Goal: Transaction & Acquisition: Obtain resource

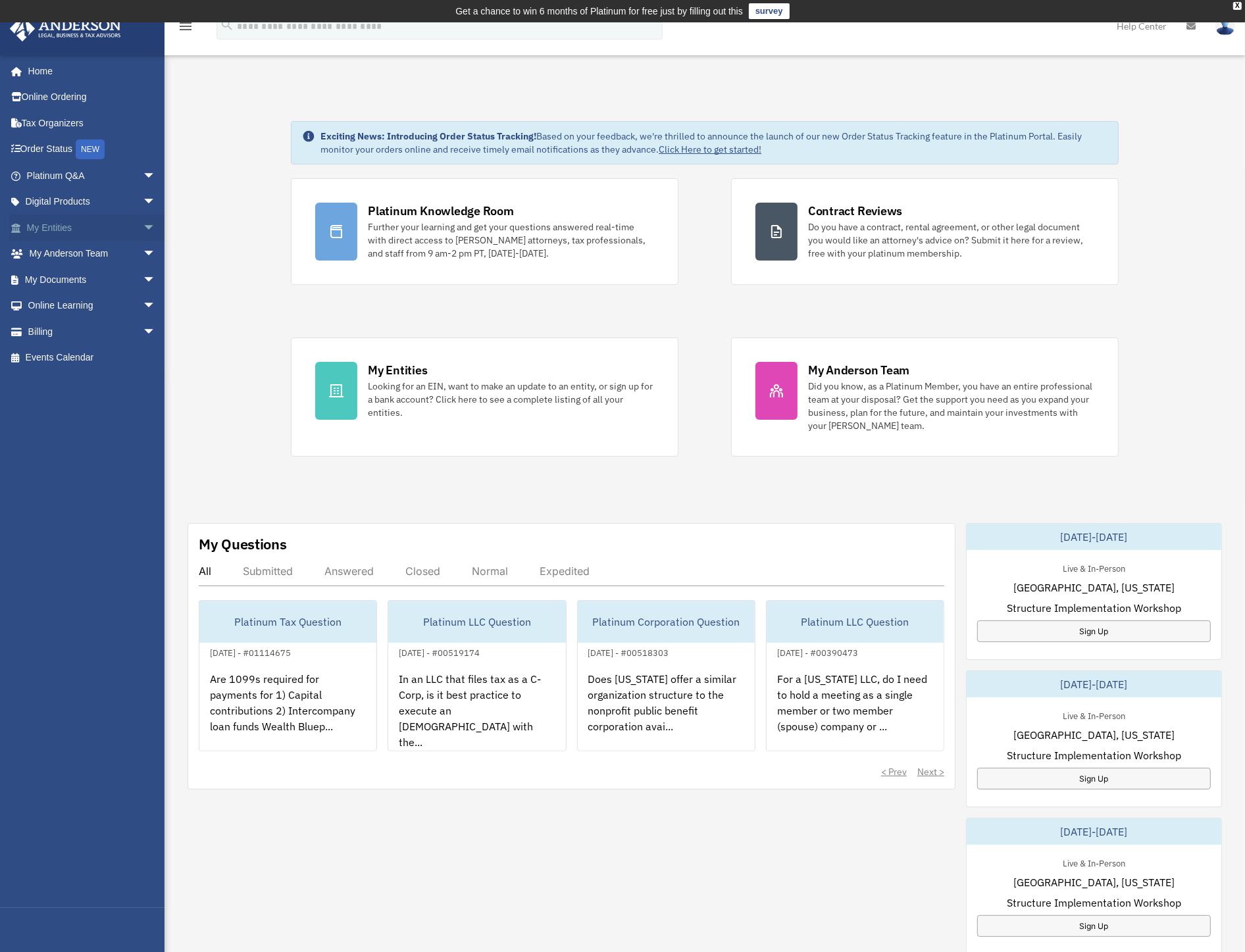
click at [103, 232] on link "My Entities arrow_drop_down" at bounding box center [92, 228] width 166 height 26
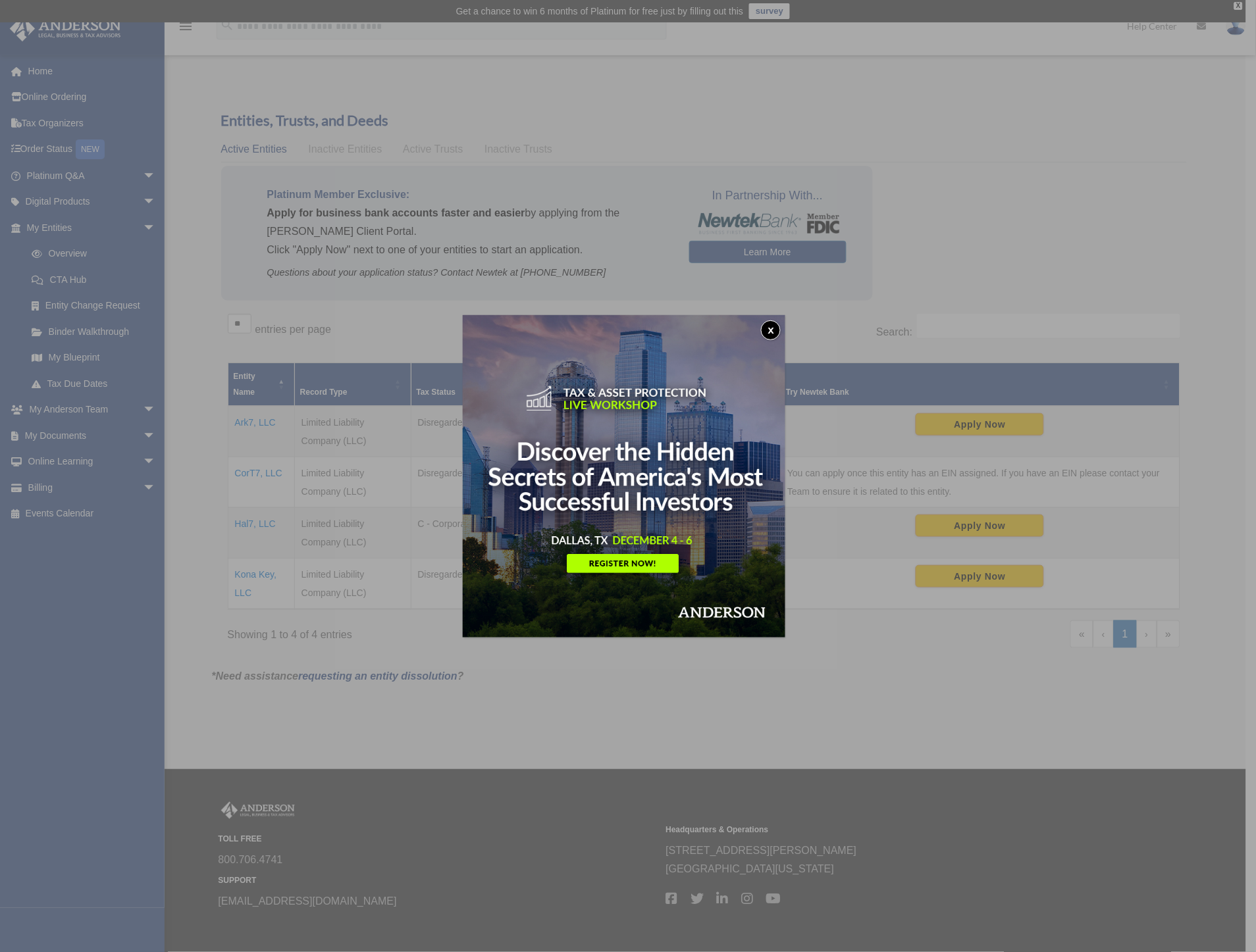
click at [773, 327] on button "x" at bounding box center [771, 331] width 20 height 20
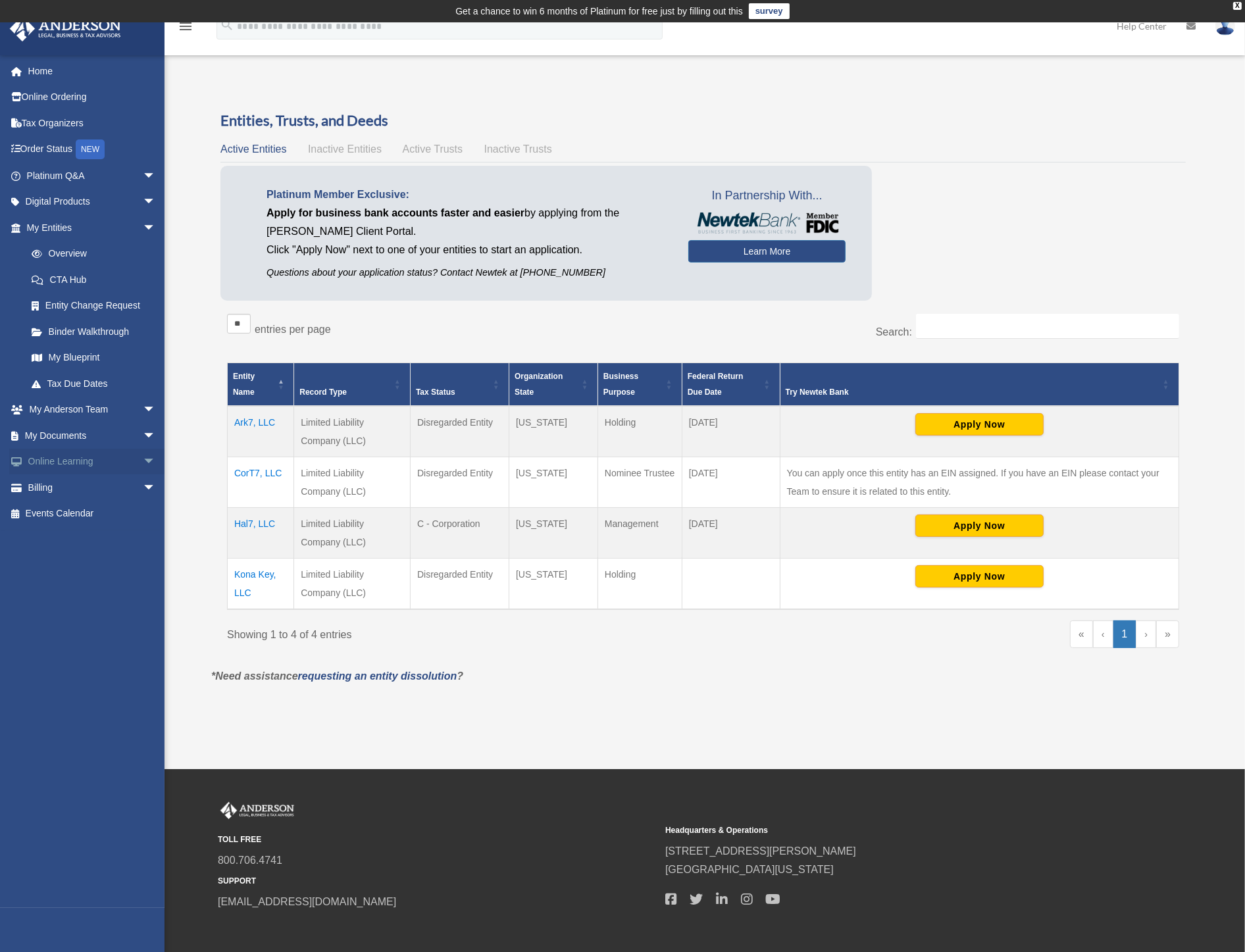
click at [100, 461] on link "Online Learning arrow_drop_down" at bounding box center [92, 462] width 166 height 26
click at [67, 489] on link "Billing arrow_drop_down" at bounding box center [92, 488] width 166 height 26
click at [143, 480] on span "arrow_drop_down" at bounding box center [156, 488] width 26 height 27
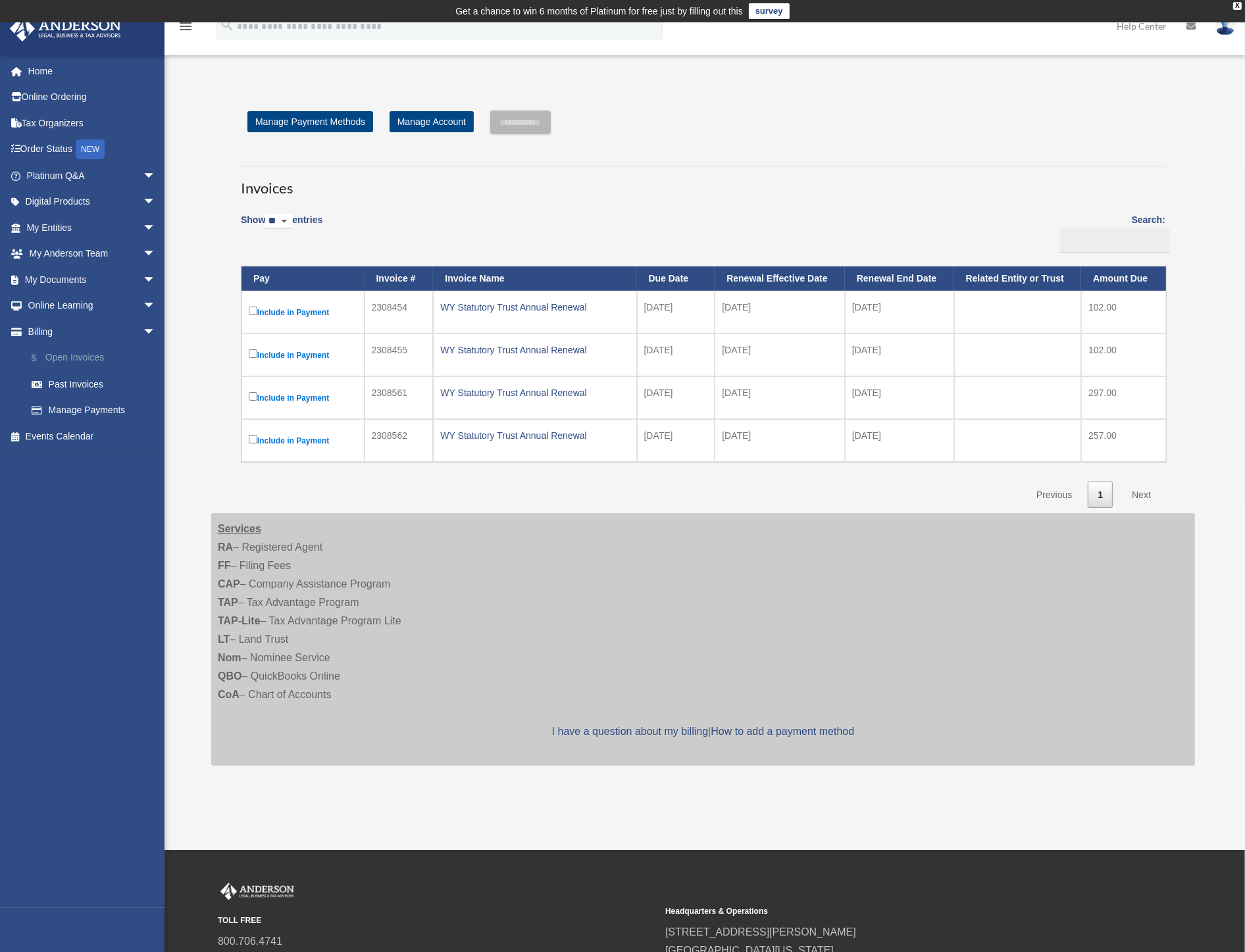
click at [91, 354] on link "$ Open Invoices" at bounding box center [97, 358] width 157 height 27
click at [74, 384] on link "Past Invoices" at bounding box center [97, 384] width 157 height 26
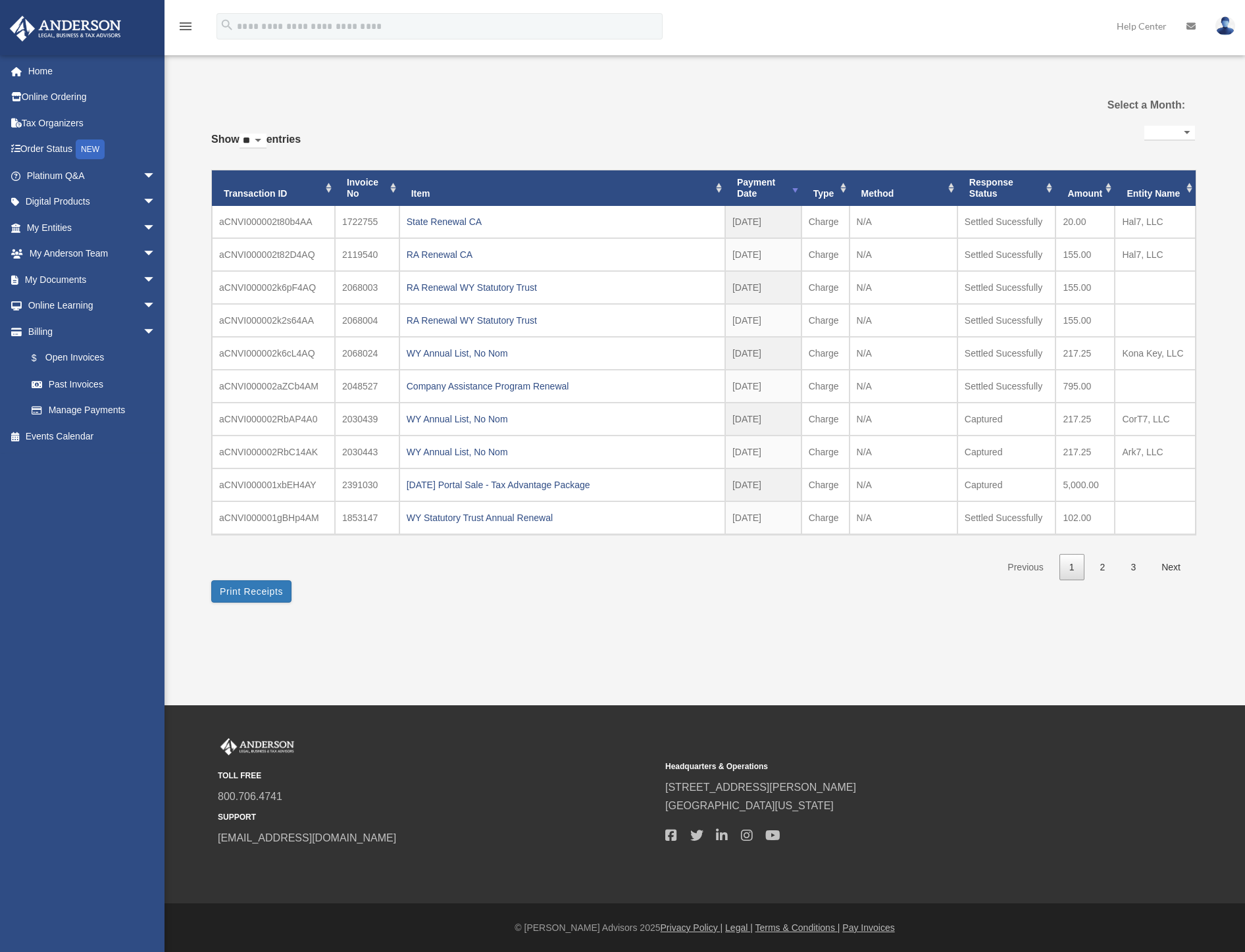
select select
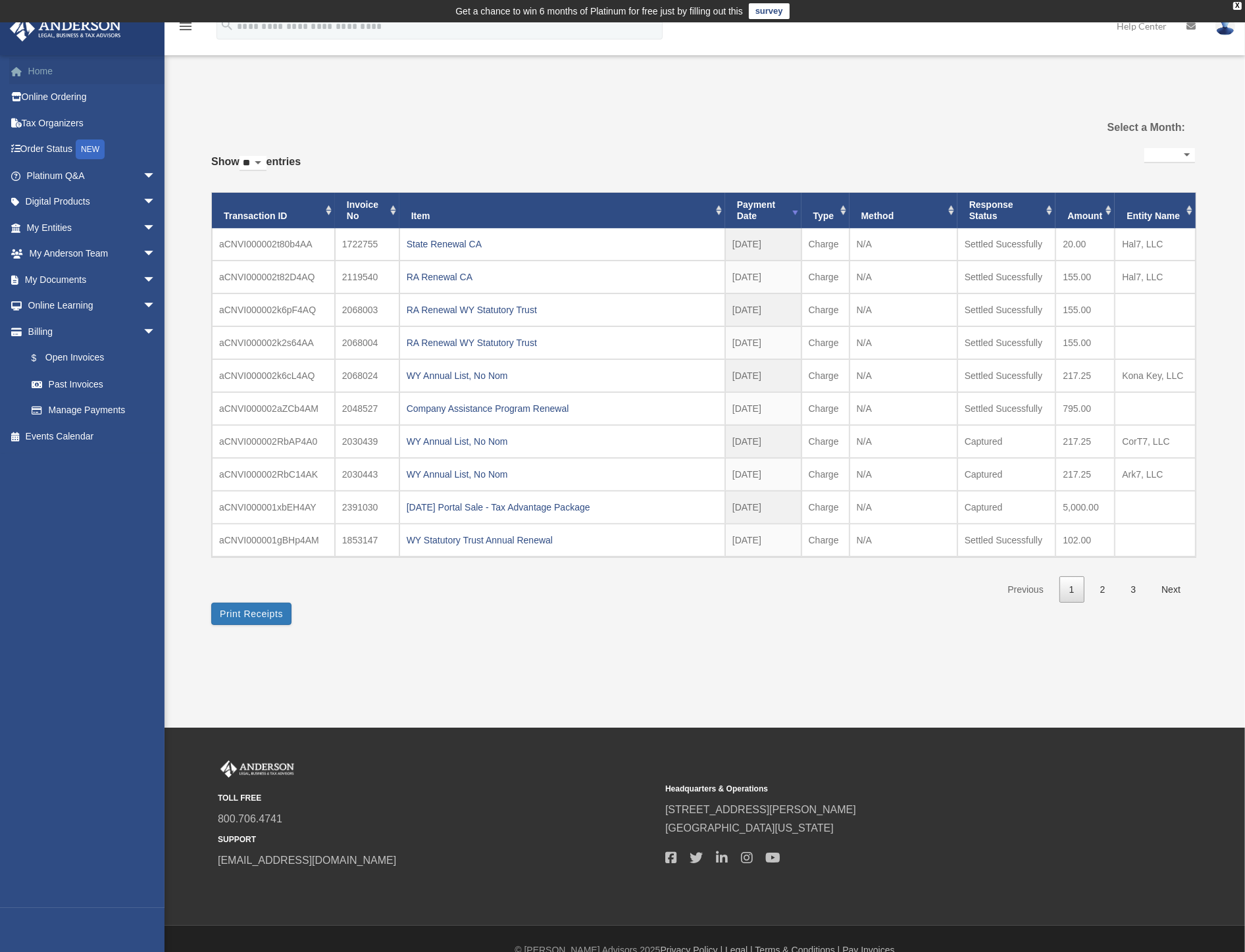
click at [29, 64] on link "Home" at bounding box center [92, 71] width 166 height 26
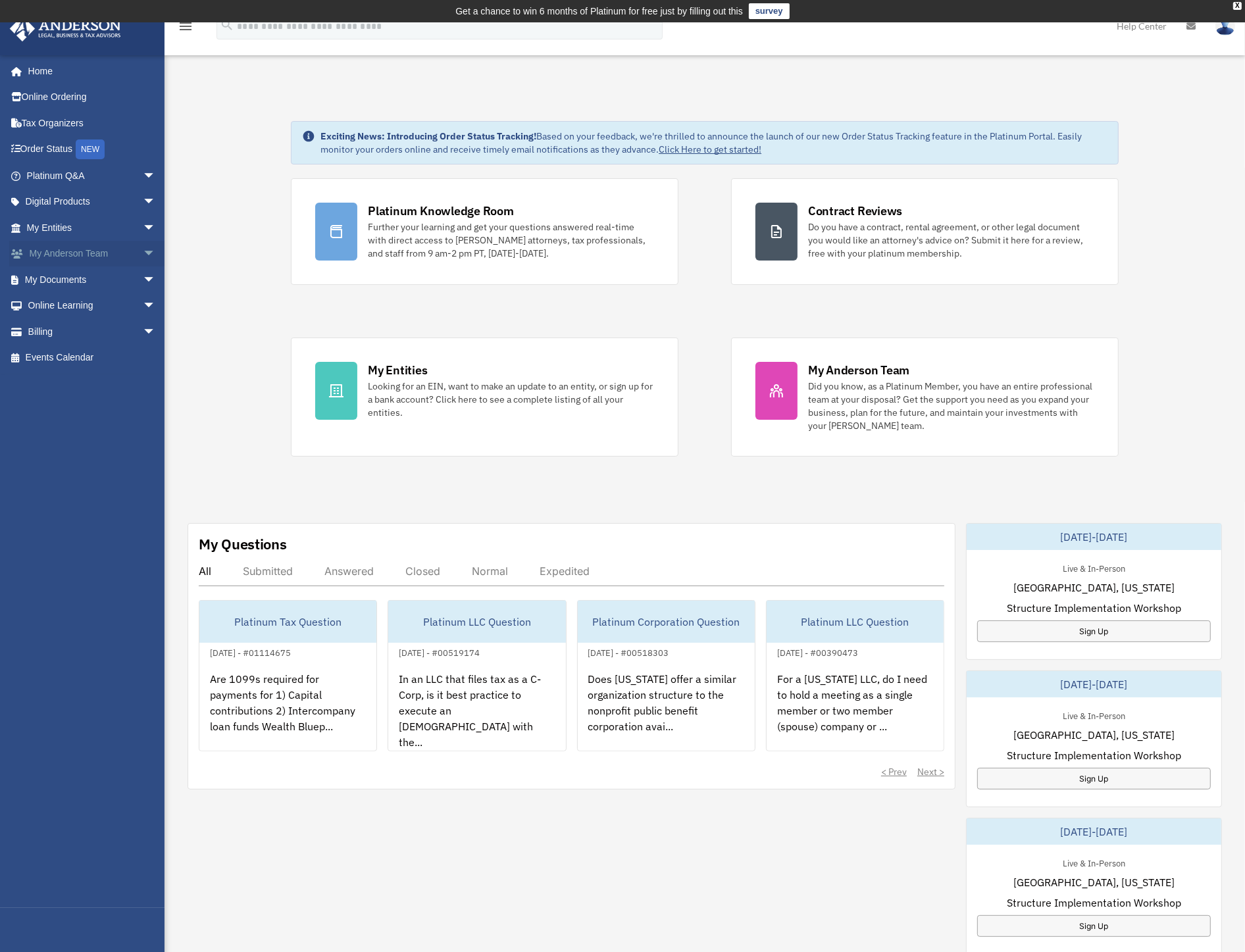
click at [143, 249] on span "arrow_drop_down" at bounding box center [156, 254] width 26 height 27
click at [88, 277] on link "My Anderson Team" at bounding box center [97, 279] width 157 height 26
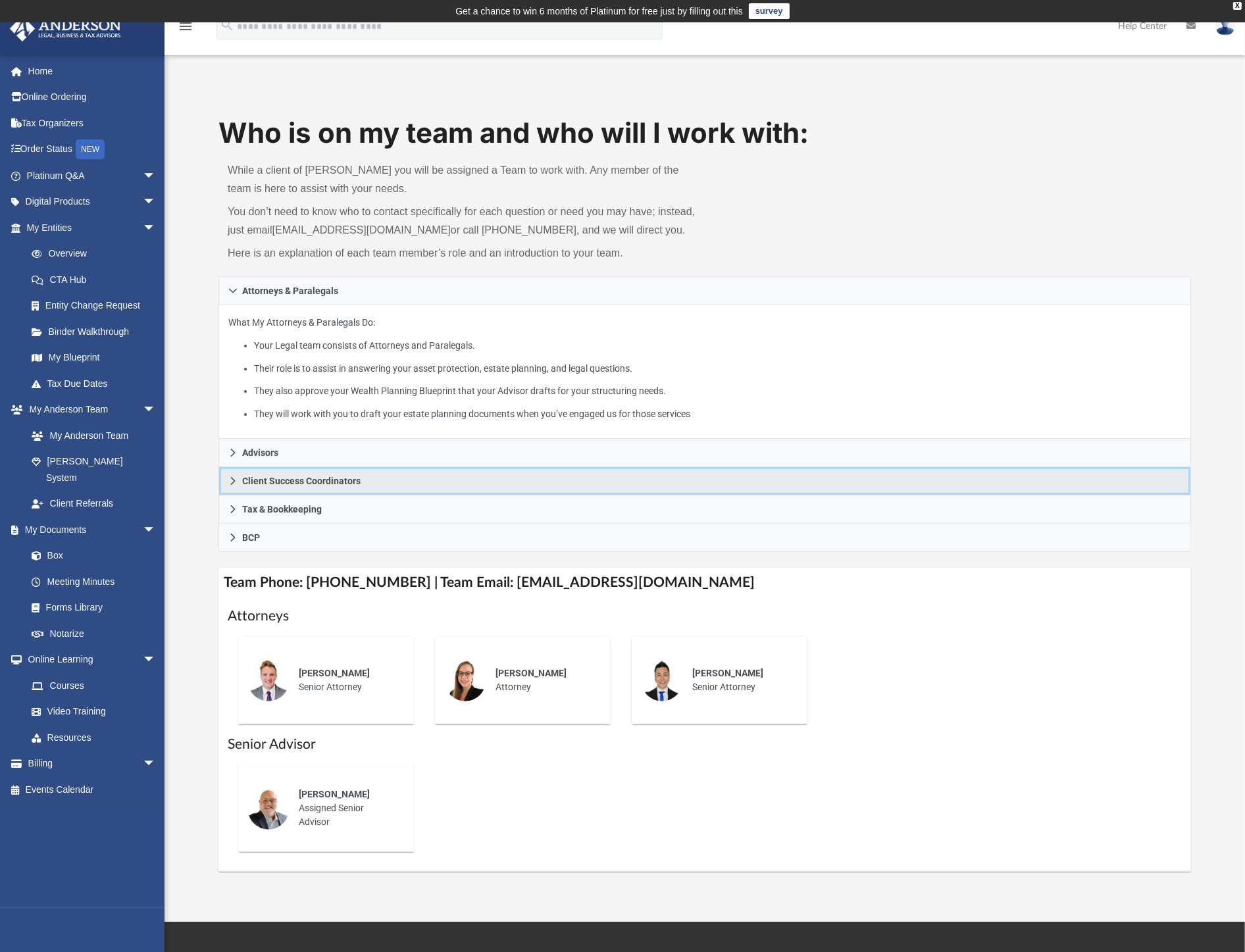
click at [232, 483] on icon at bounding box center [233, 481] width 9 height 9
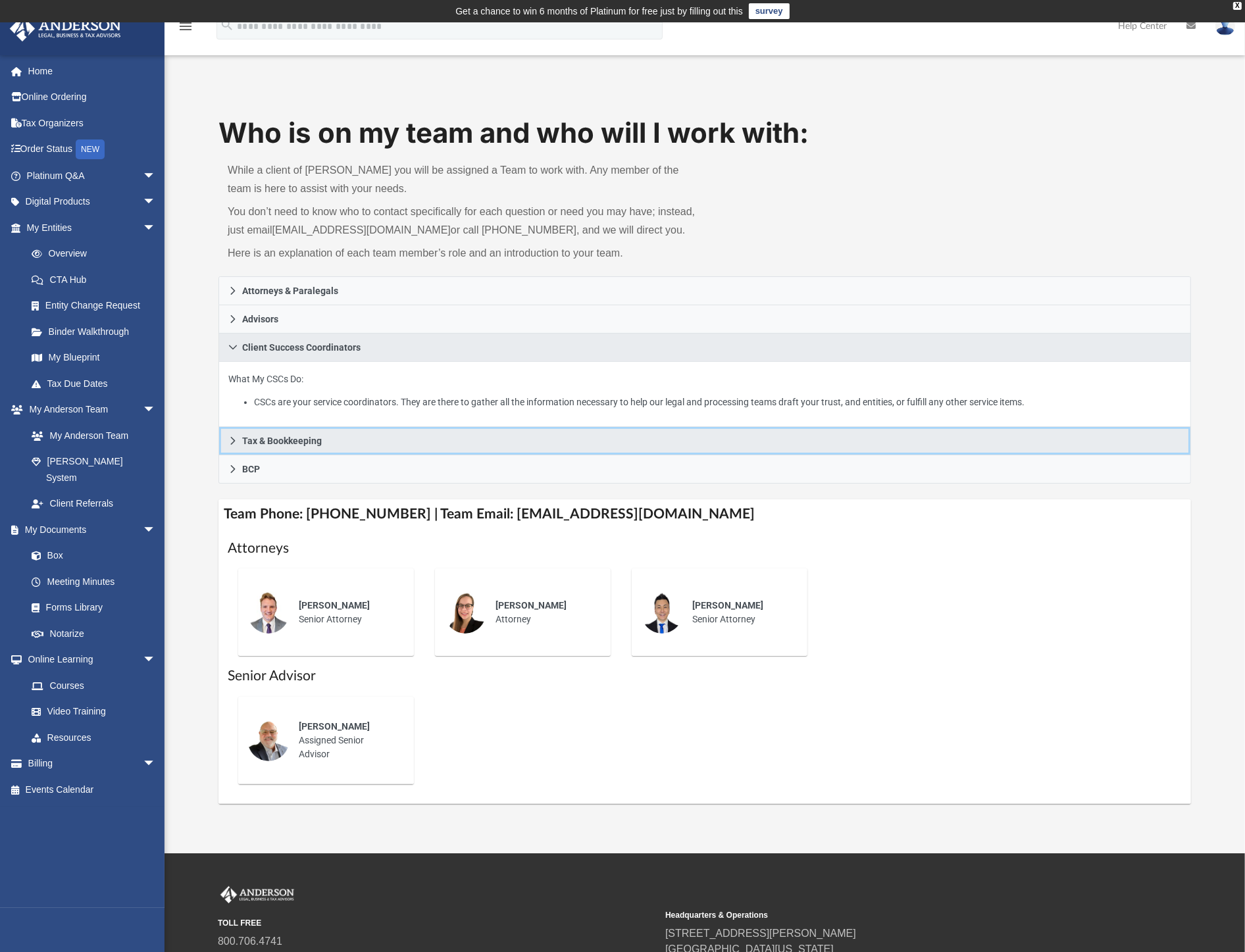
click at [232, 434] on link "Tax & Bookkeeping" at bounding box center [705, 441] width 973 height 28
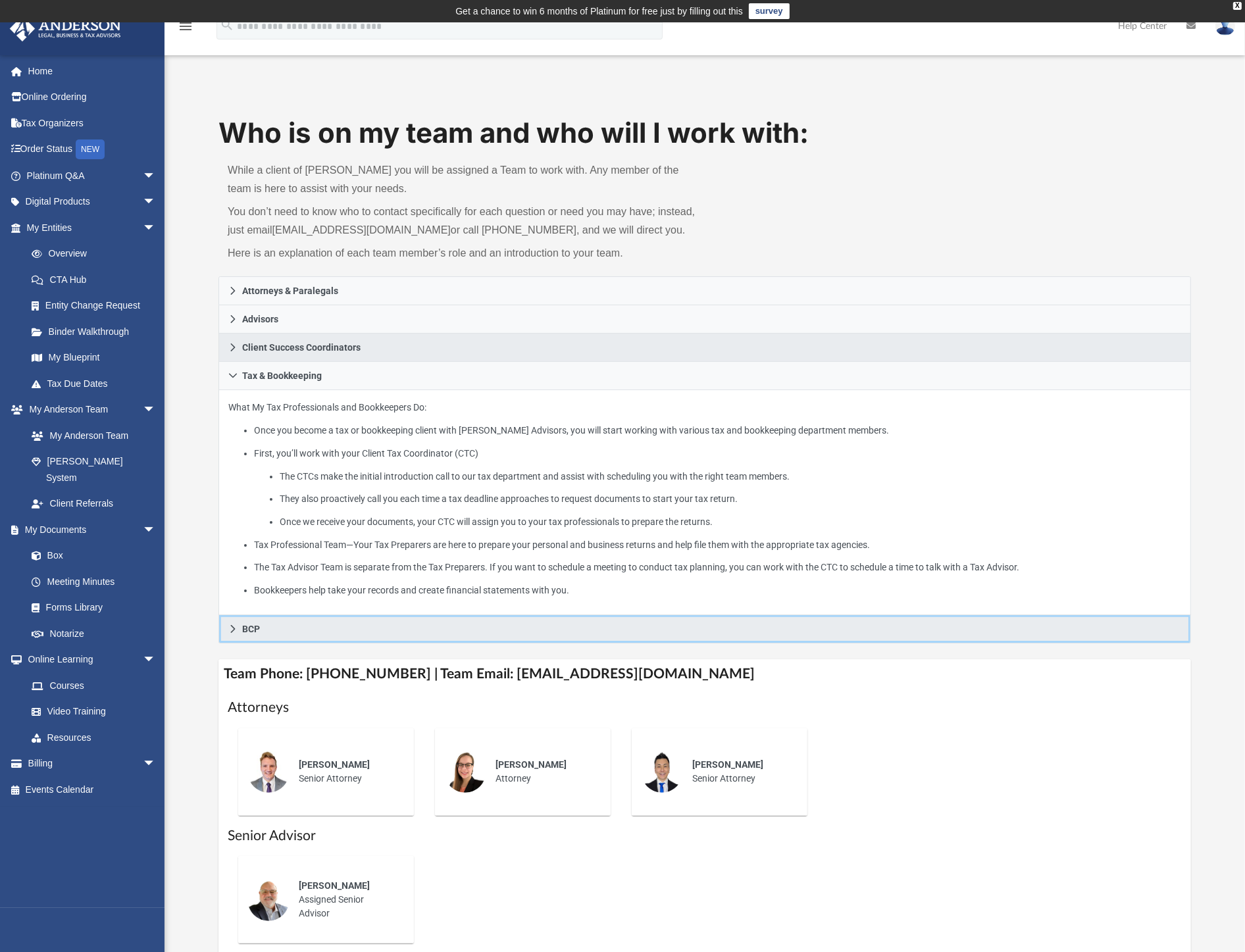
click at [231, 628] on icon at bounding box center [233, 629] width 9 height 9
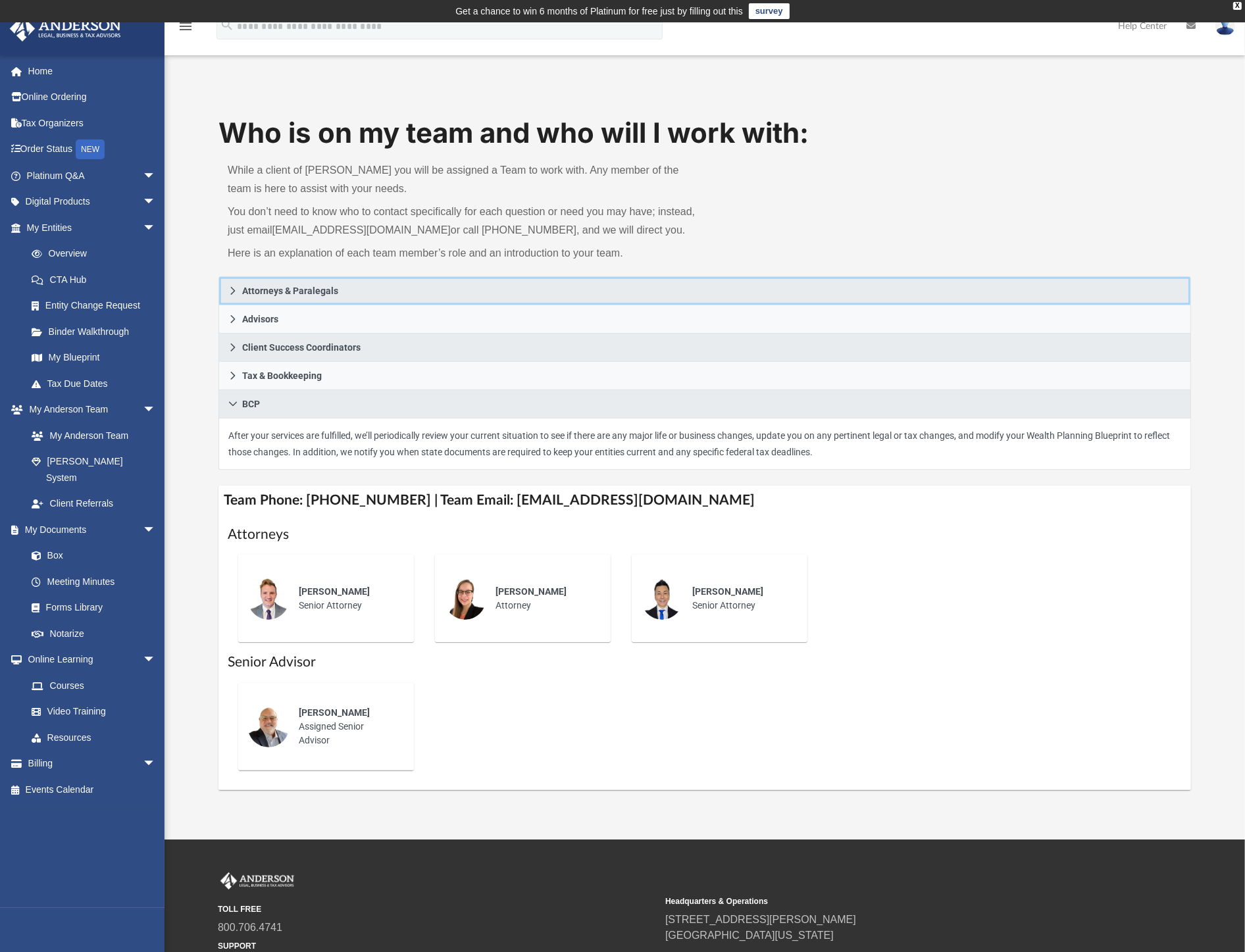
click at [229, 295] on icon at bounding box center [233, 291] width 9 height 9
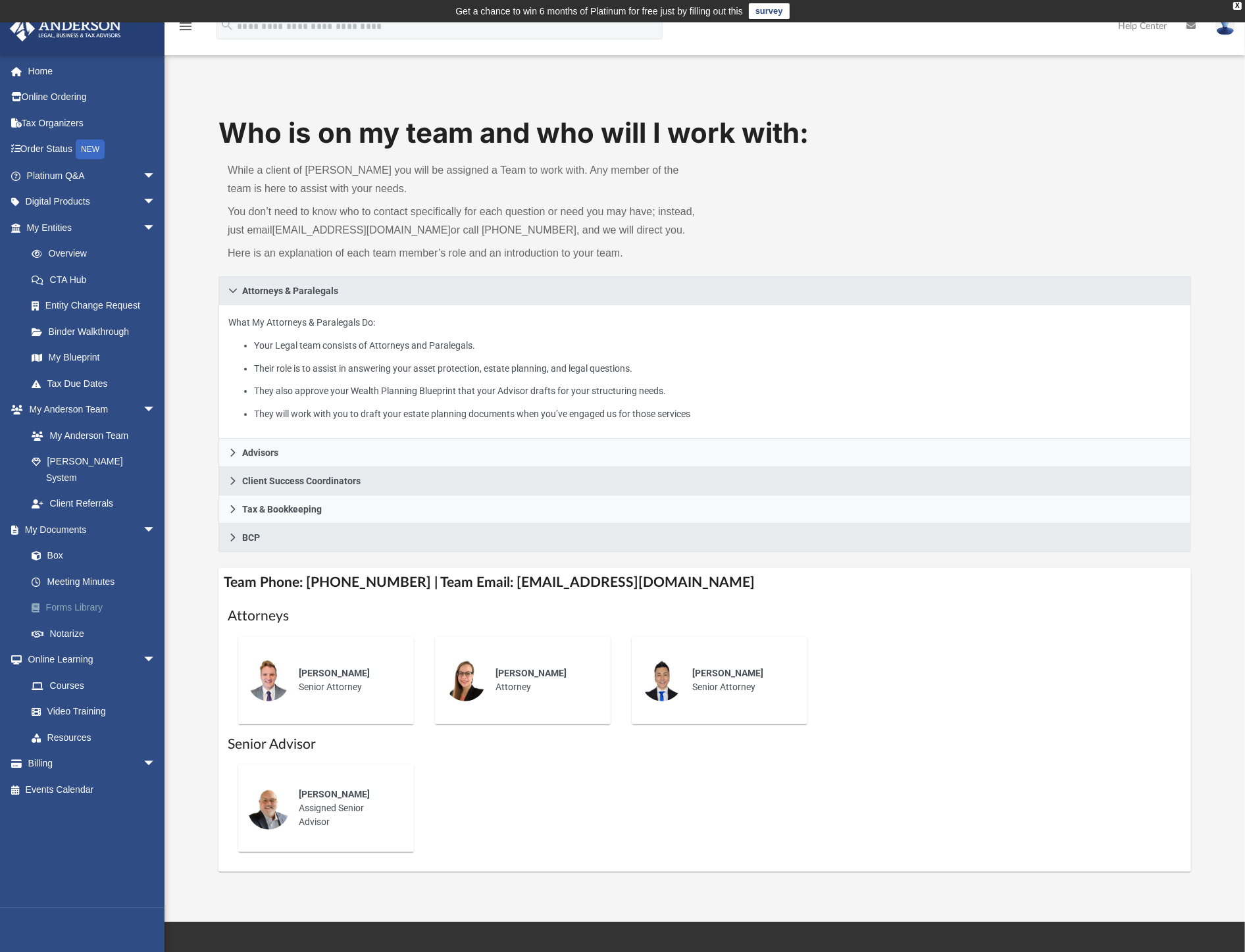
click at [92, 595] on link "Forms Library" at bounding box center [97, 608] width 157 height 26
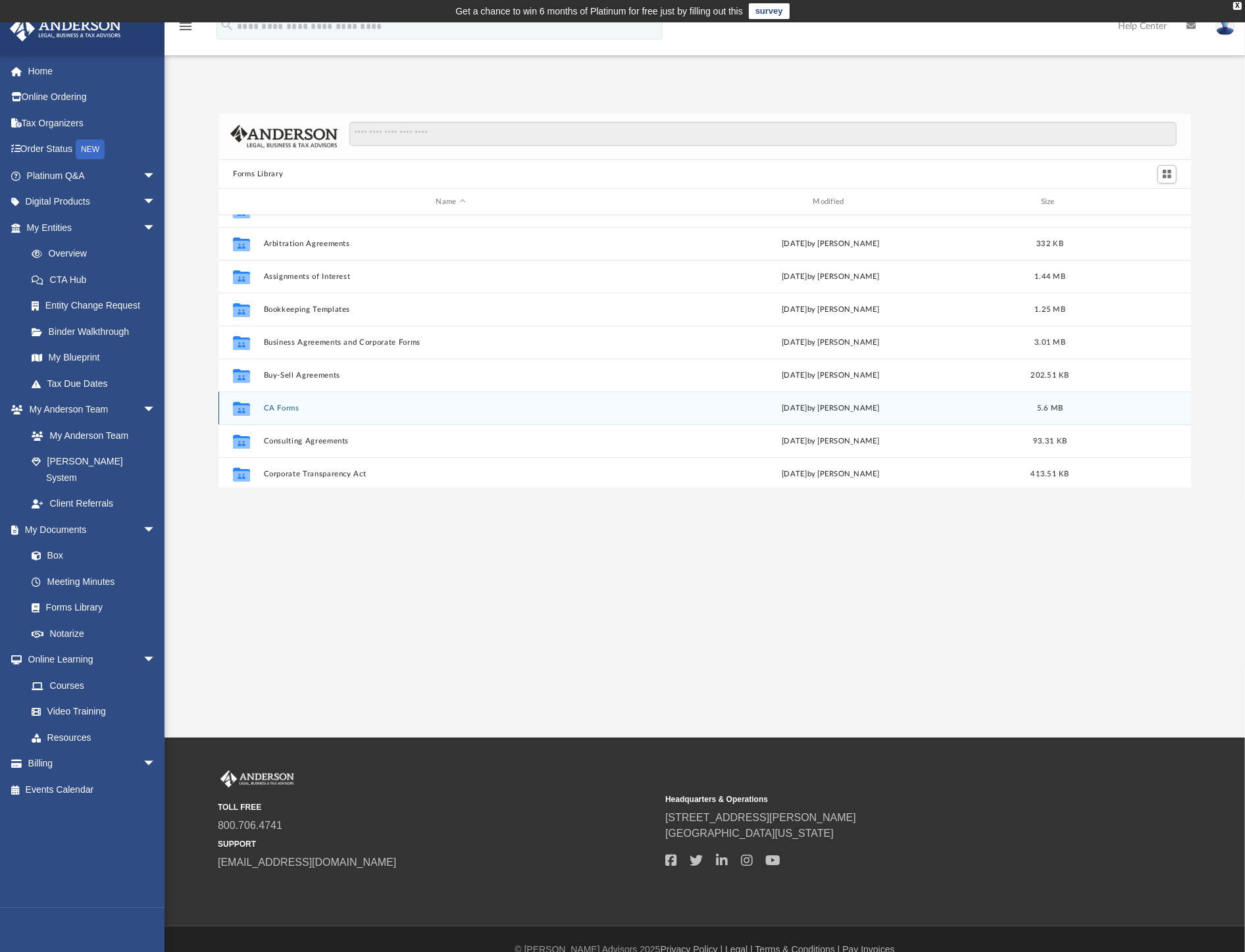
scroll to position [73, 0]
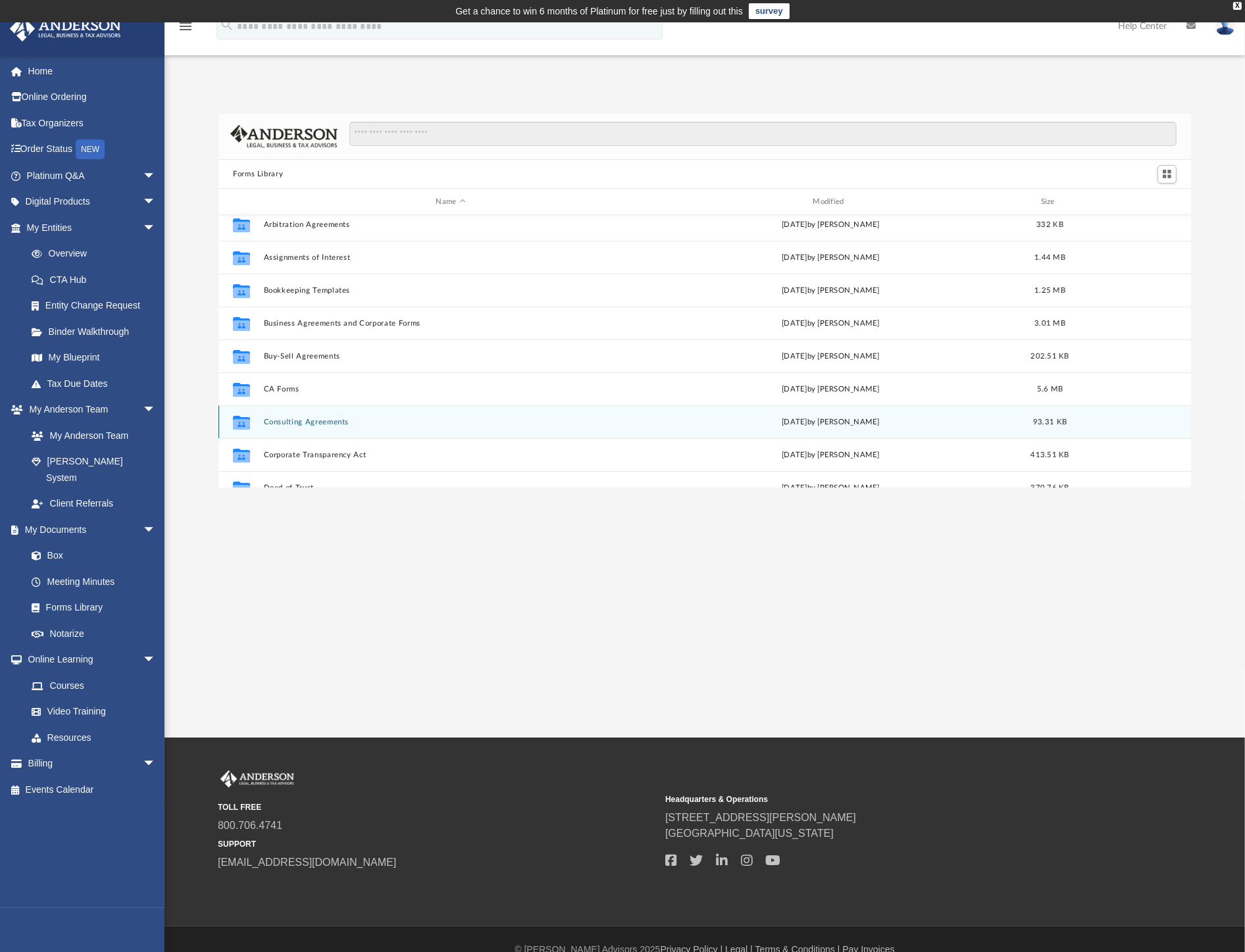
click at [295, 422] on button "Consulting Agreements" at bounding box center [451, 422] width 374 height 8
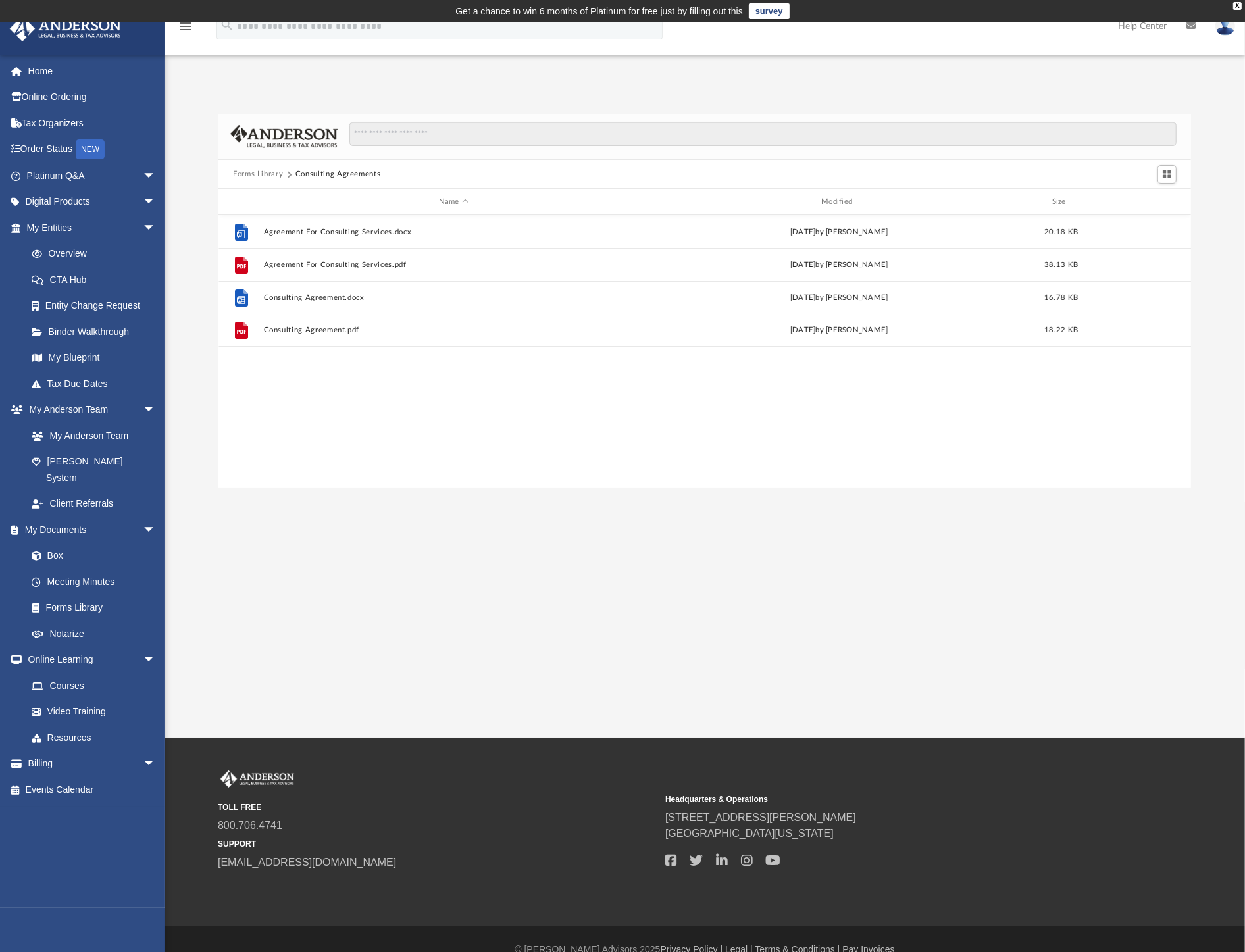
scroll to position [0, 0]
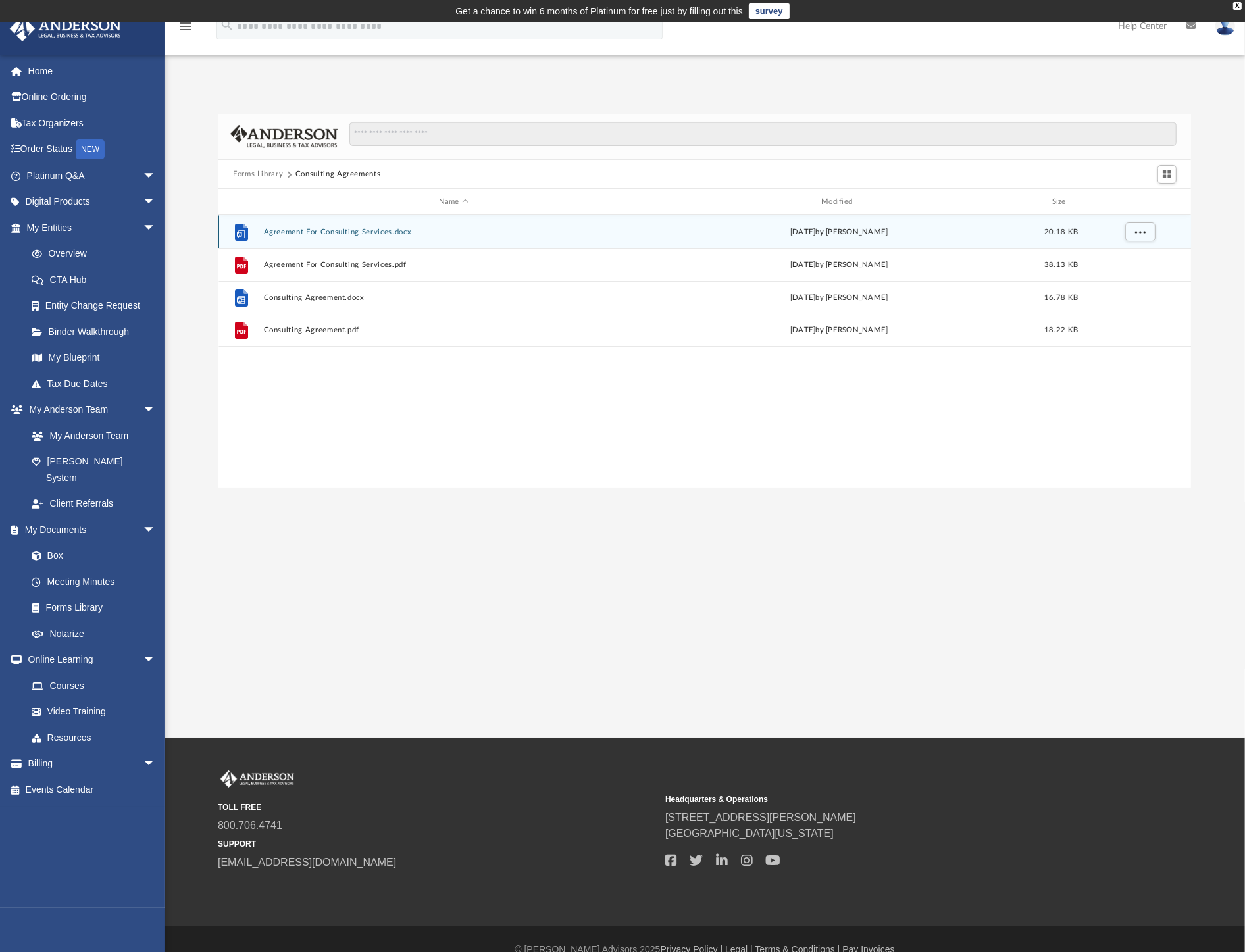
click at [373, 233] on button "Agreement For Consulting Services.docx" at bounding box center [453, 232] width 380 height 8
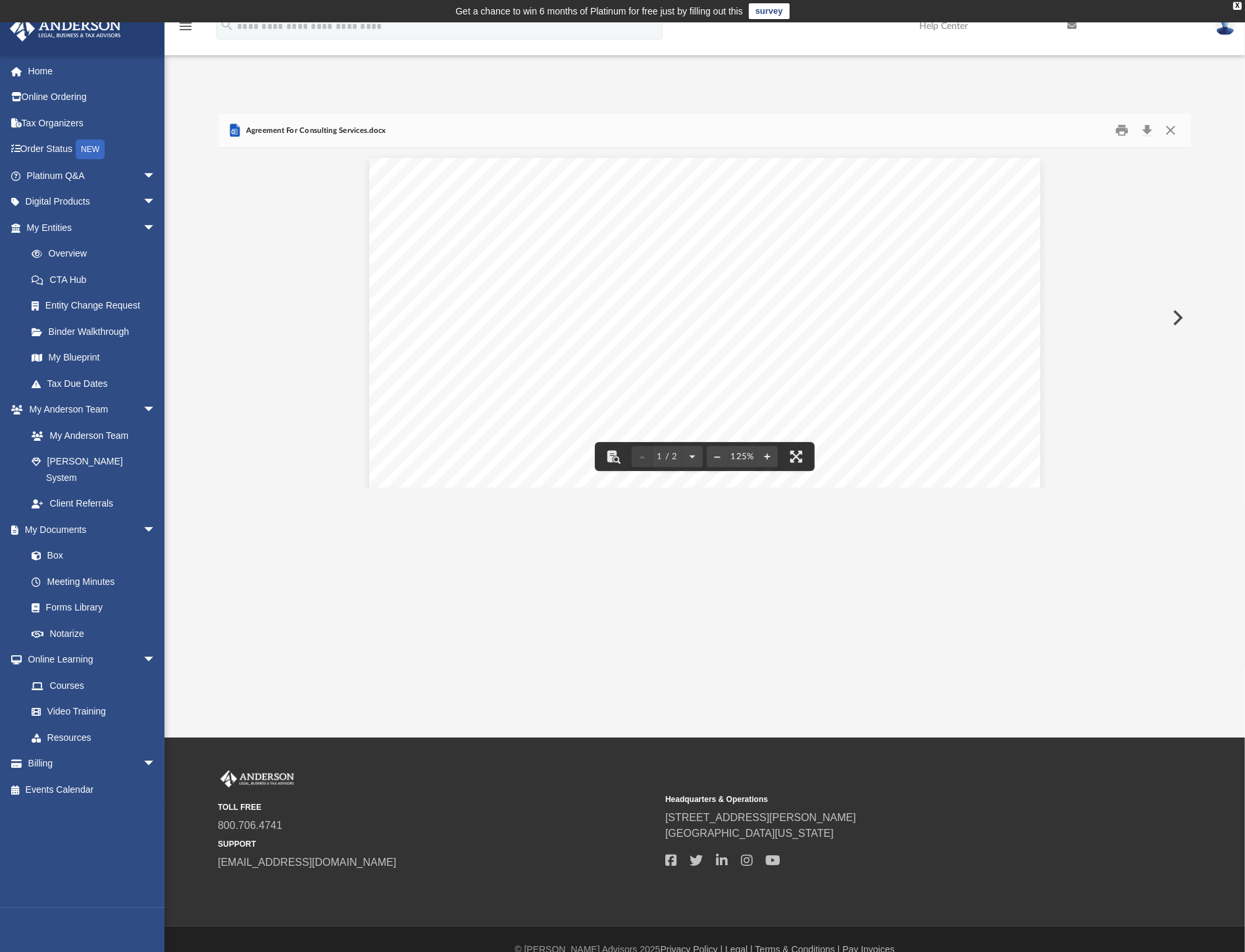
click at [1165, 127] on button "Close" at bounding box center [1171, 130] width 24 height 21
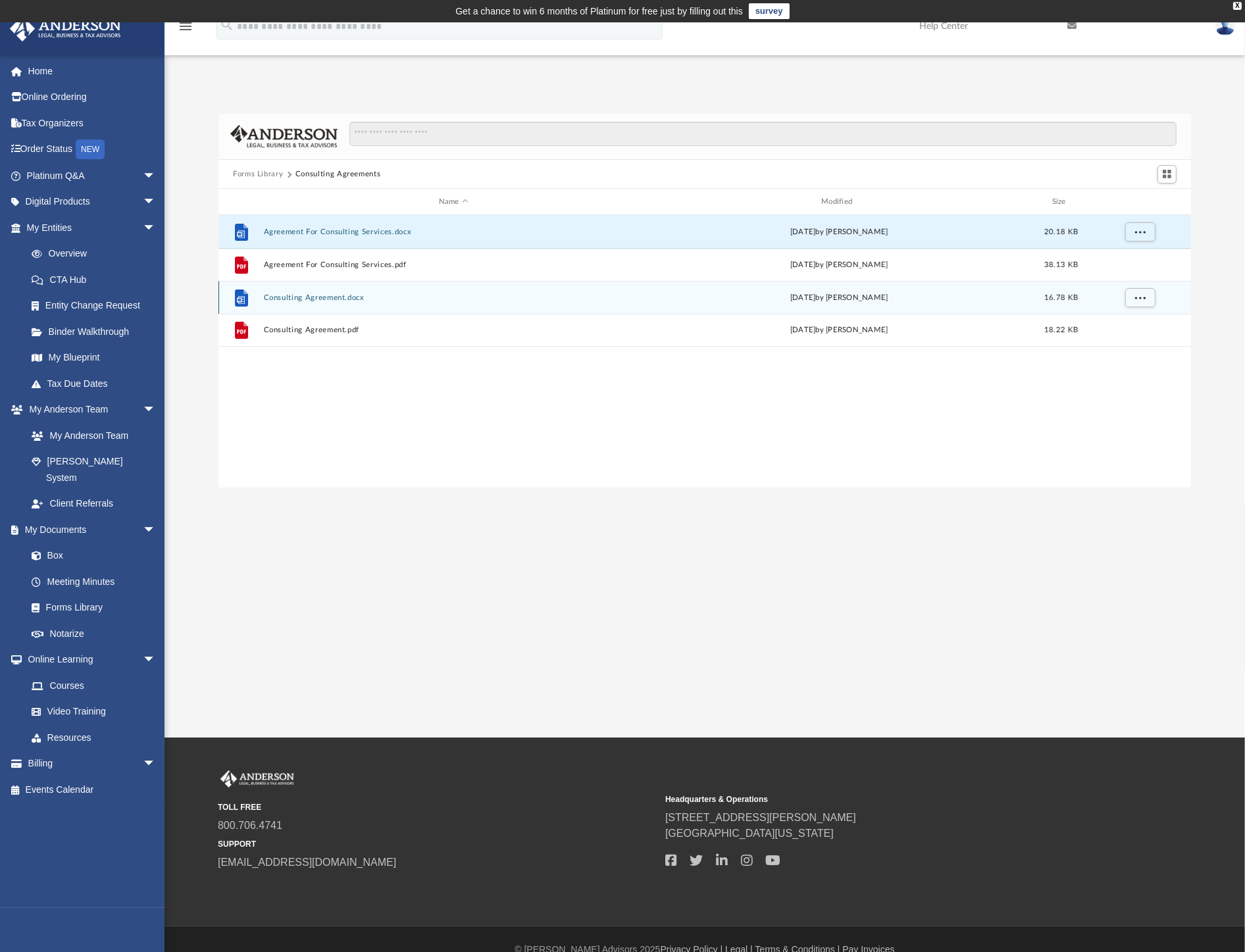
click at [330, 299] on button "Consulting Agreement.docx" at bounding box center [453, 298] width 380 height 8
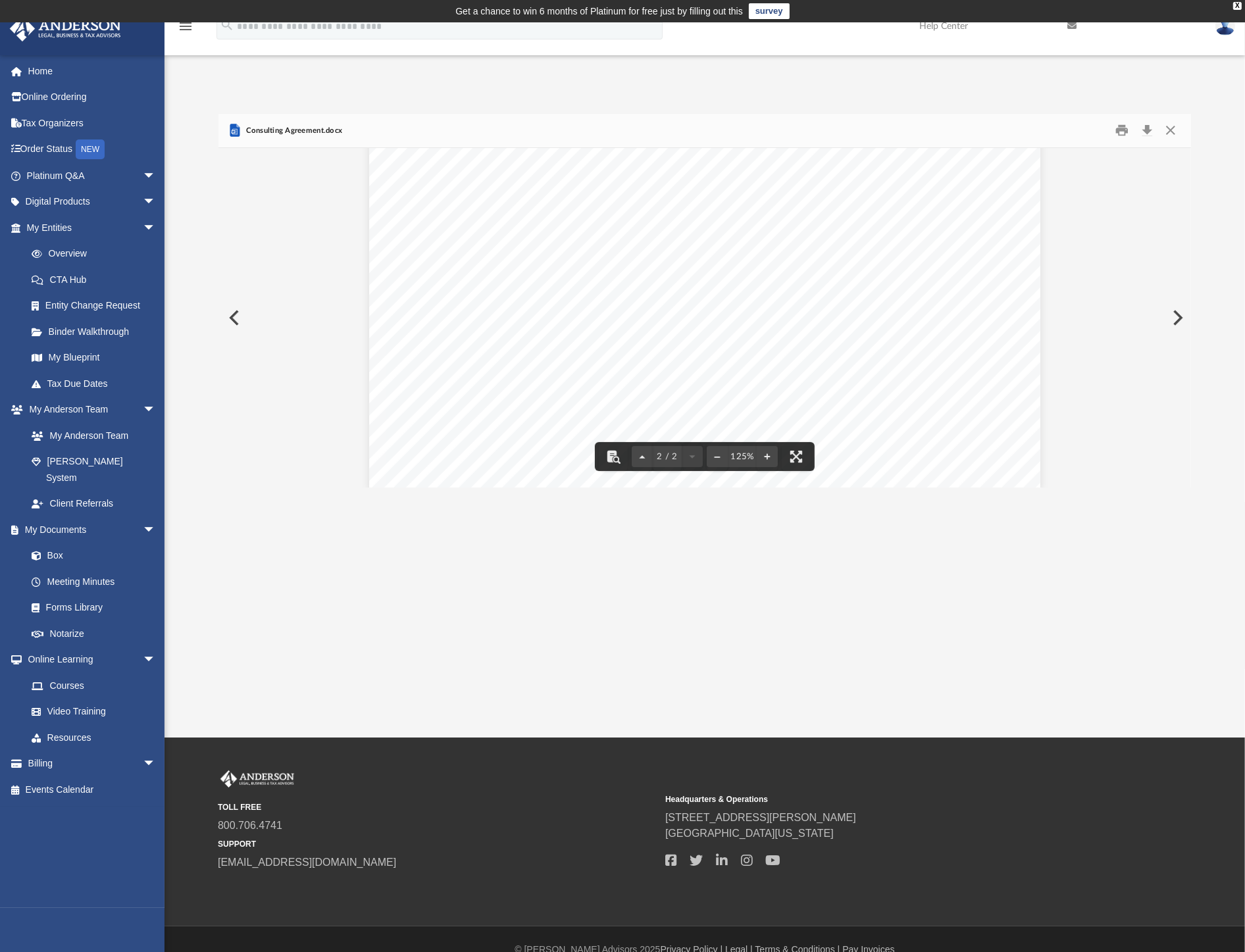
scroll to position [1437, 0]
click at [1170, 130] on button "Close" at bounding box center [1171, 130] width 24 height 21
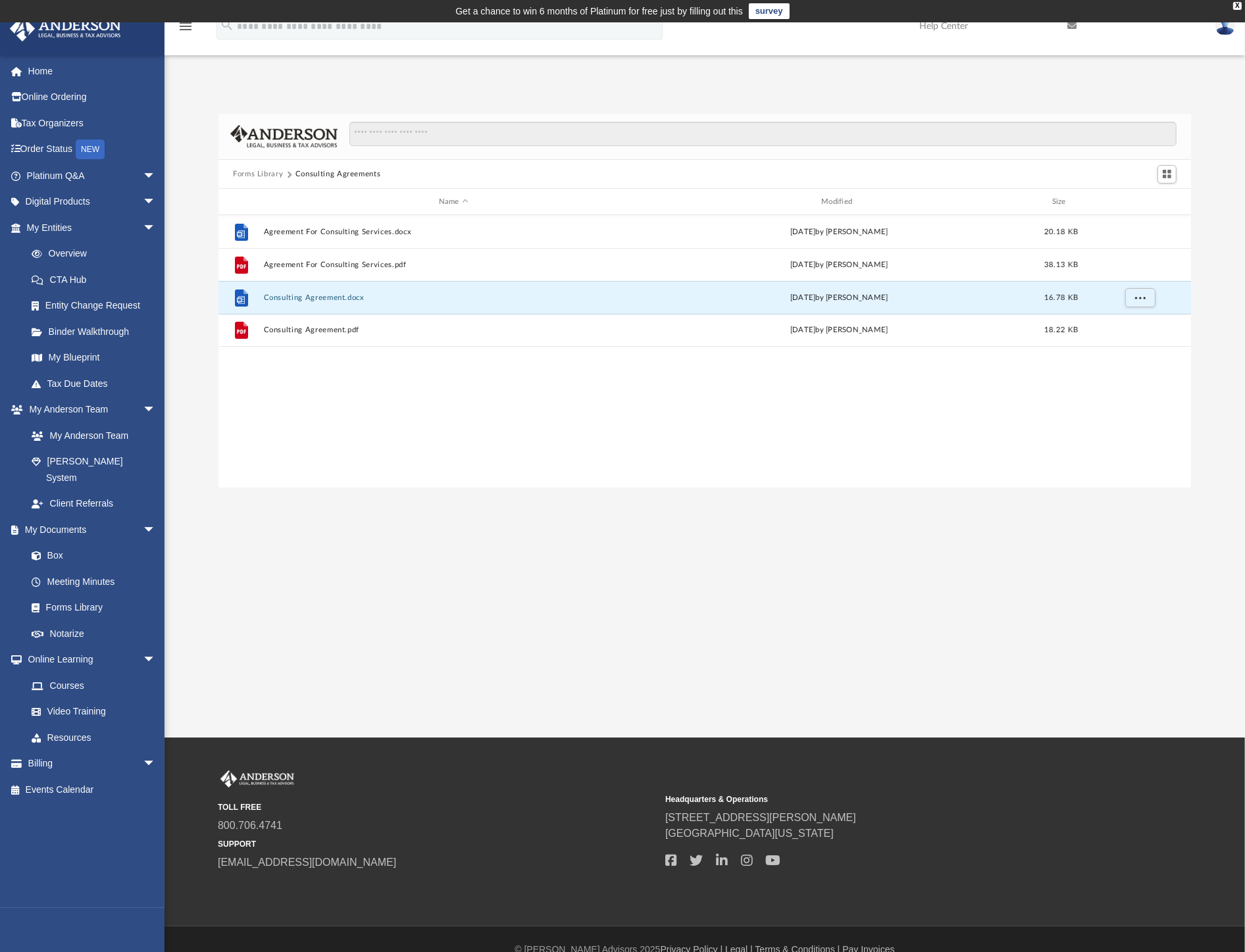
click at [264, 173] on button "Forms Library" at bounding box center [258, 174] width 50 height 12
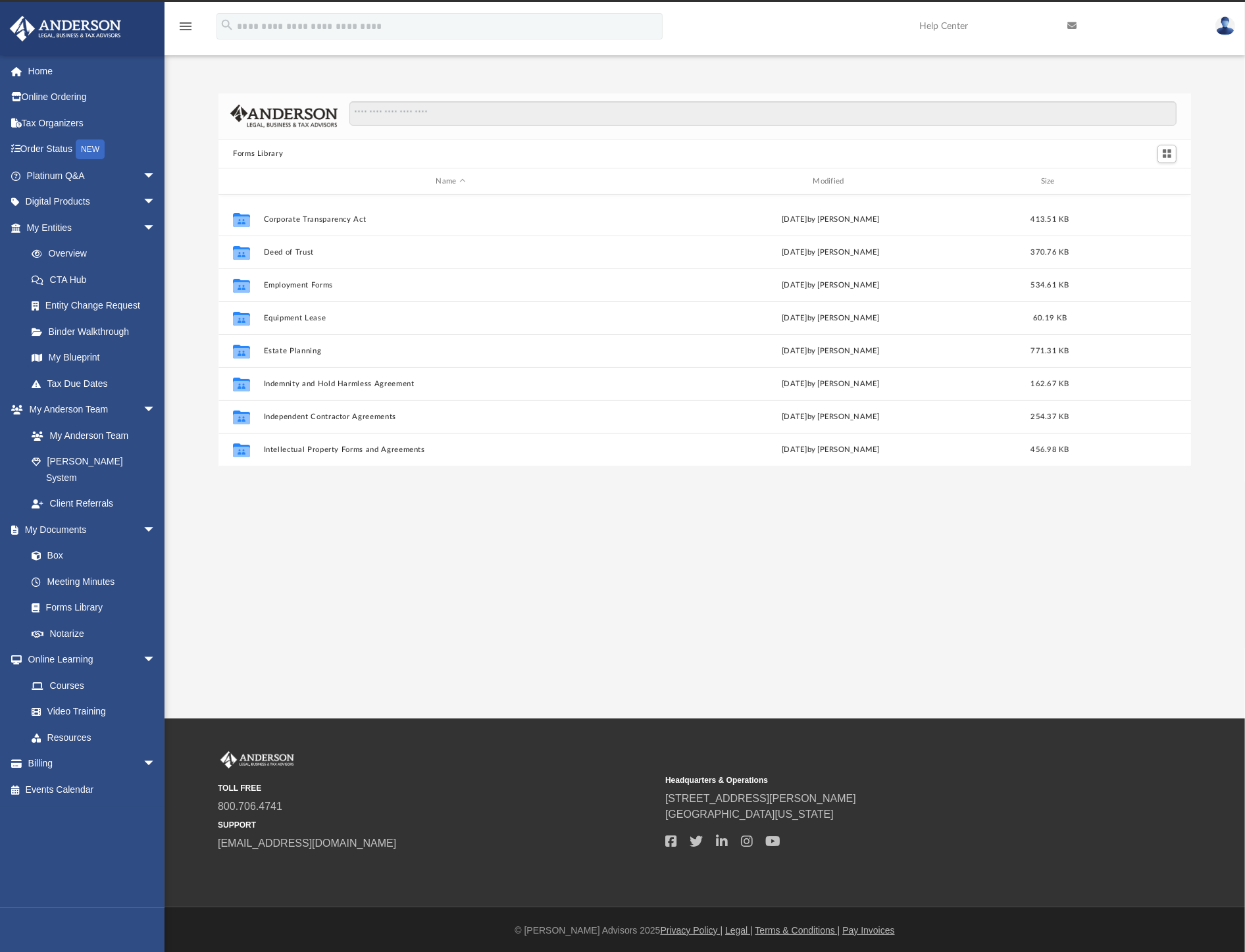
scroll to position [365, 0]
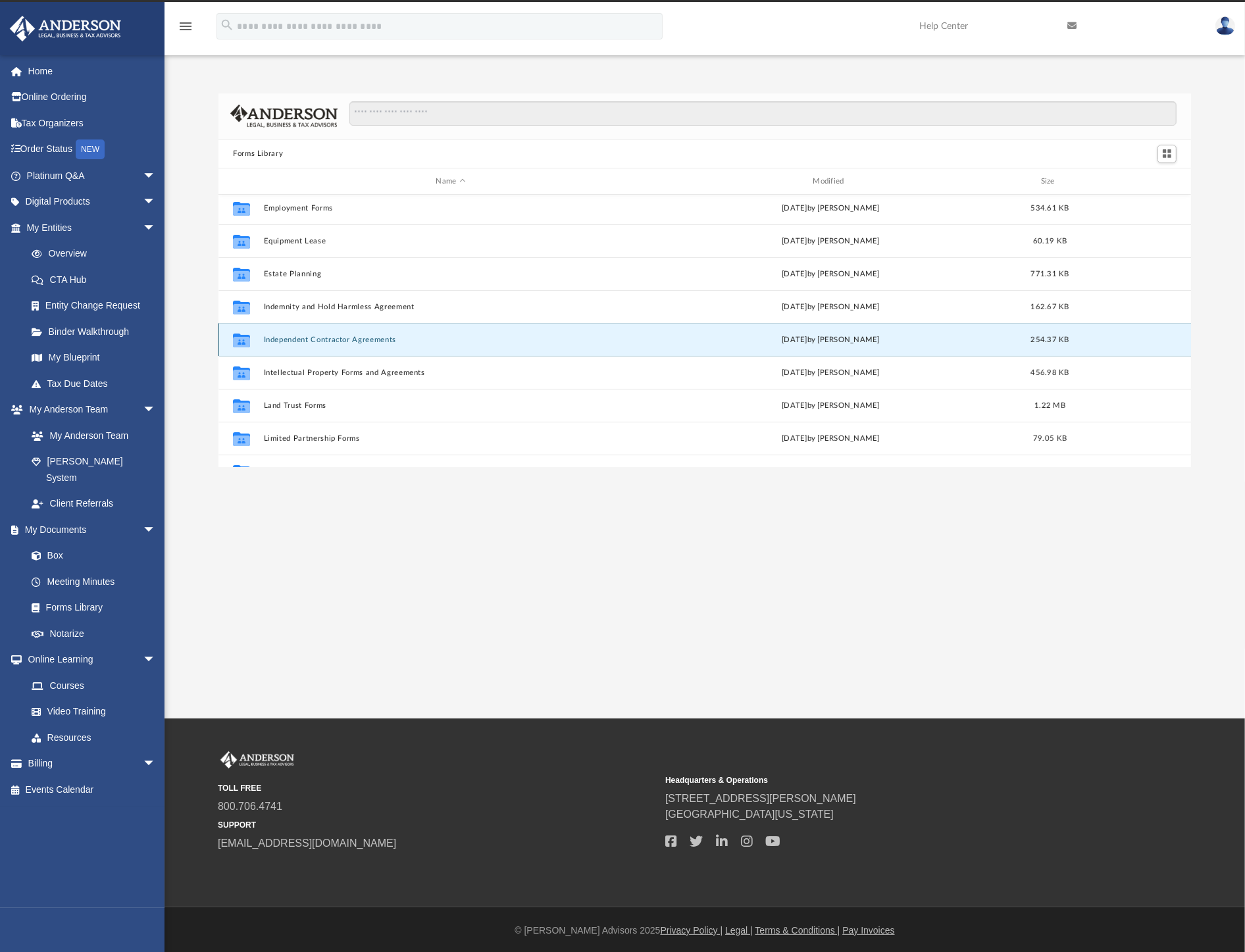
click at [305, 338] on button "Independent Contractor Agreements" at bounding box center [451, 340] width 374 height 8
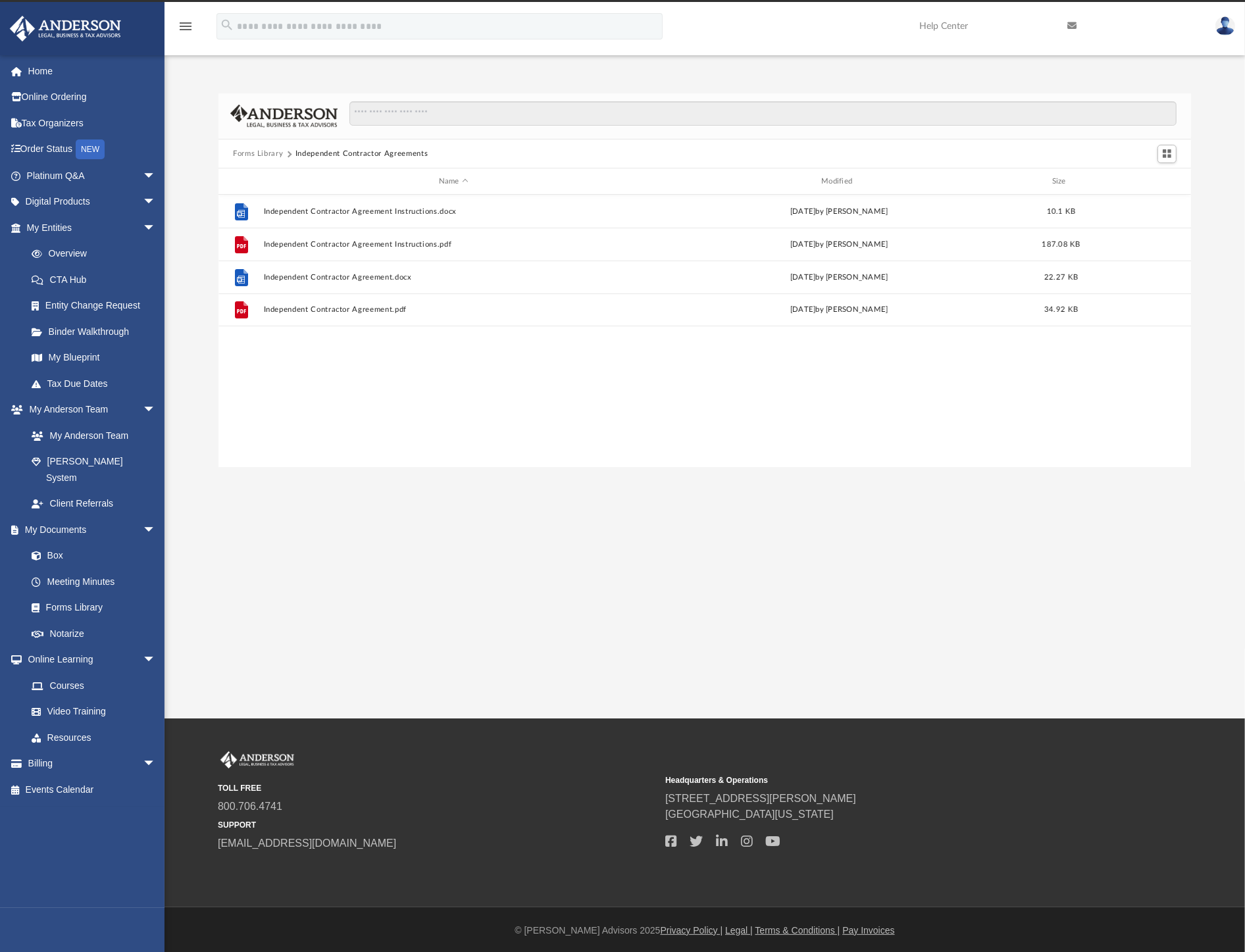
scroll to position [0, 0]
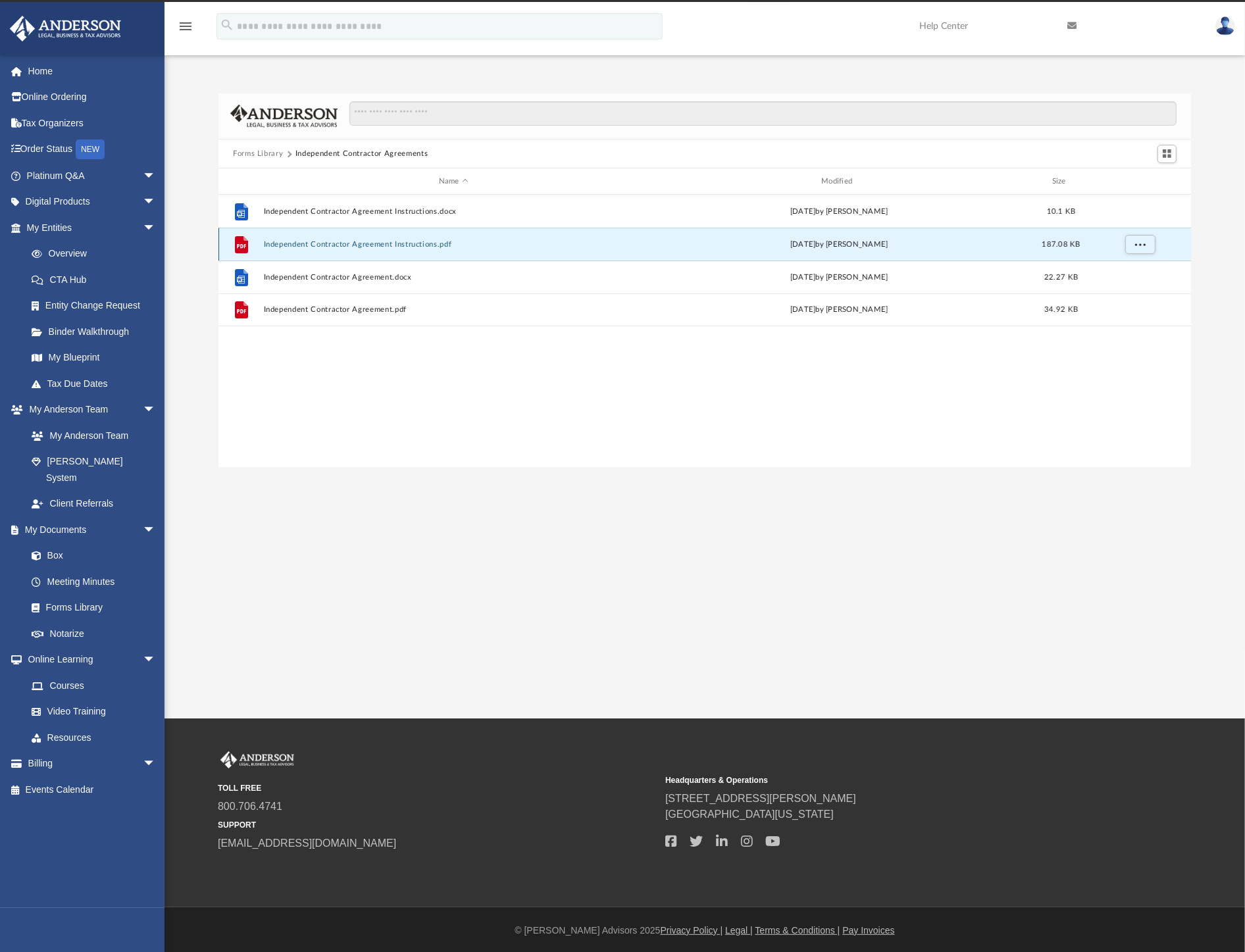
click at [380, 245] on button "Independent Contractor Agreement Instructions.pdf" at bounding box center [453, 244] width 380 height 8
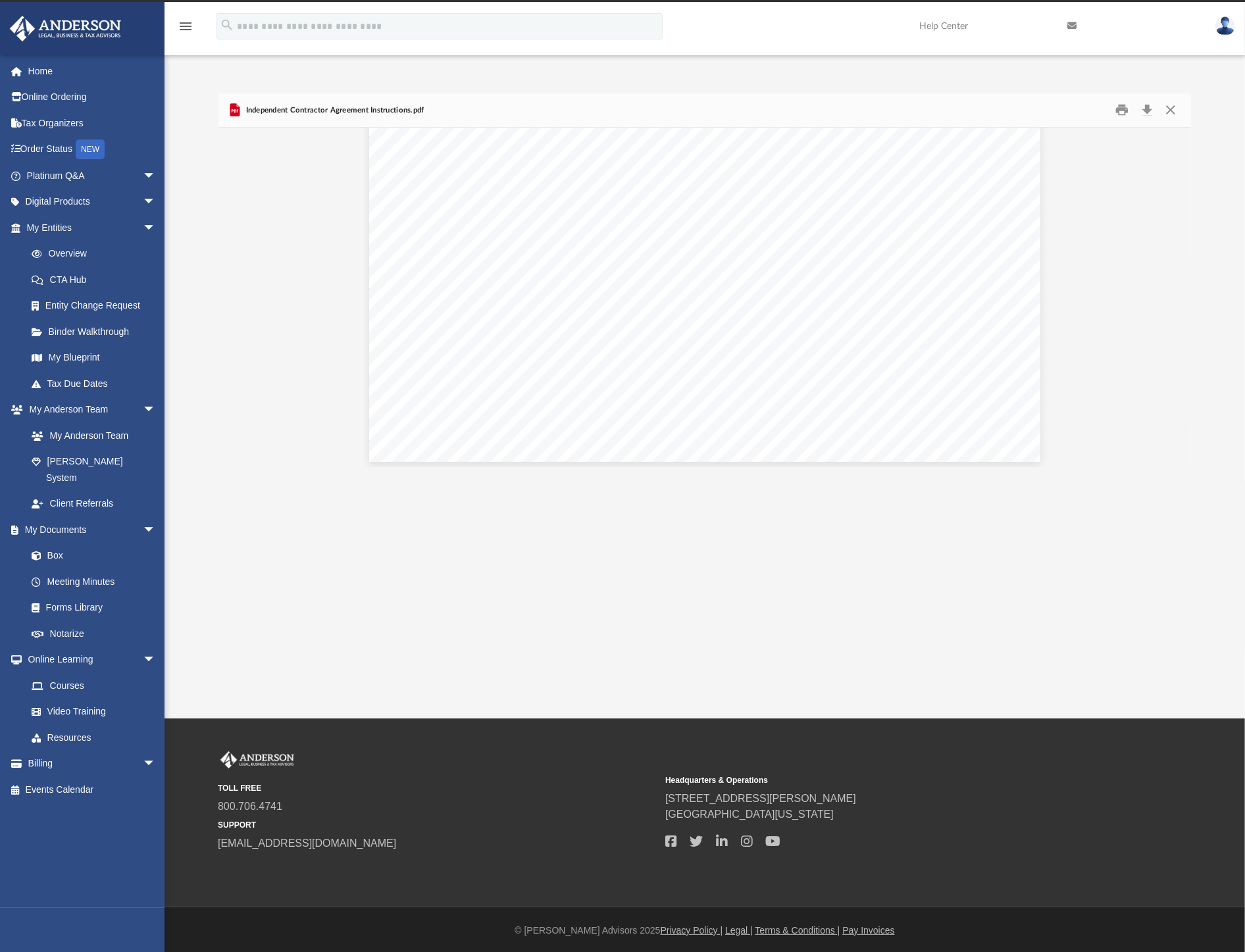
scroll to position [548, 0]
click at [227, 288] on button "Preview" at bounding box center [233, 298] width 29 height 37
click at [1180, 300] on button "Preview" at bounding box center [1177, 298] width 29 height 37
click at [1179, 300] on button "Preview" at bounding box center [1177, 298] width 29 height 37
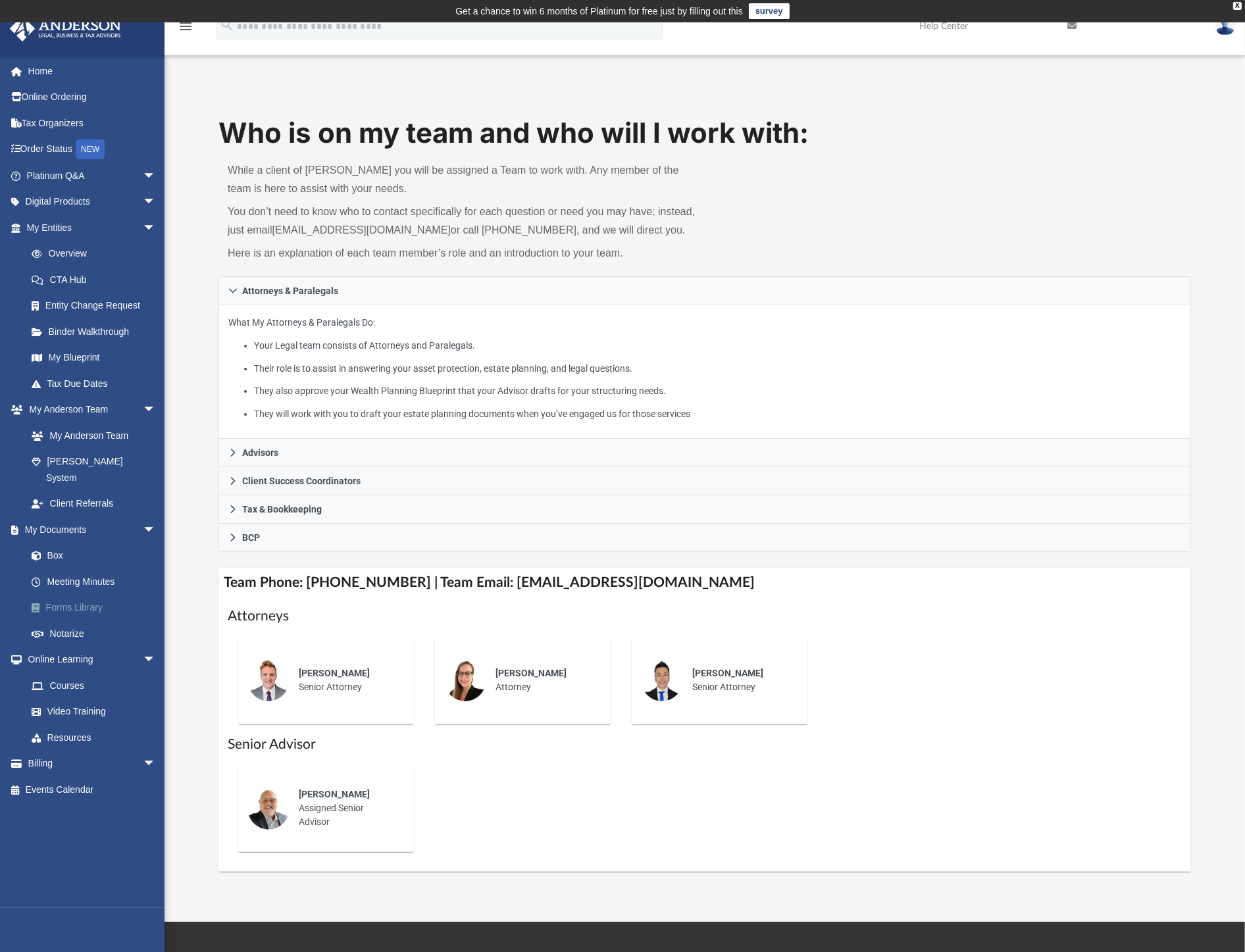
click at [86, 595] on link "Forms Library" at bounding box center [97, 608] width 157 height 26
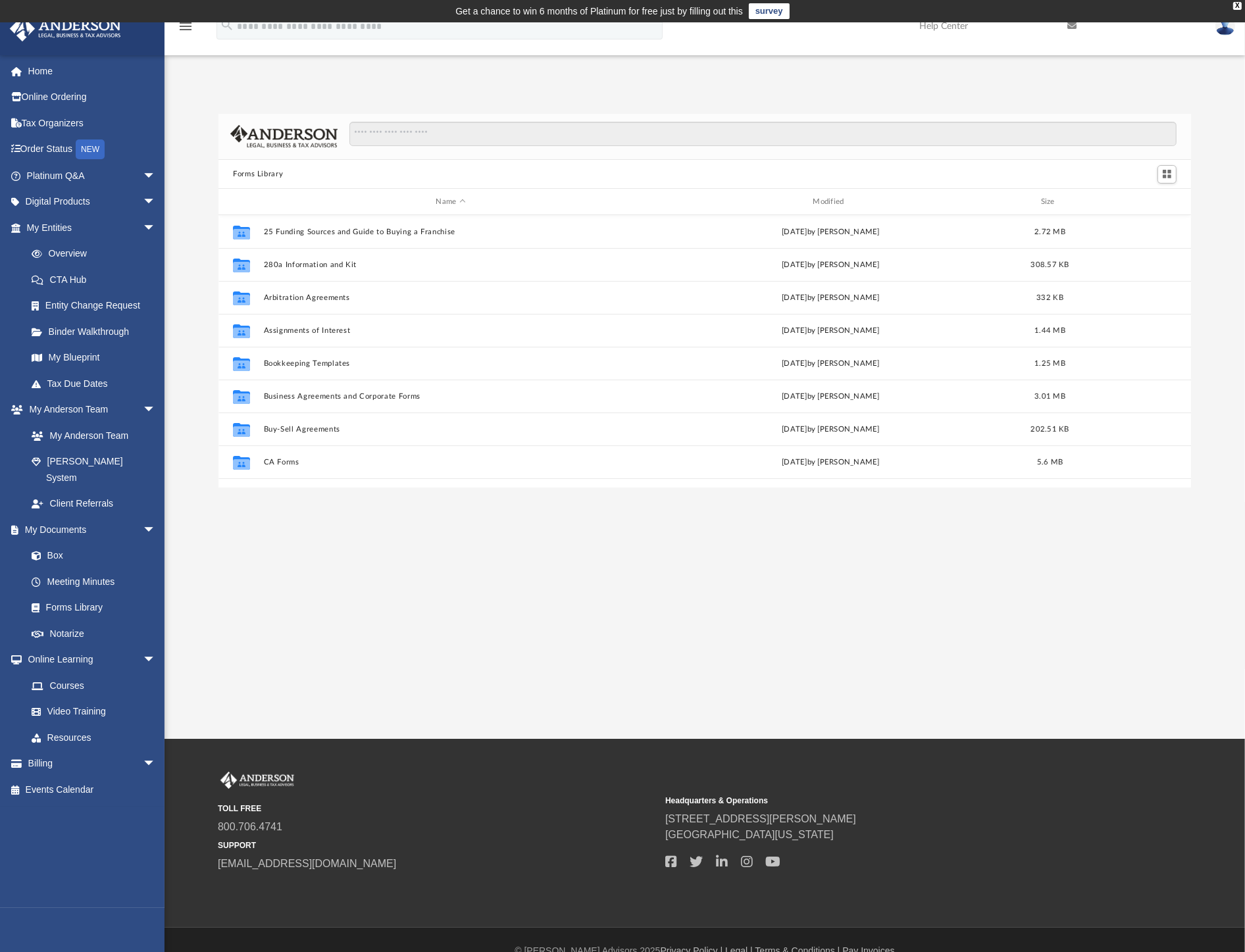
scroll to position [287, 961]
click at [272, 461] on button "CA Forms" at bounding box center [451, 462] width 374 height 8
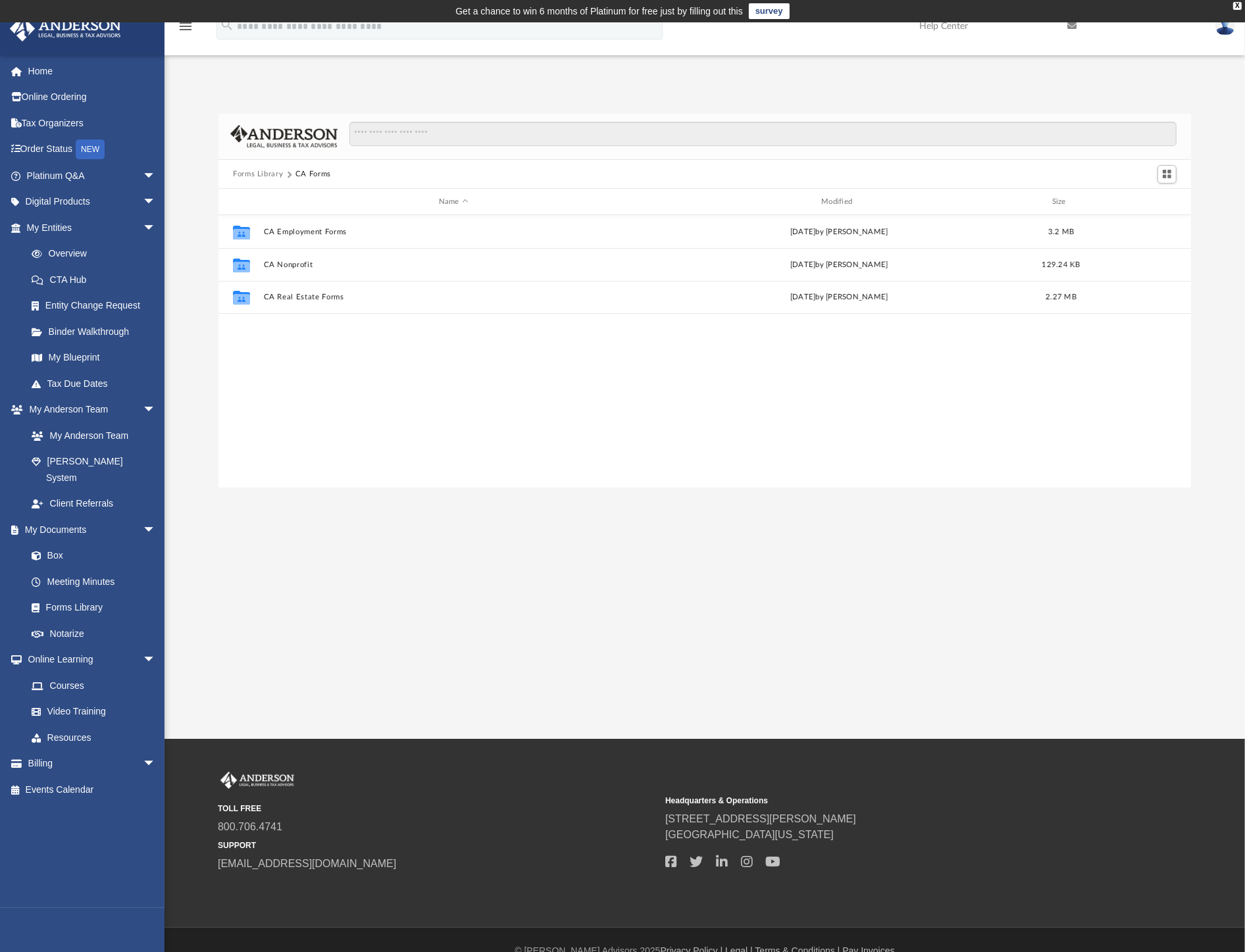
click at [255, 169] on button "Forms Library" at bounding box center [258, 174] width 50 height 12
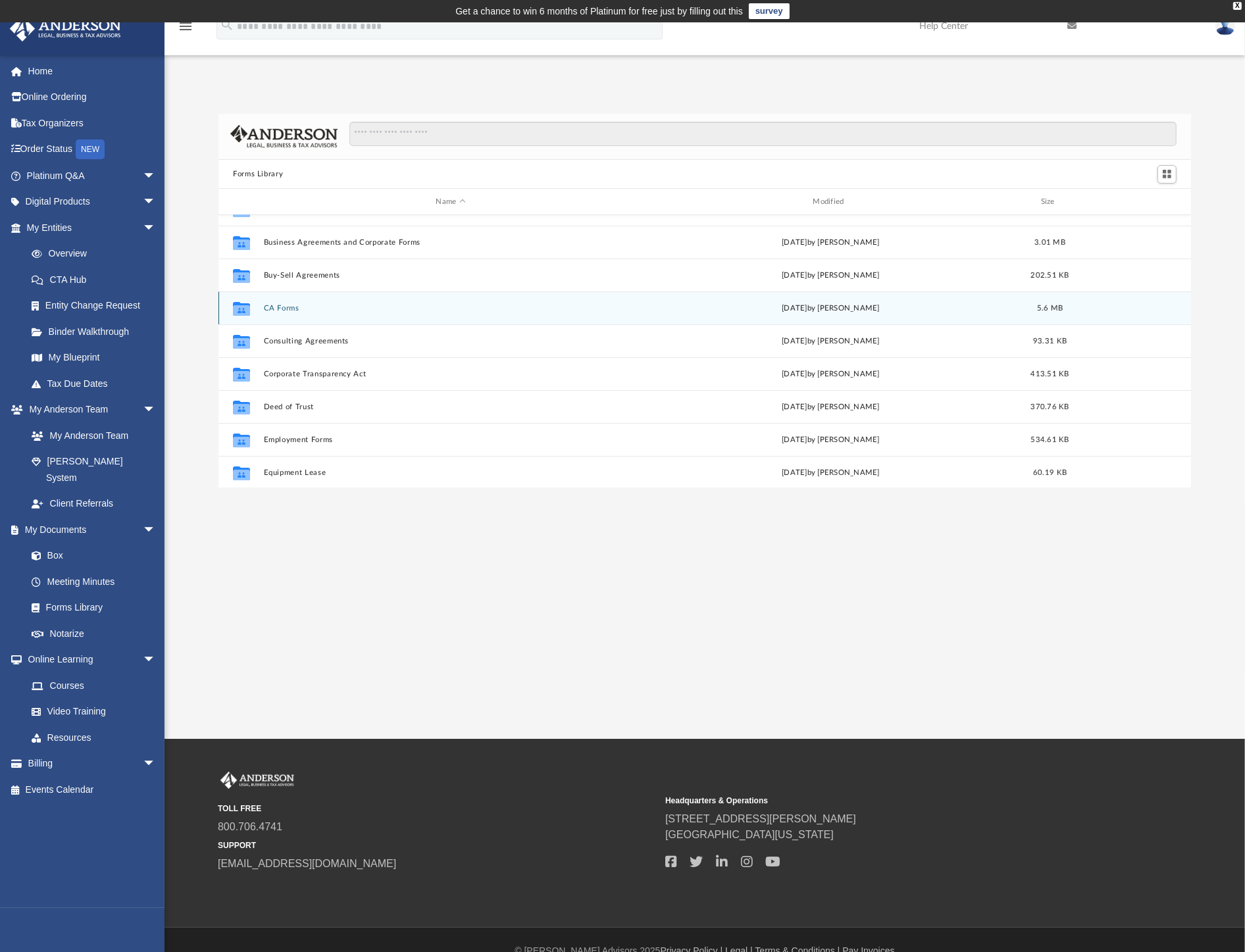
scroll to position [219, 0]
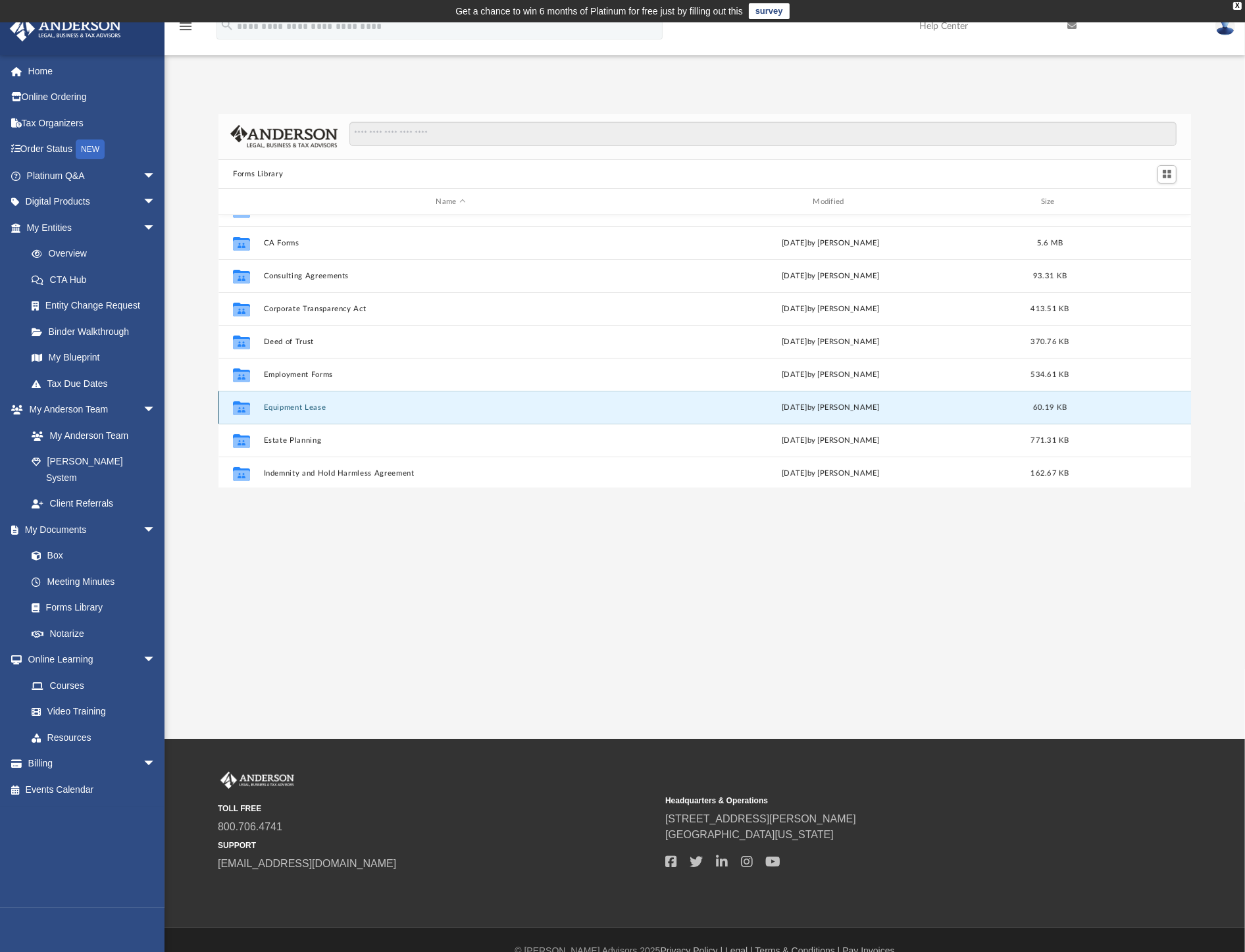
click at [299, 405] on button "Equipment Lease" at bounding box center [451, 407] width 374 height 8
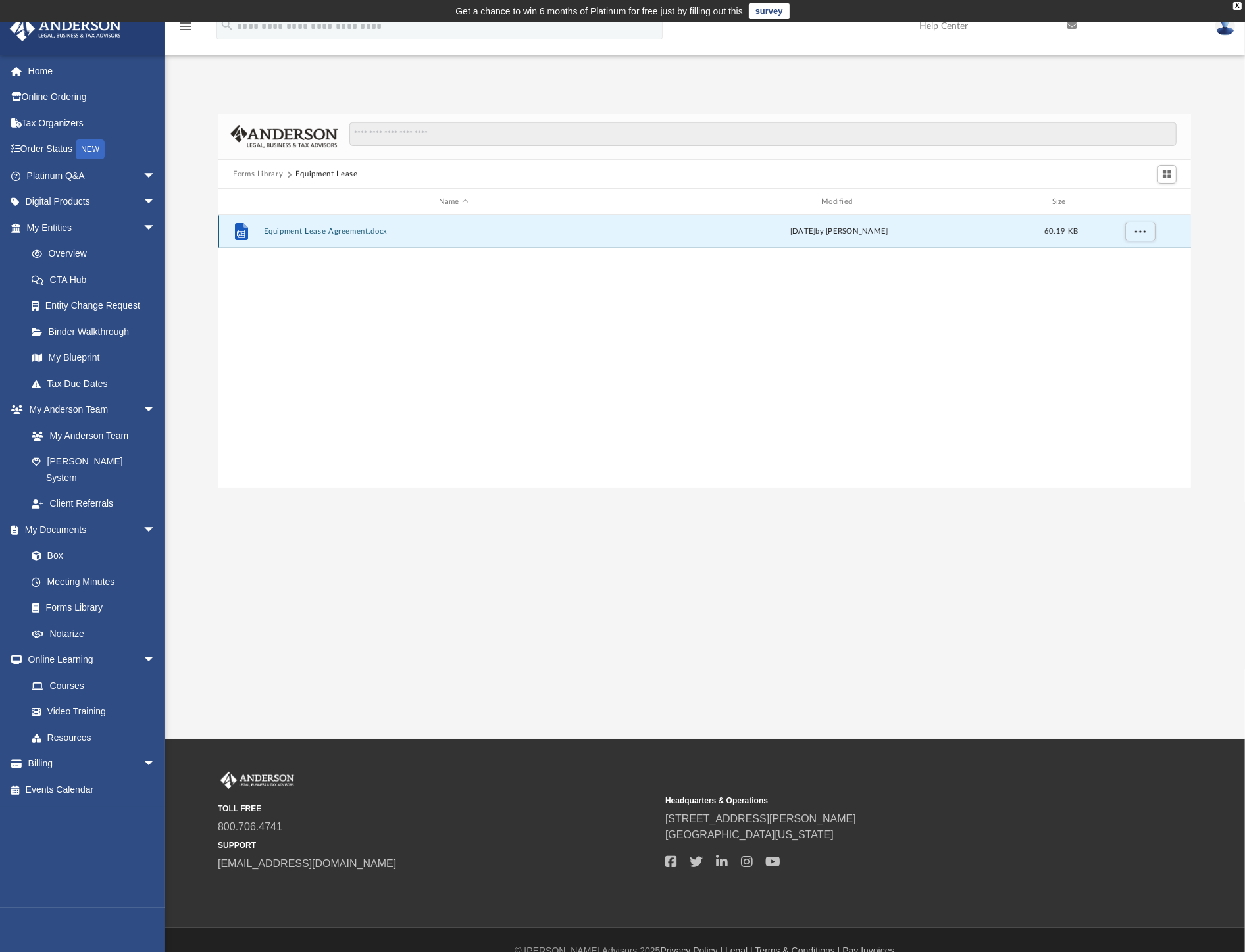
click at [347, 229] on button "Equipment Lease Agreement.docx" at bounding box center [453, 232] width 380 height 8
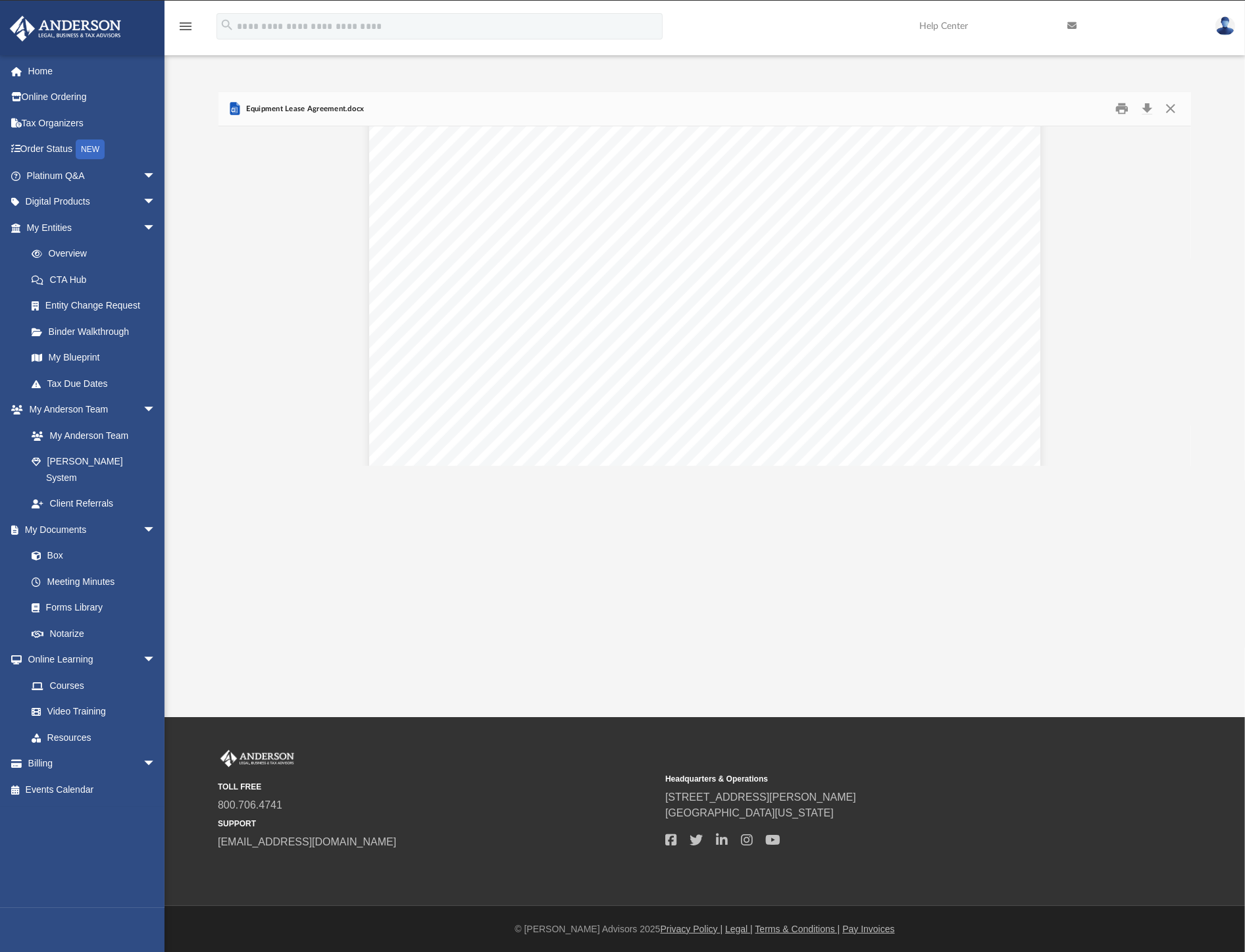
scroll to position [11210, 0]
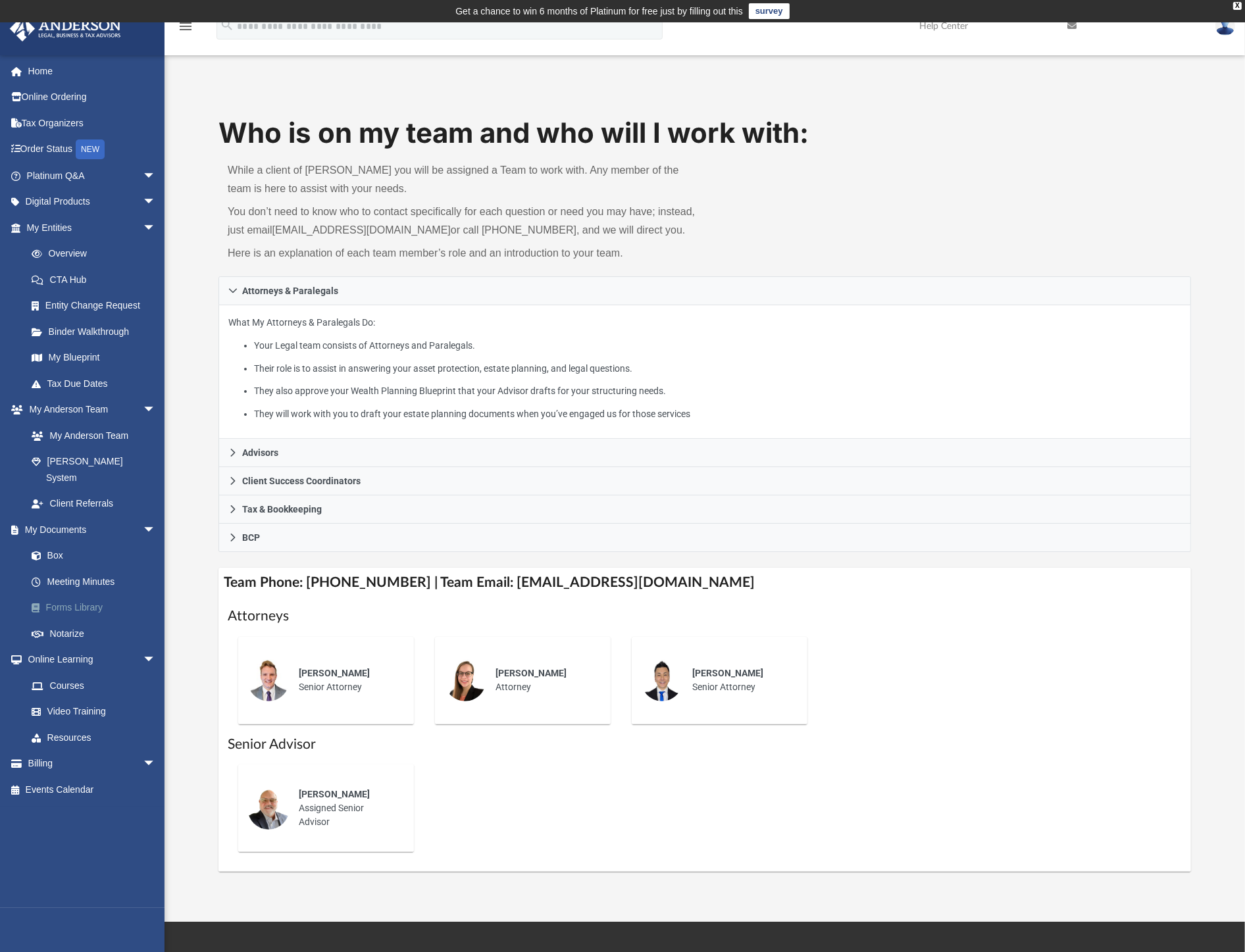
click at [70, 595] on link "Forms Library" at bounding box center [97, 608] width 157 height 26
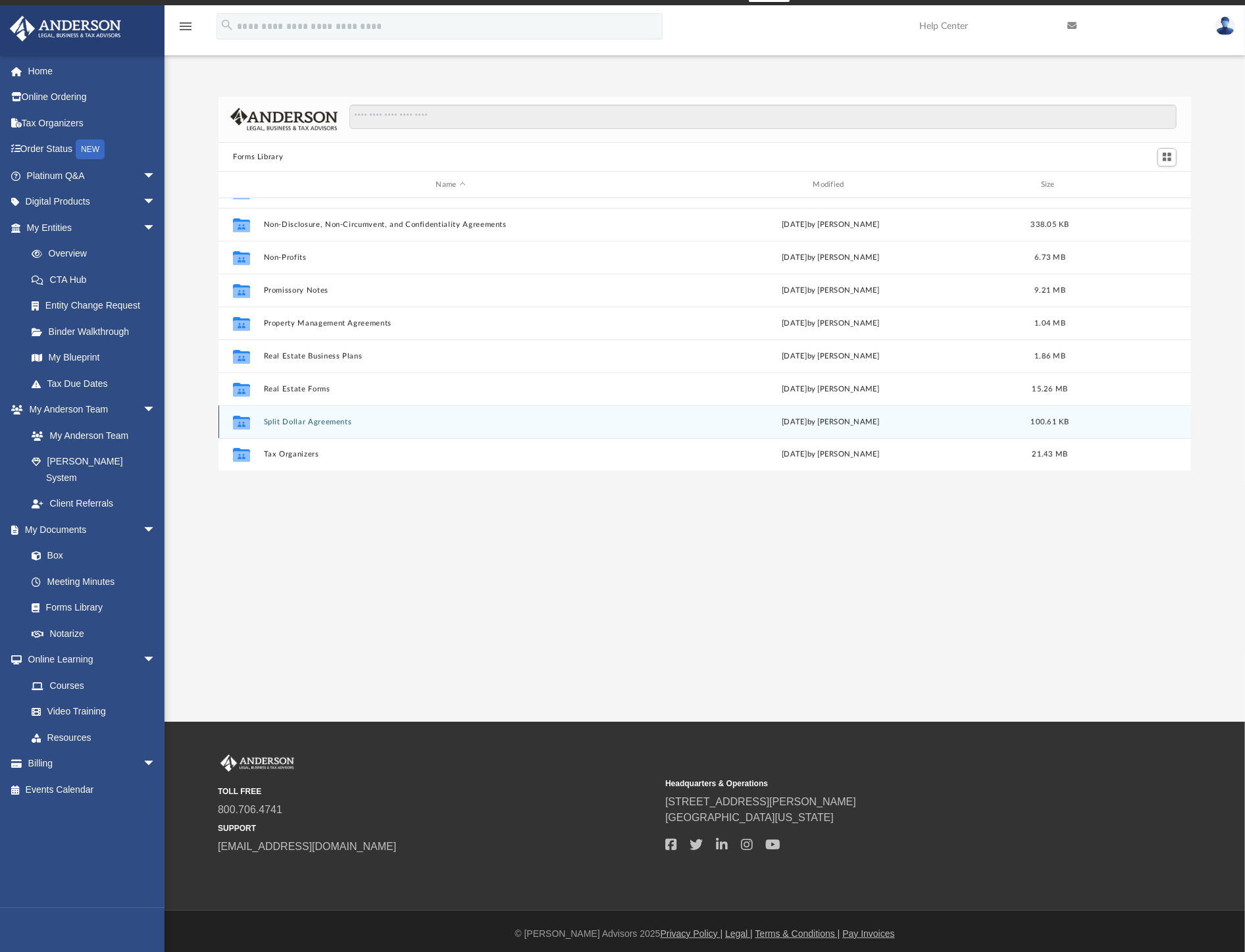
scroll to position [21, 0]
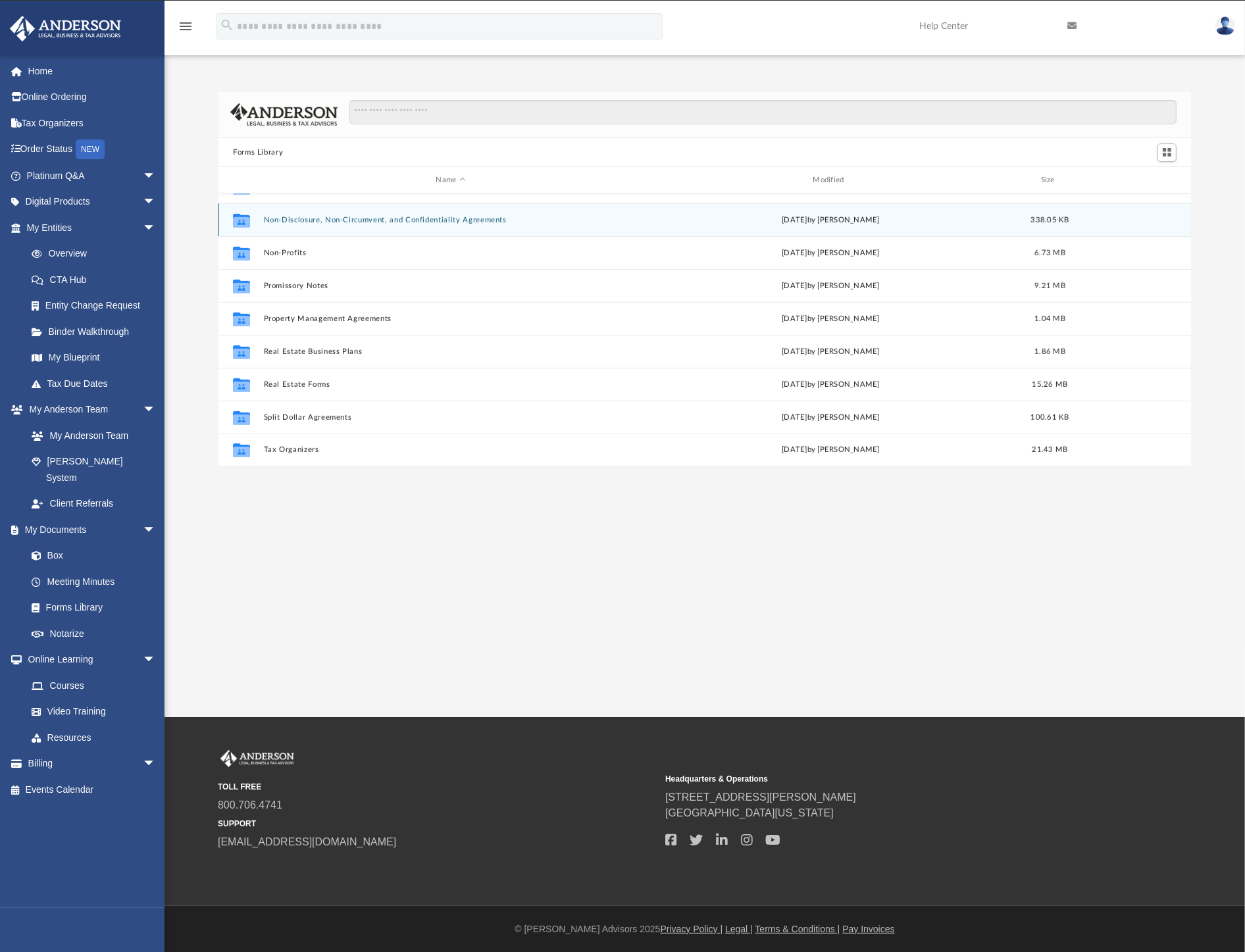
click at [390, 217] on button "Non-Disclosure, Non-Circumvent, and Confidentiality Agreements" at bounding box center [451, 219] width 374 height 8
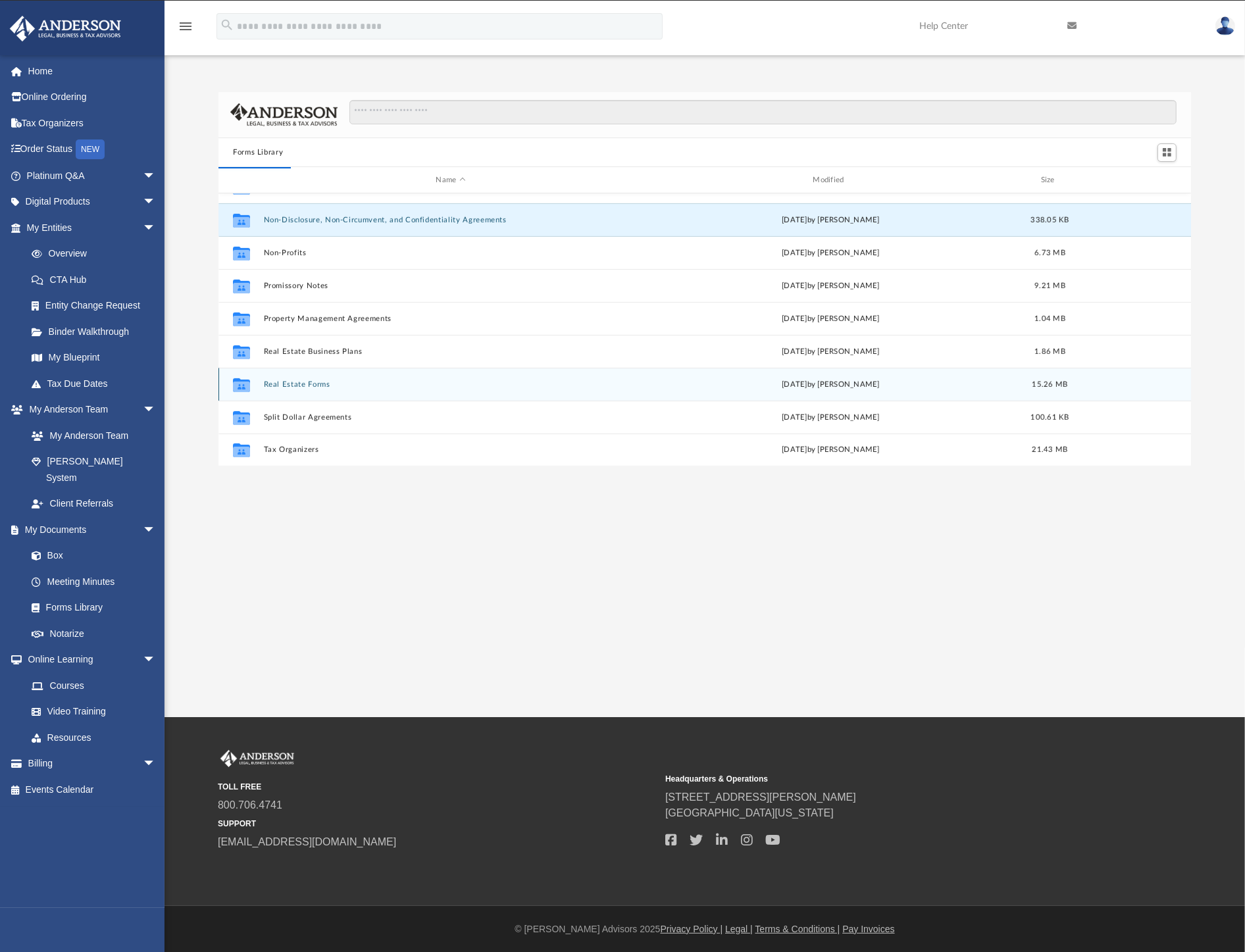
scroll to position [0, 0]
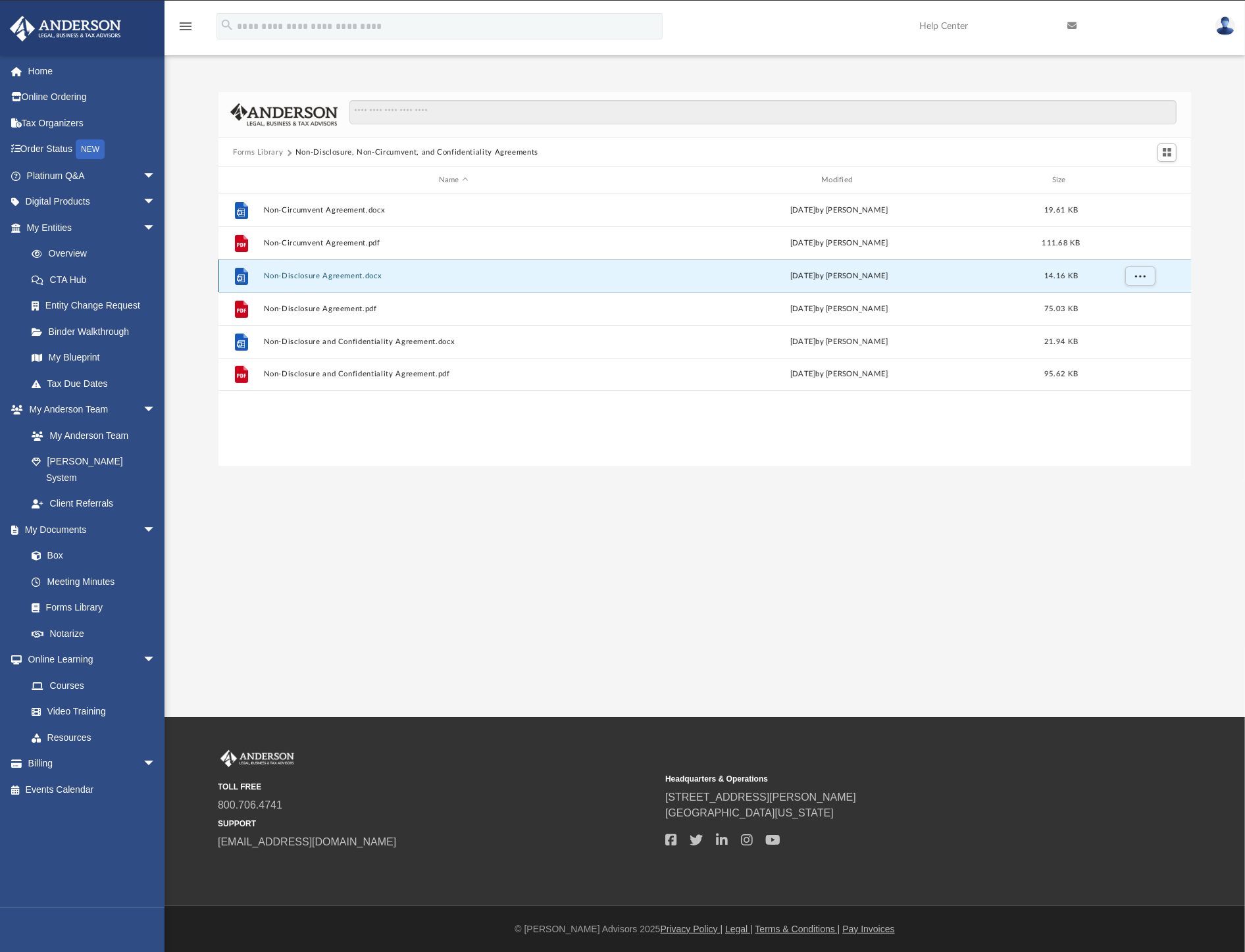
click at [319, 273] on button "Non-Disclosure Agreement.docx" at bounding box center [453, 275] width 380 height 8
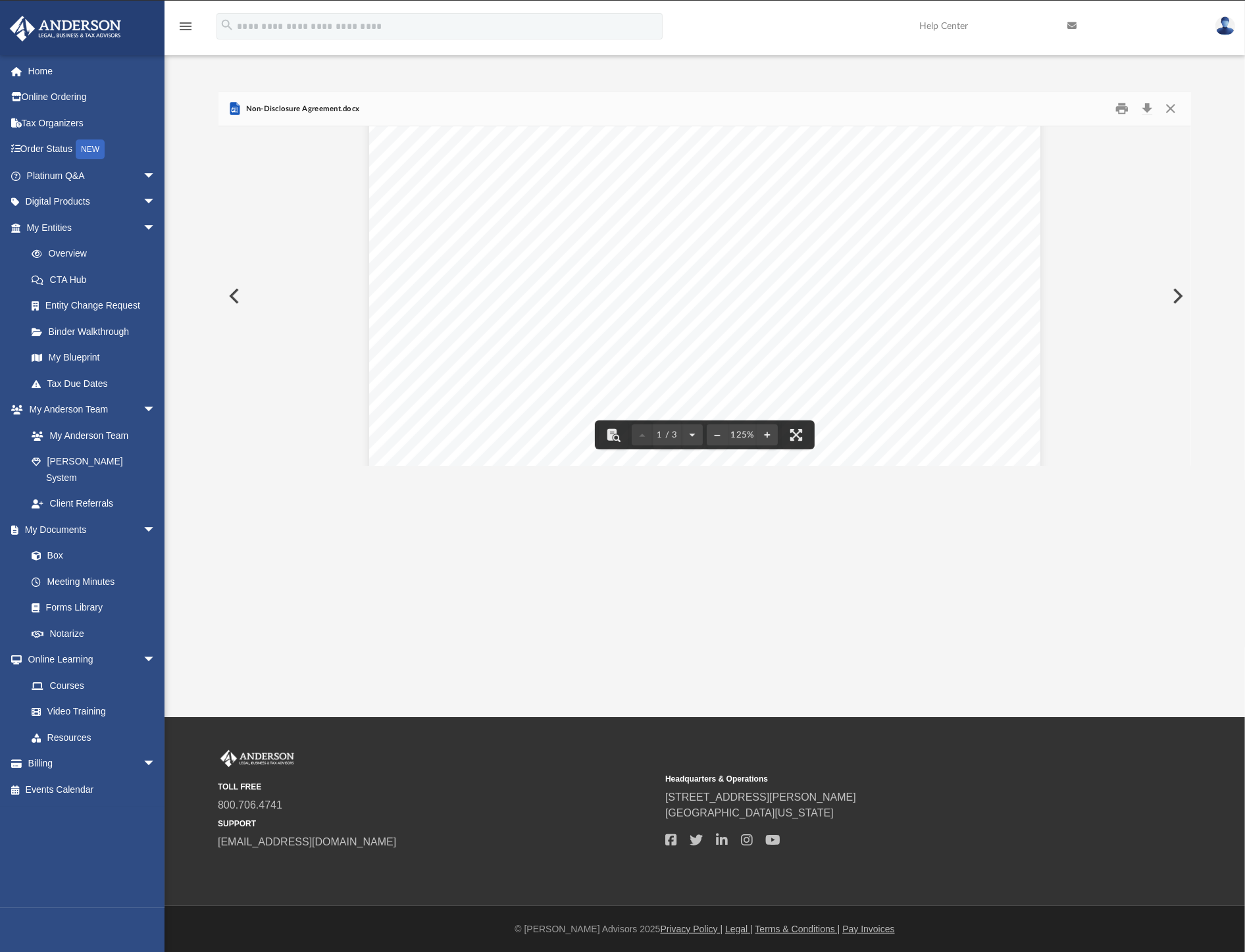
scroll to position [146, 0]
drag, startPoint x: 1179, startPoint y: 172, endPoint x: 1179, endPoint y: 193, distance: 21.0
click at [1145, 107] on button "Download" at bounding box center [1147, 109] width 24 height 21
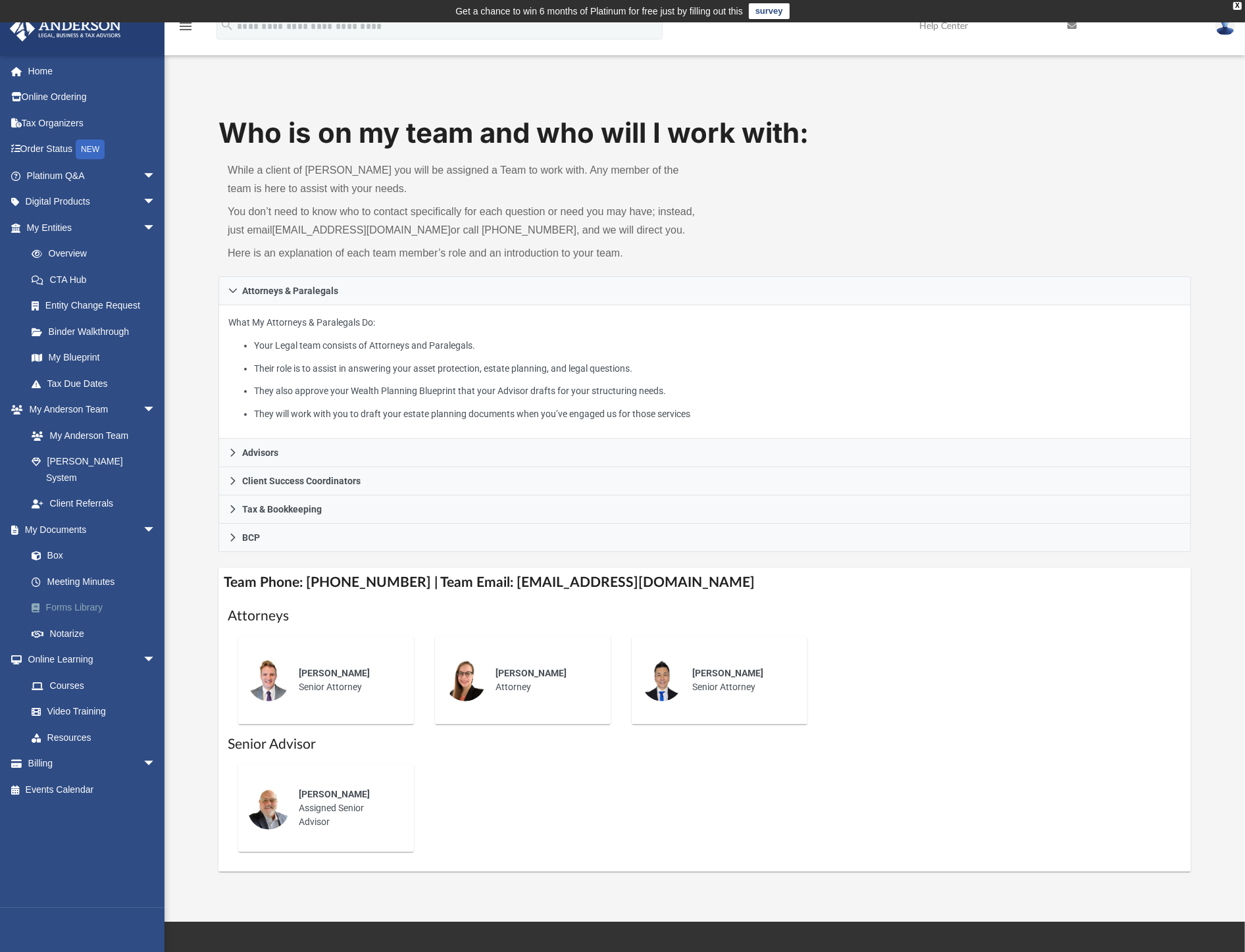
click at [84, 595] on link "Forms Library" at bounding box center [97, 608] width 157 height 26
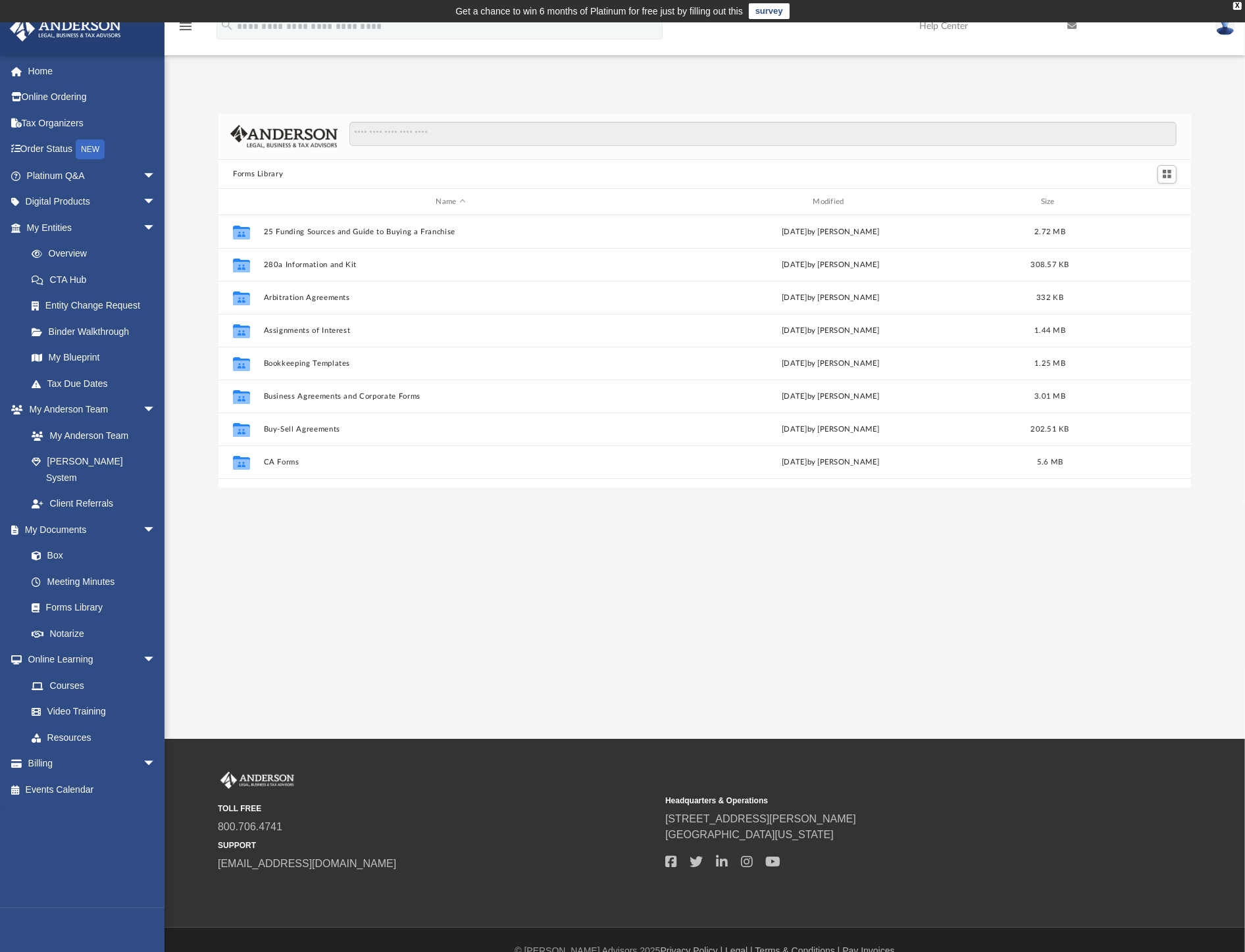
scroll to position [287, 961]
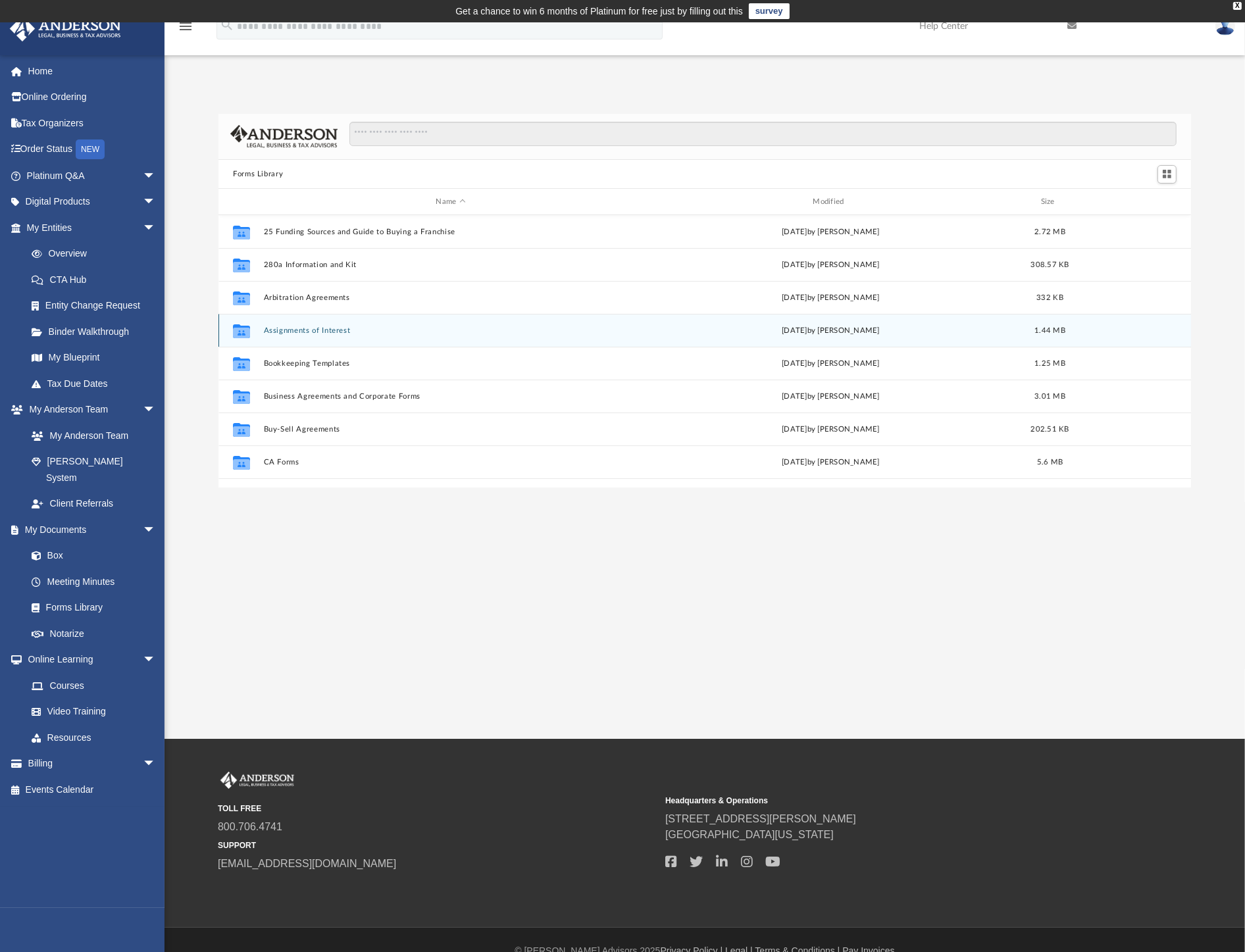
click at [311, 334] on button "Assignments of Interest" at bounding box center [451, 331] width 374 height 8
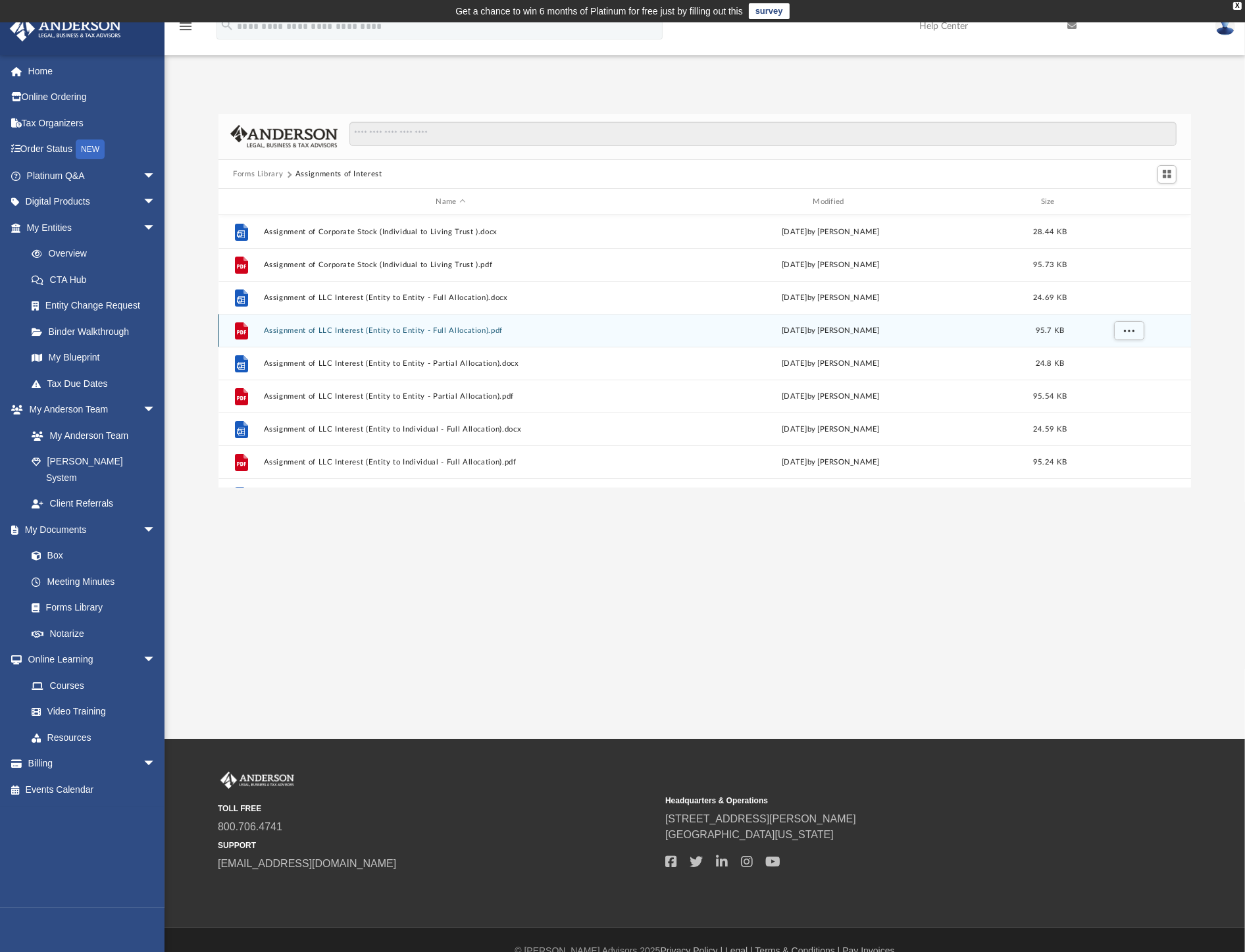
click at [304, 327] on button "Assignment of LLC Interest (Entity to Entity - Full Allocation).pdf" at bounding box center [451, 331] width 374 height 8
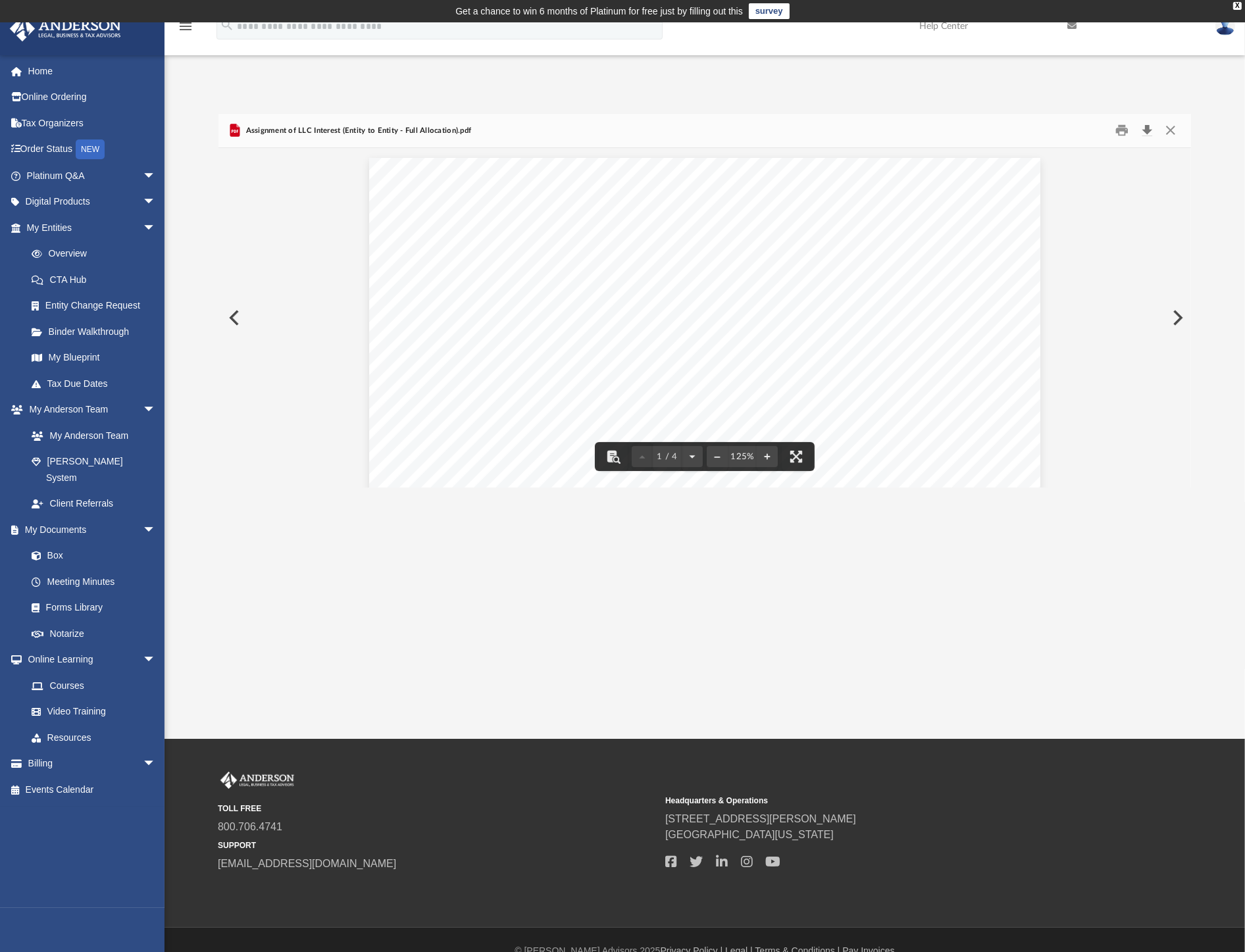
click at [1150, 135] on button "Download" at bounding box center [1147, 130] width 24 height 21
click at [1180, 132] on button "Close" at bounding box center [1171, 130] width 24 height 21
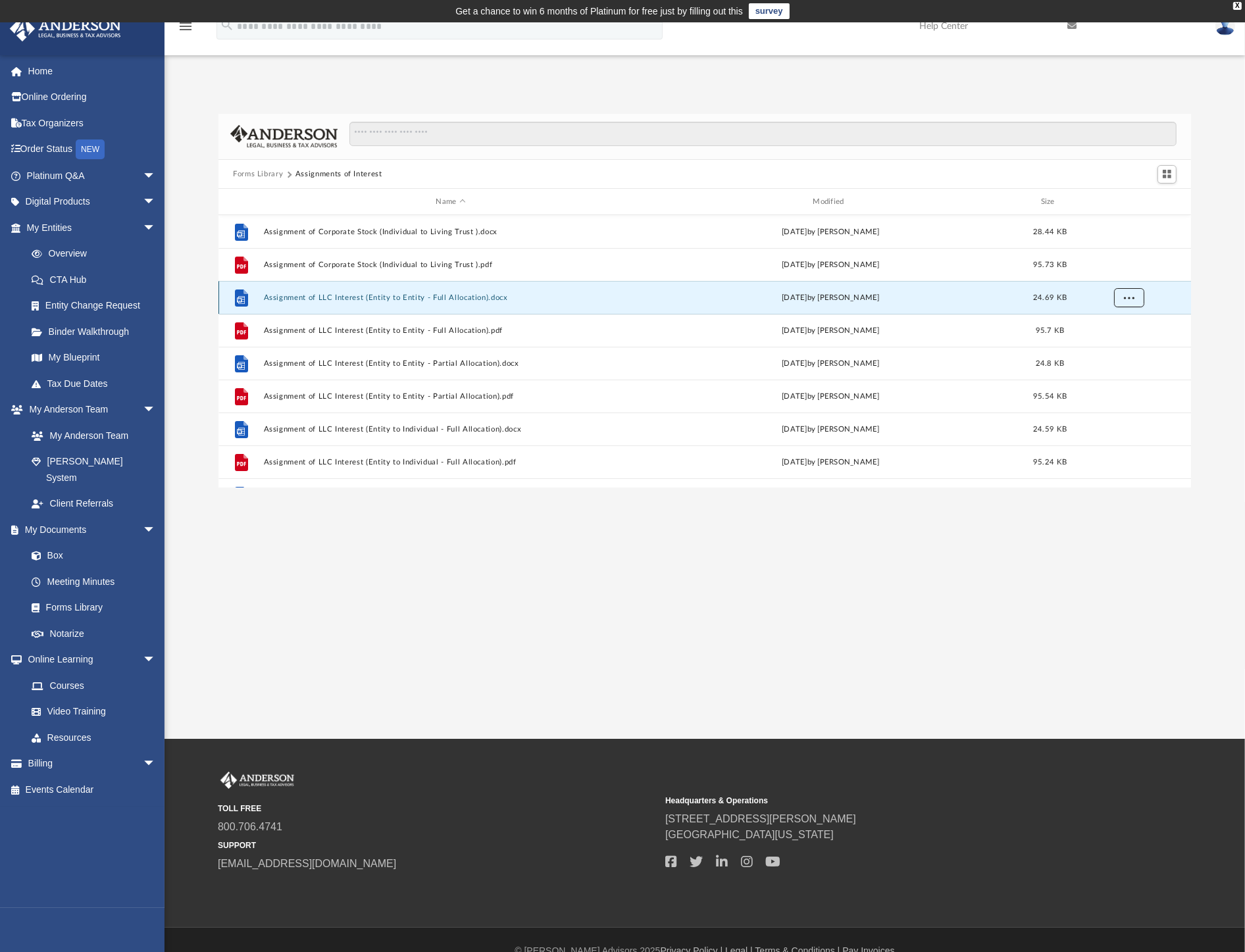
click at [1134, 301] on button "More options" at bounding box center [1129, 298] width 30 height 20
click at [1127, 350] on li "Download" at bounding box center [1118, 346] width 38 height 14
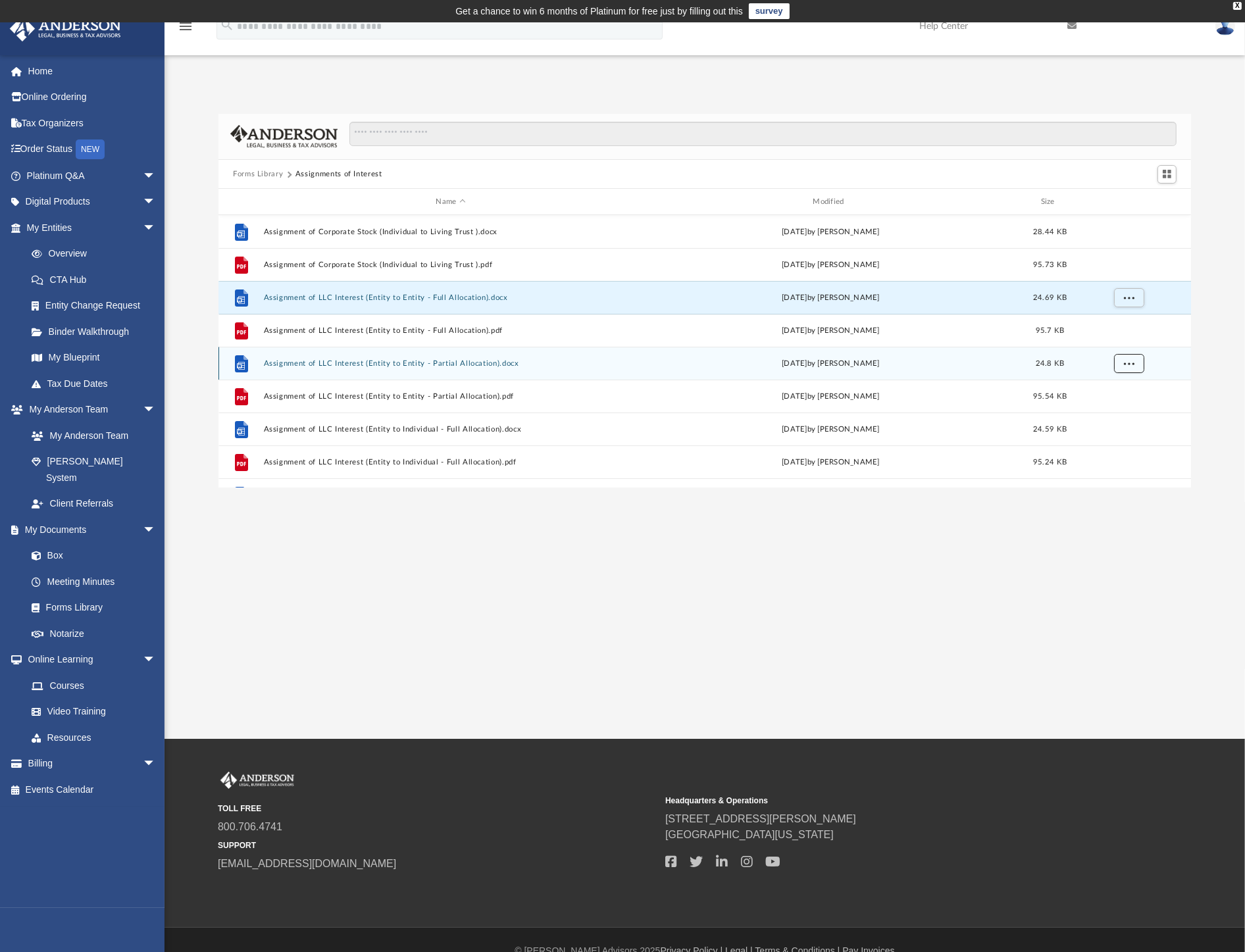
click at [1133, 363] on span "More options" at bounding box center [1129, 363] width 11 height 7
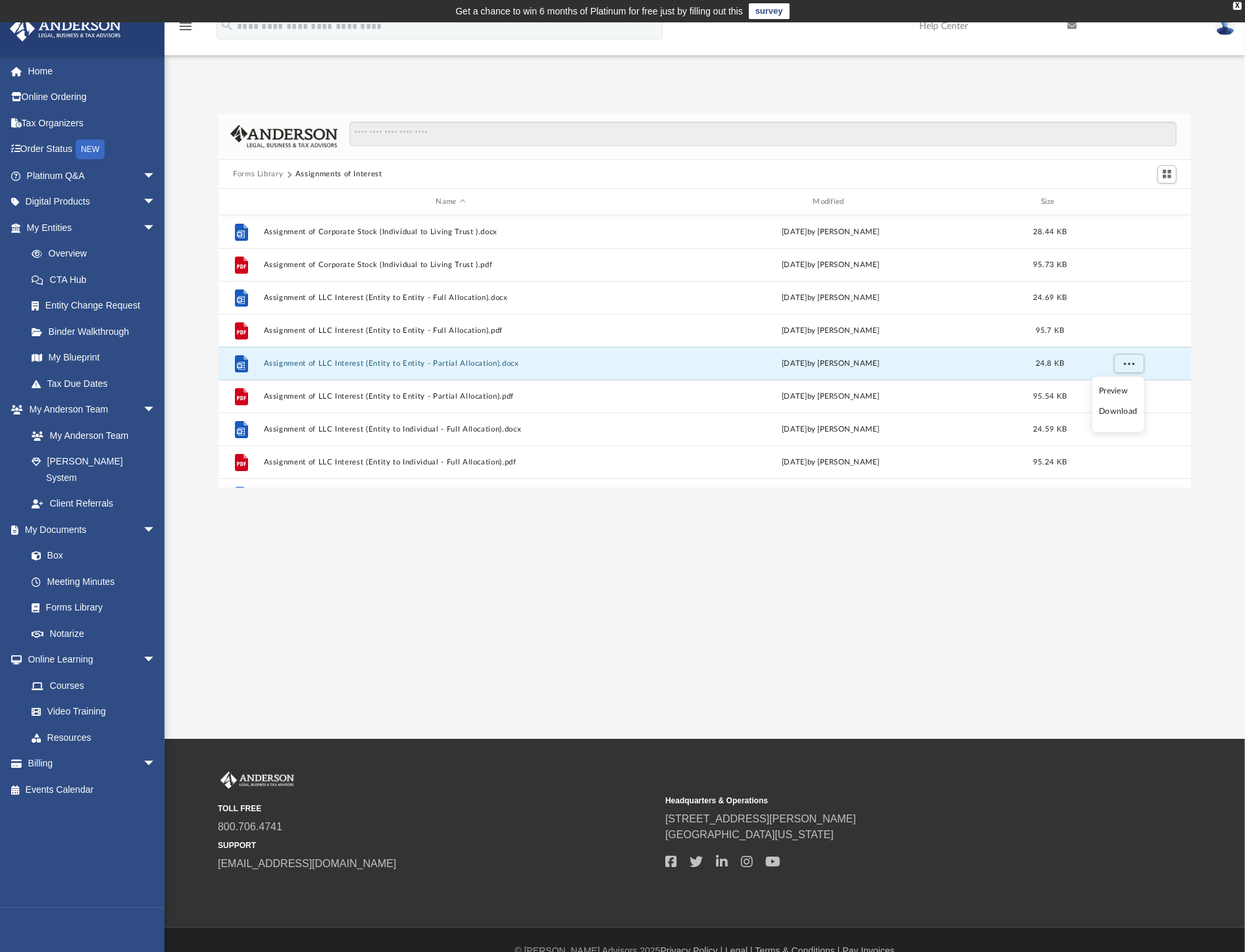
click at [1112, 417] on li "Download" at bounding box center [1118, 412] width 38 height 14
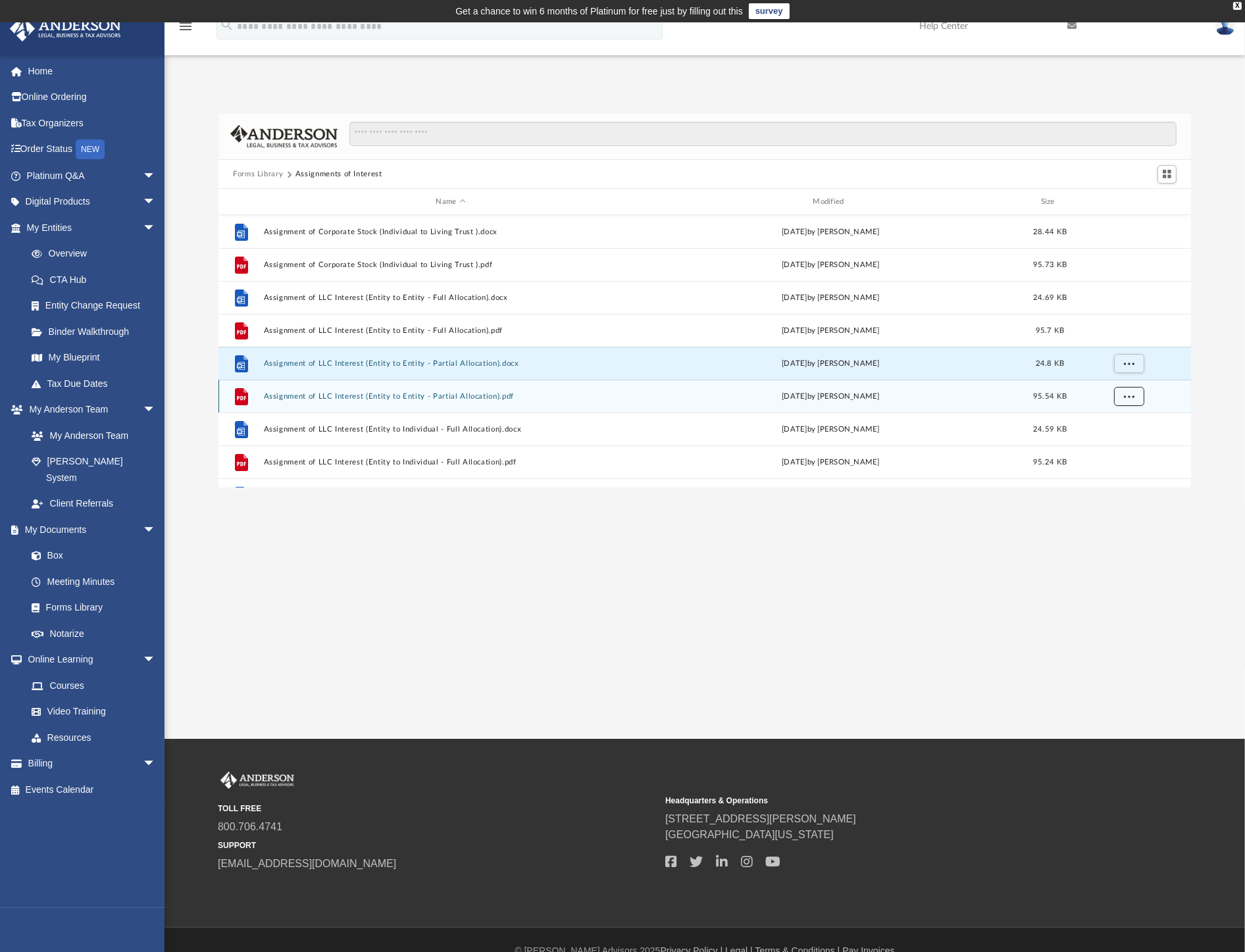
click at [1133, 392] on button "More options" at bounding box center [1129, 397] width 30 height 20
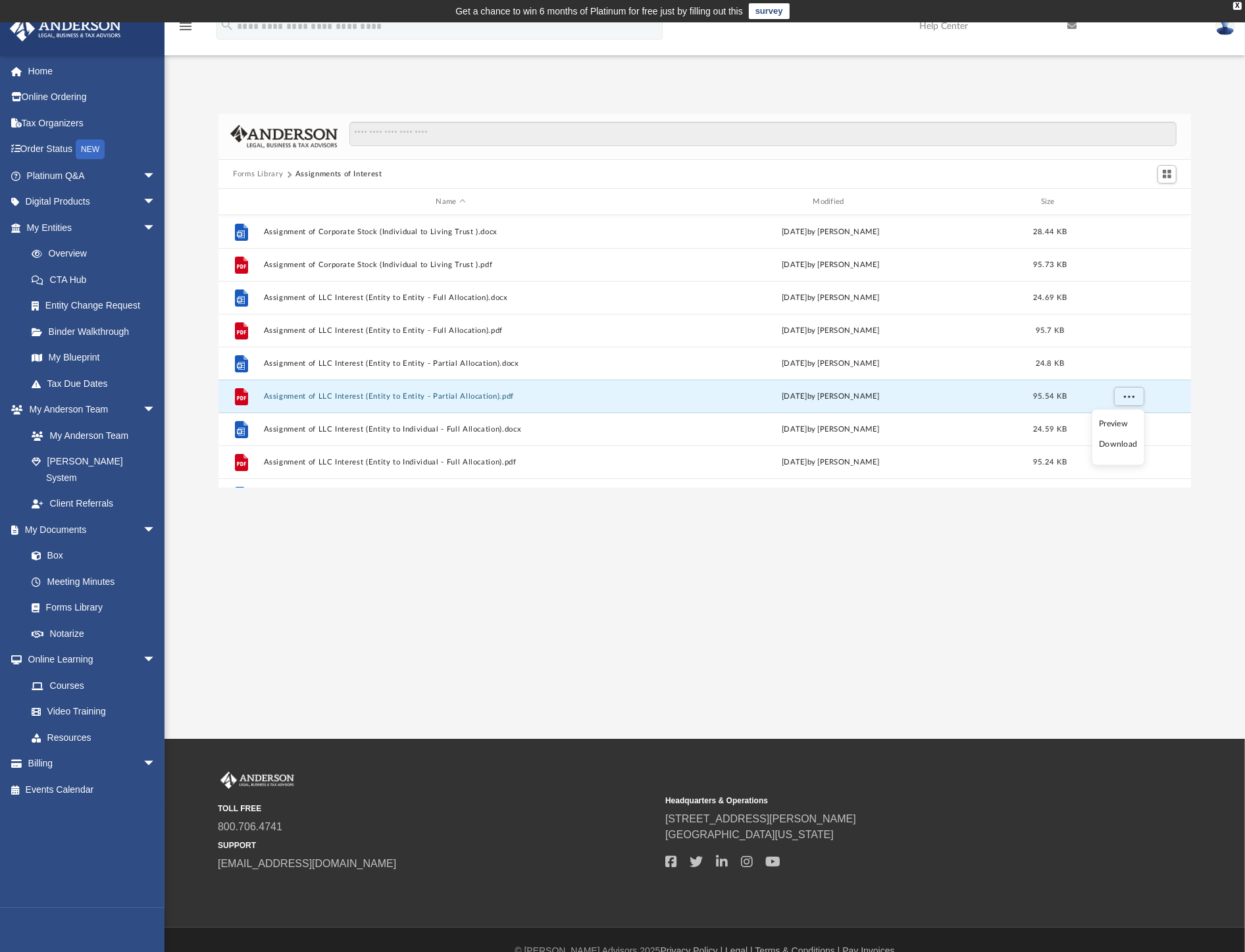
click at [1126, 446] on li "Download" at bounding box center [1118, 445] width 38 height 14
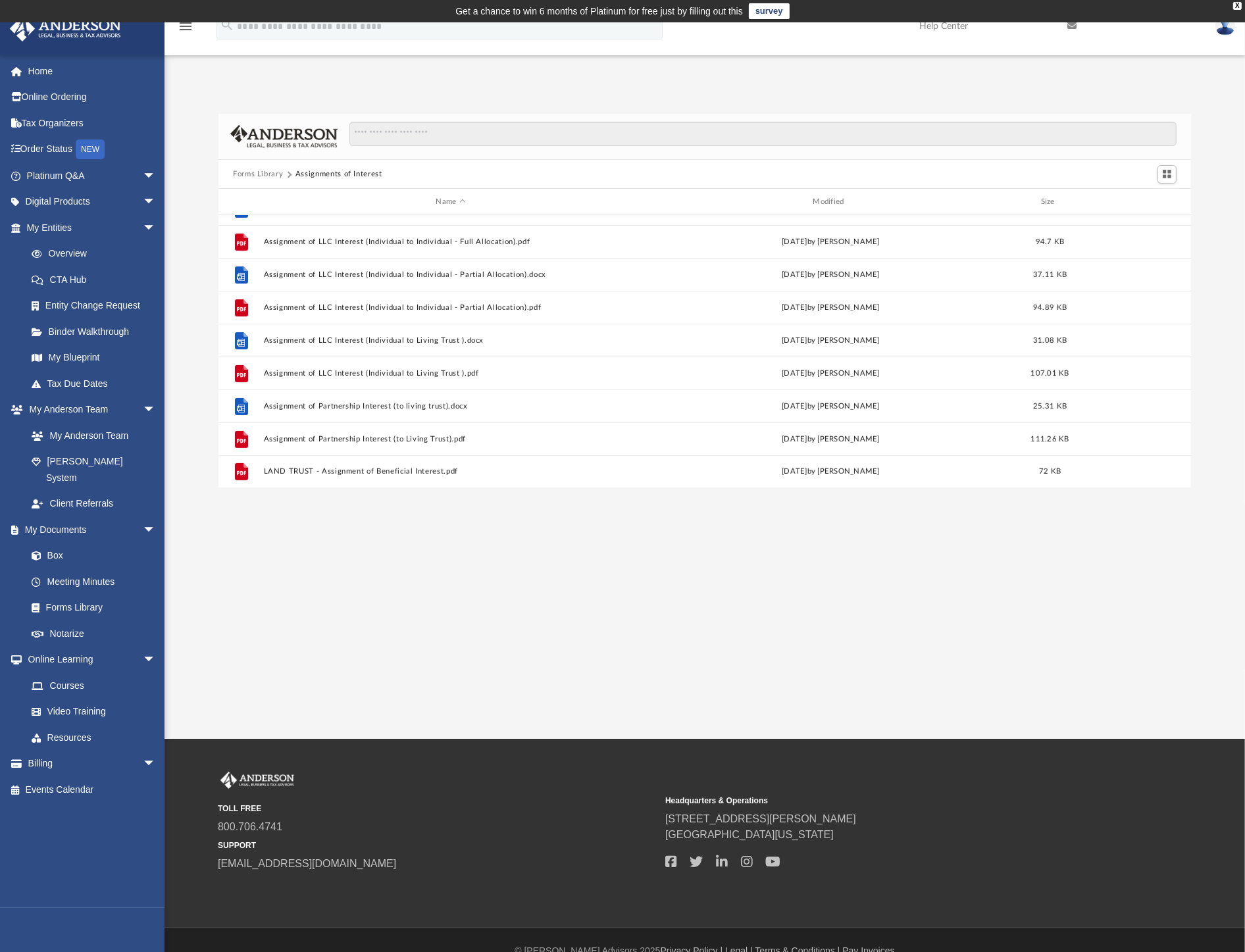
scroll to position [21, 0]
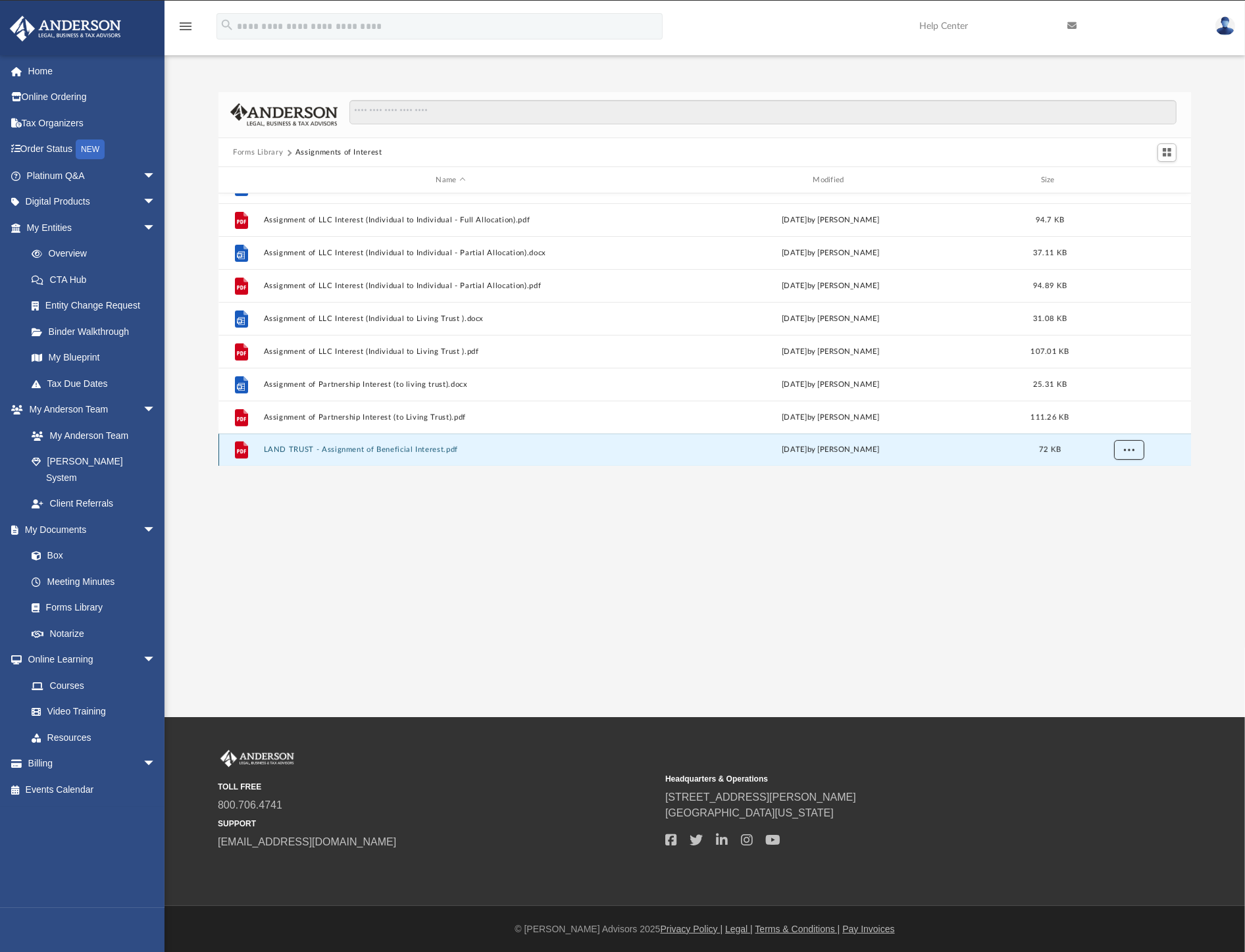
click at [1129, 456] on button "More options" at bounding box center [1129, 450] width 30 height 20
click at [1117, 424] on li "Download" at bounding box center [1118, 422] width 38 height 14
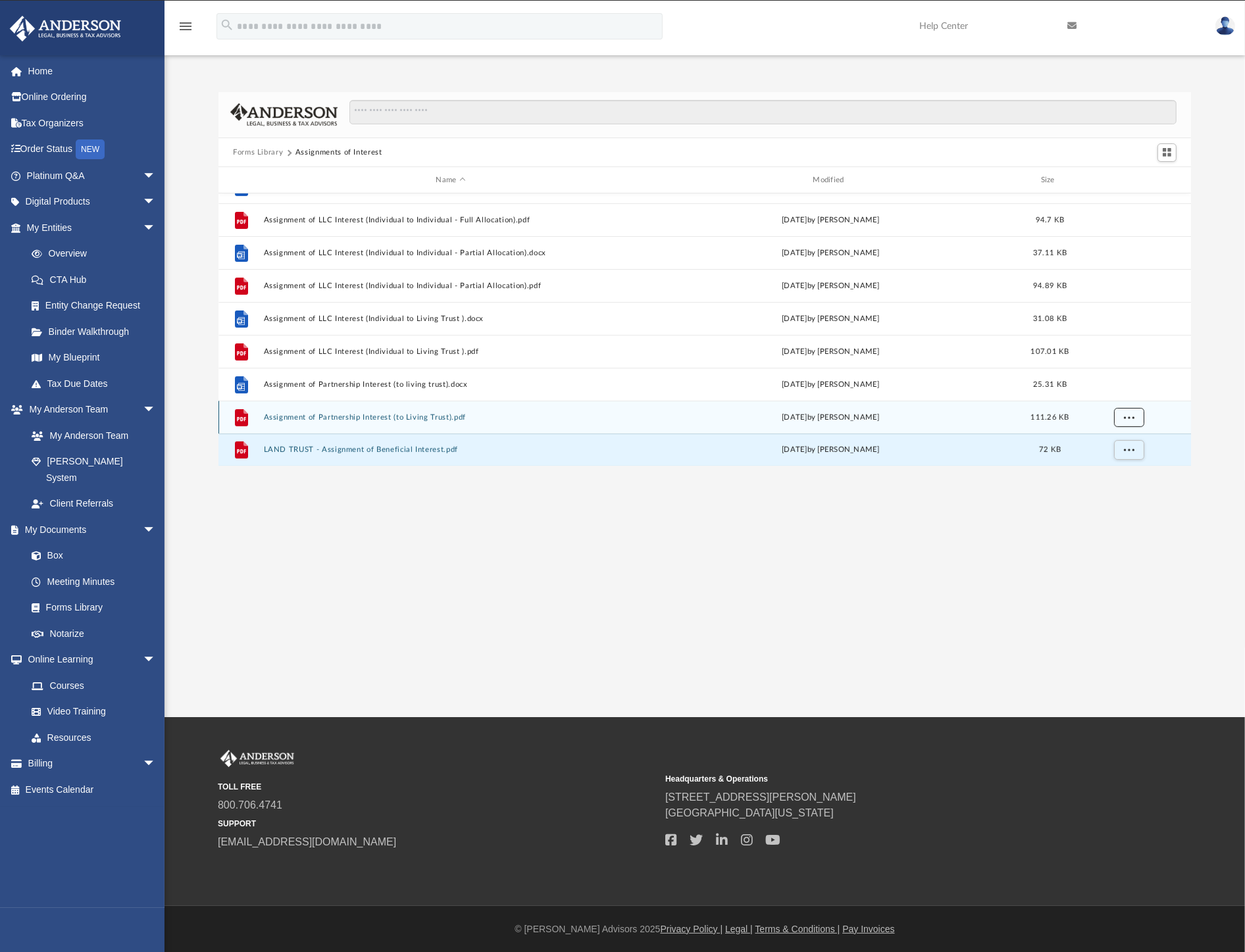
click at [1133, 415] on span "More options" at bounding box center [1129, 417] width 11 height 7
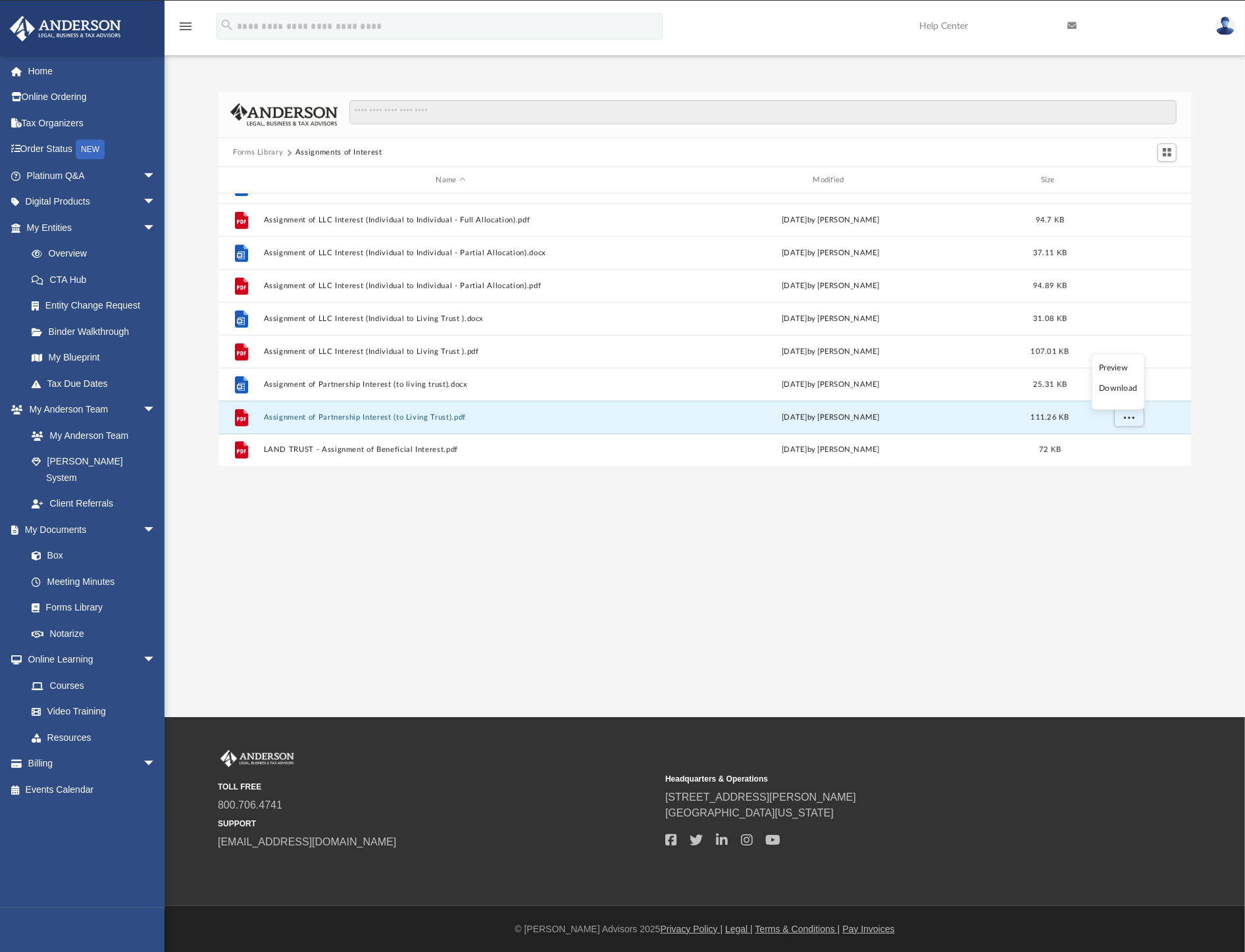
click at [1121, 391] on li "Download" at bounding box center [1118, 389] width 38 height 14
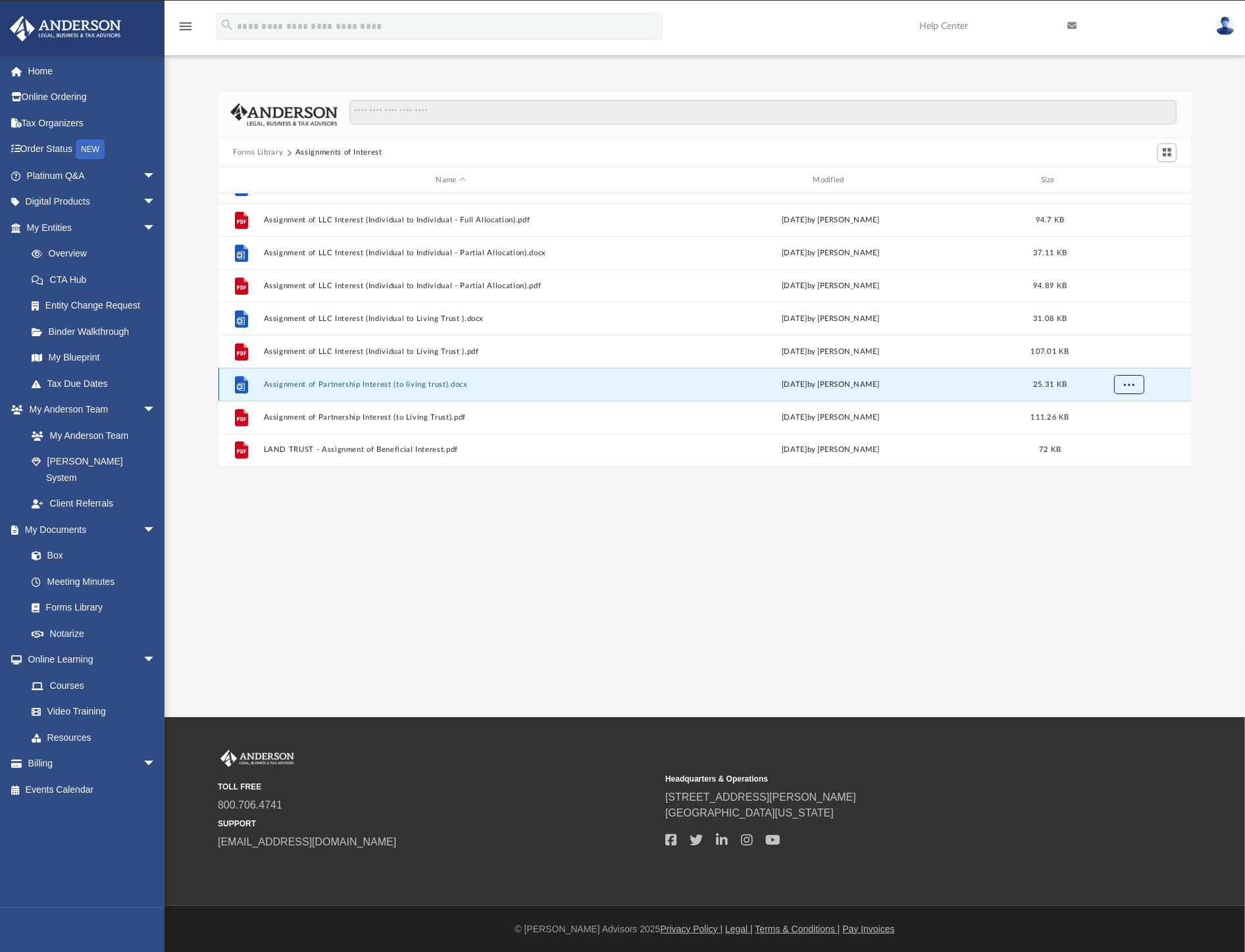
click at [1122, 384] on button "More options" at bounding box center [1129, 385] width 30 height 20
click at [1113, 439] on ul "Preview Download" at bounding box center [1118, 425] width 53 height 57
click at [1115, 430] on li "Download" at bounding box center [1118, 432] width 38 height 14
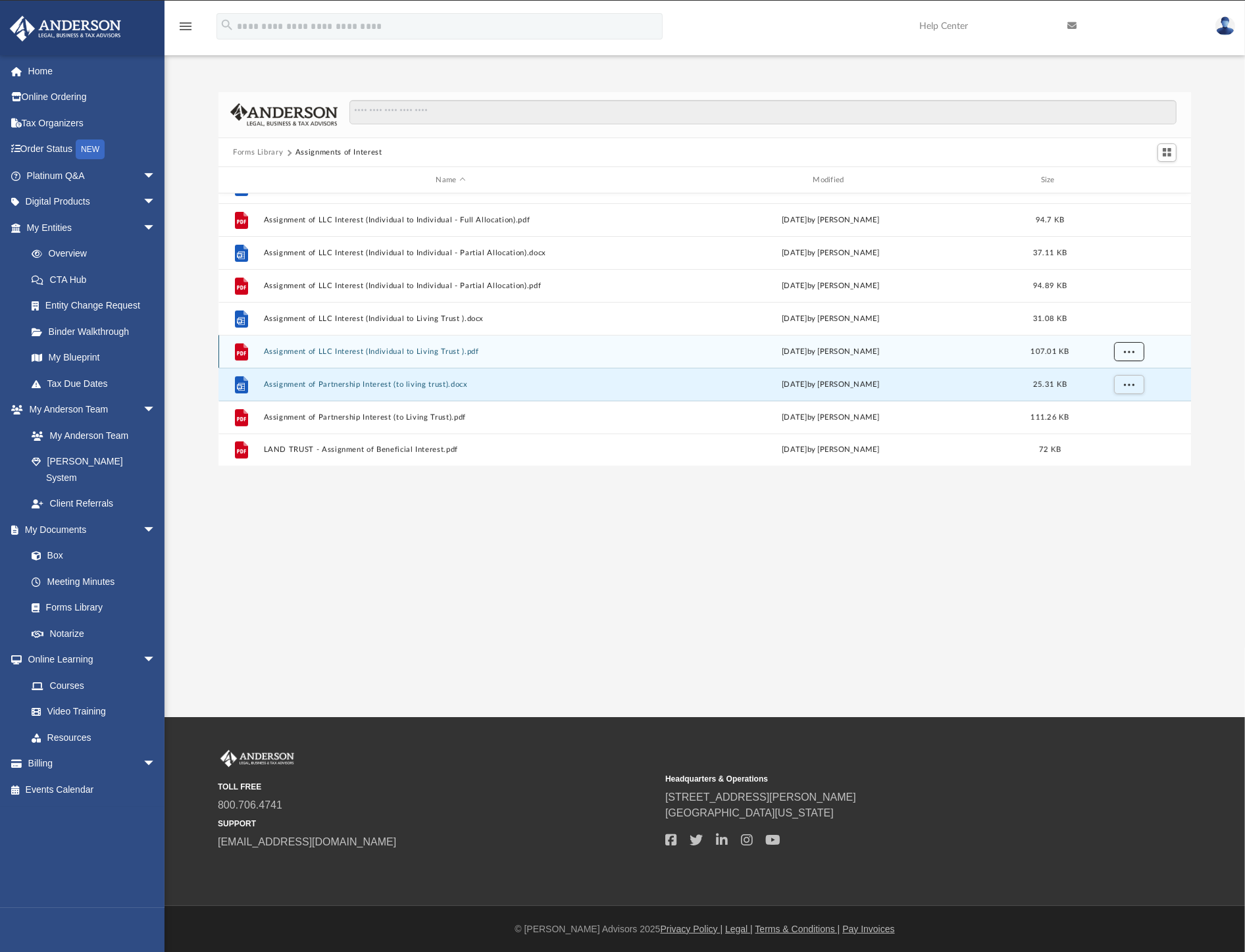
click at [1133, 356] on button "More options" at bounding box center [1129, 352] width 30 height 20
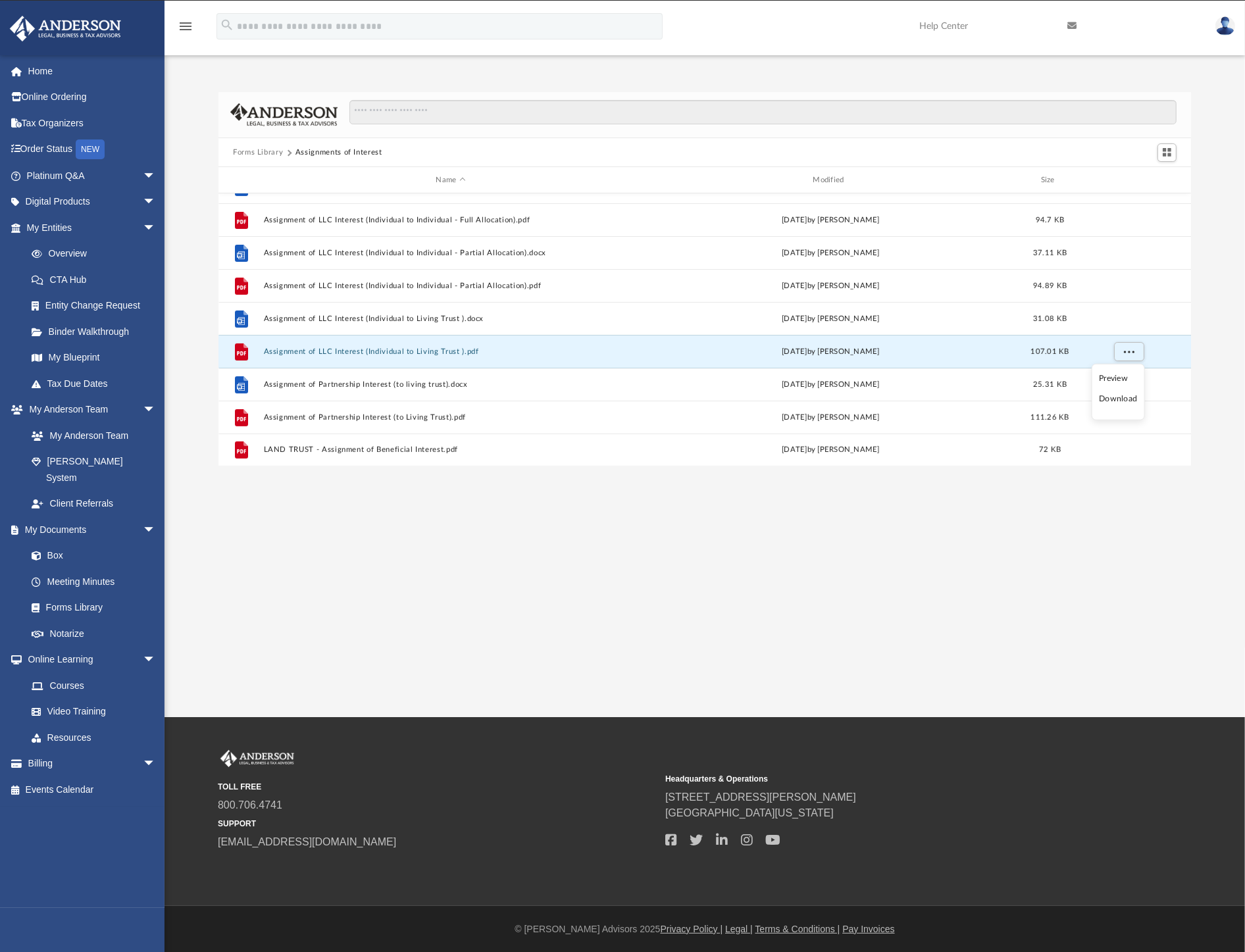
click at [1115, 404] on li "Download" at bounding box center [1118, 399] width 38 height 14
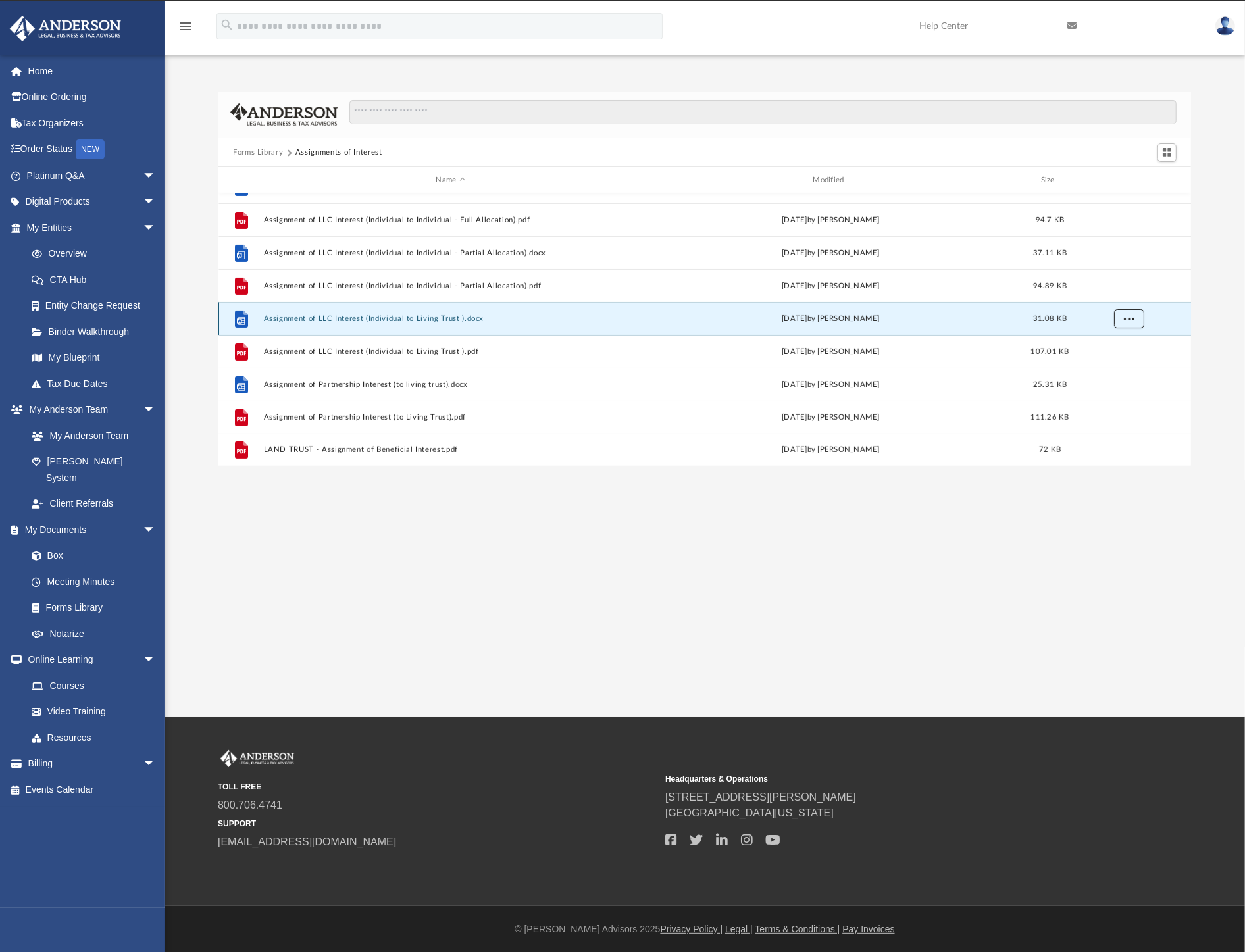
click at [1127, 319] on span "More options" at bounding box center [1129, 318] width 11 height 7
click at [1117, 364] on li "Download" at bounding box center [1118, 366] width 38 height 14
click at [1213, 288] on div "Forms Library Assignments of Interest Name Modified Size File Assignment of LLC…" at bounding box center [704, 279] width 1081 height 374
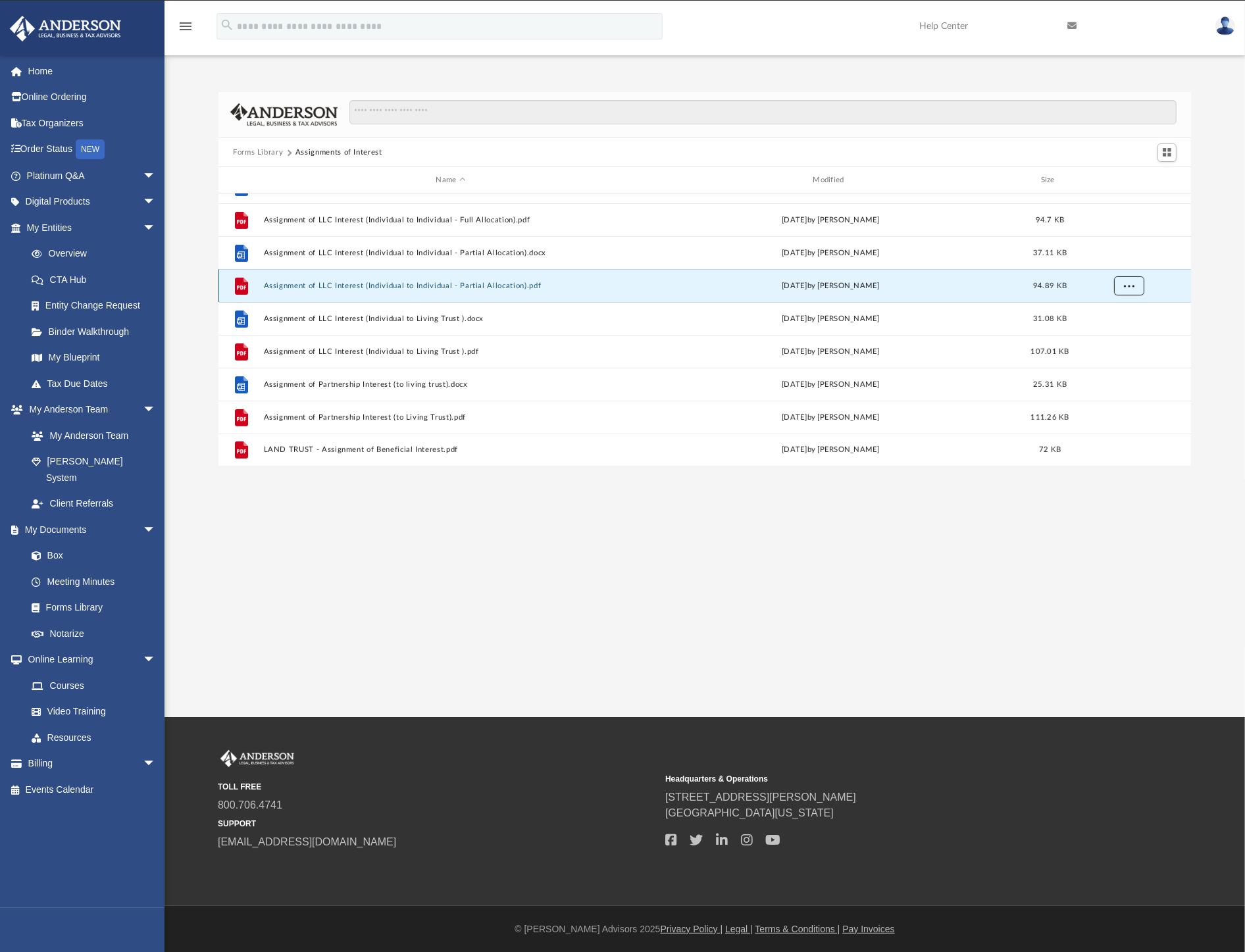
click at [1133, 287] on span "More options" at bounding box center [1129, 285] width 11 height 7
click at [1111, 331] on li "Download" at bounding box center [1118, 334] width 38 height 14
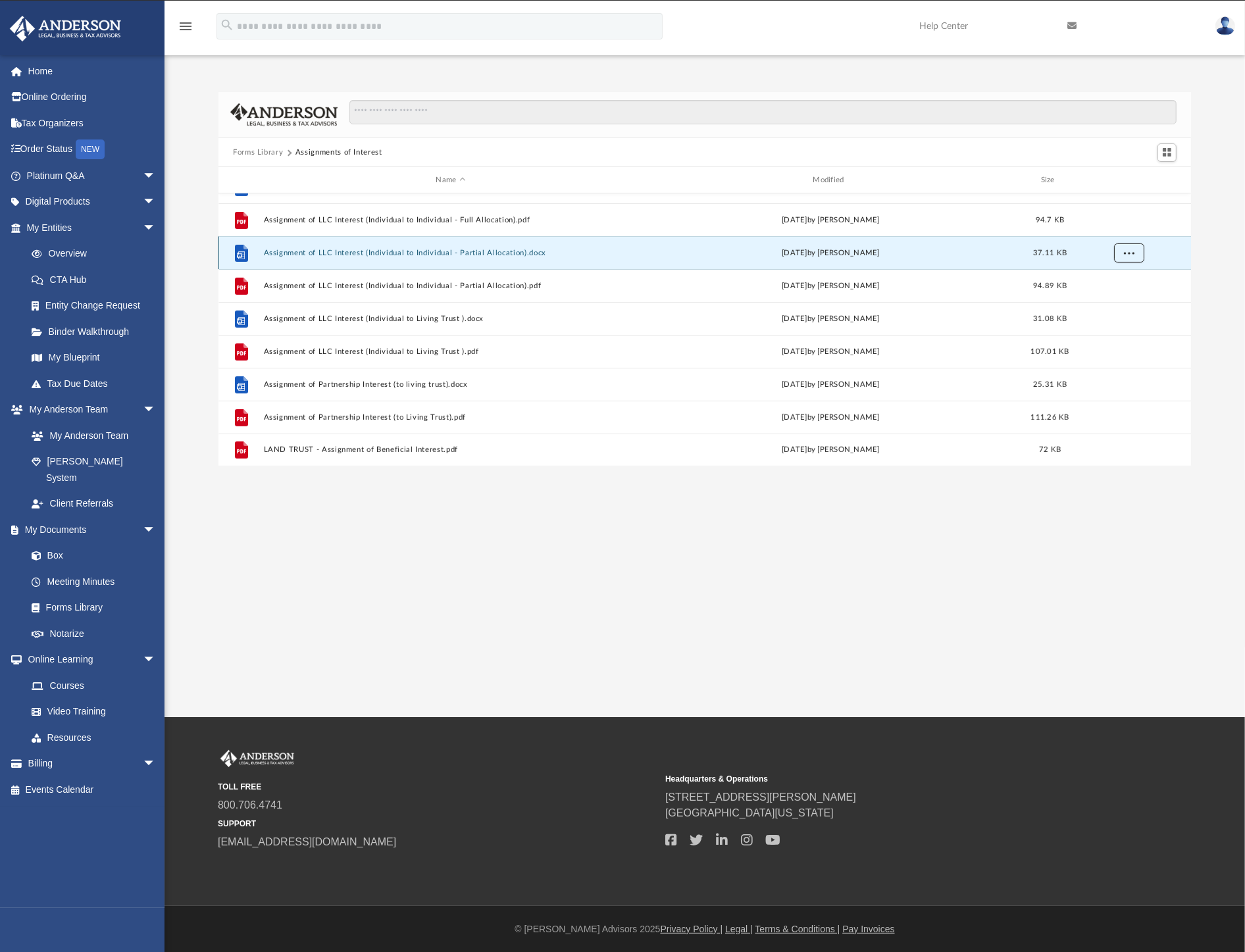
click at [1135, 259] on button "More options" at bounding box center [1129, 253] width 30 height 20
click at [1125, 301] on li "Download" at bounding box center [1118, 301] width 38 height 14
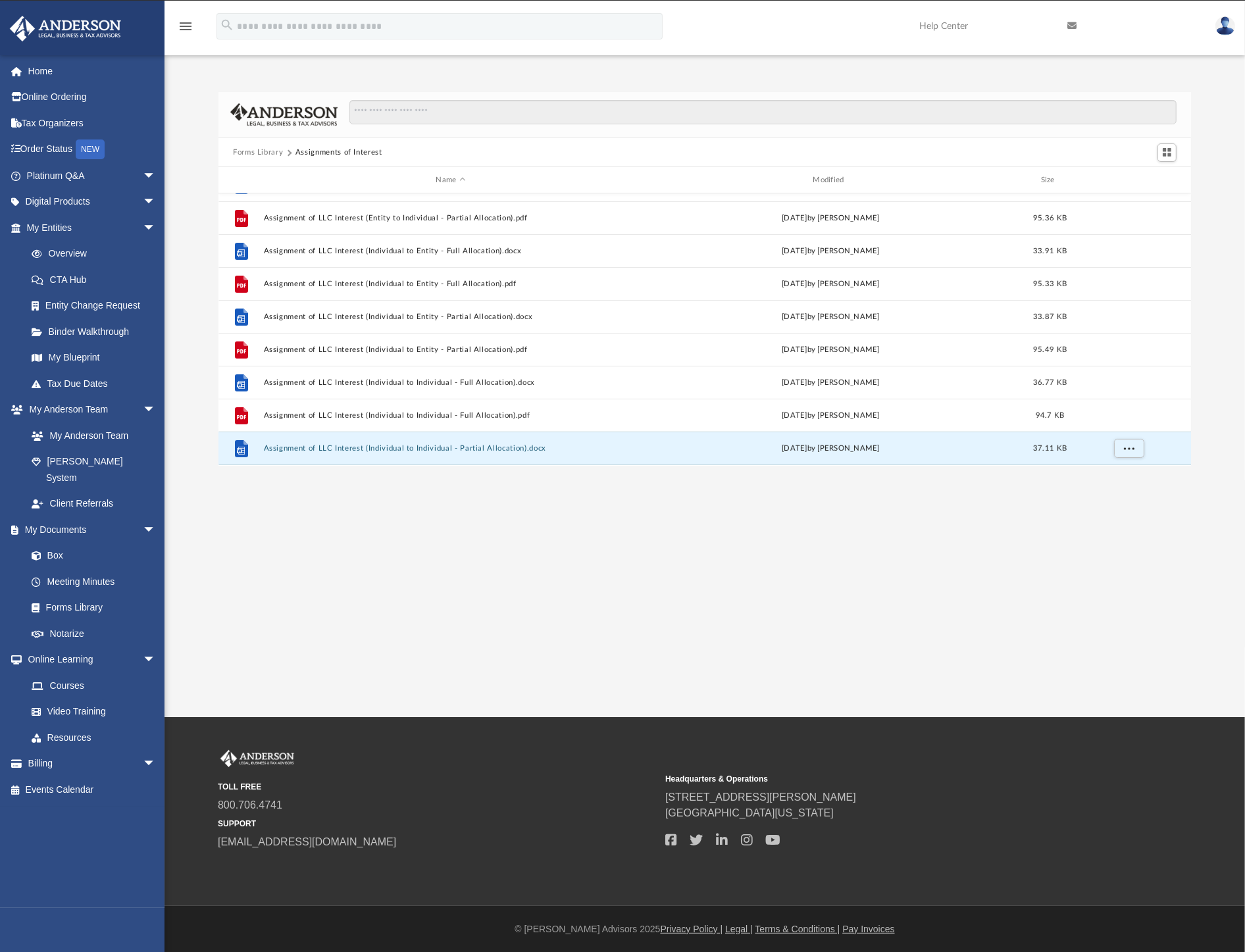
scroll to position [282, 0]
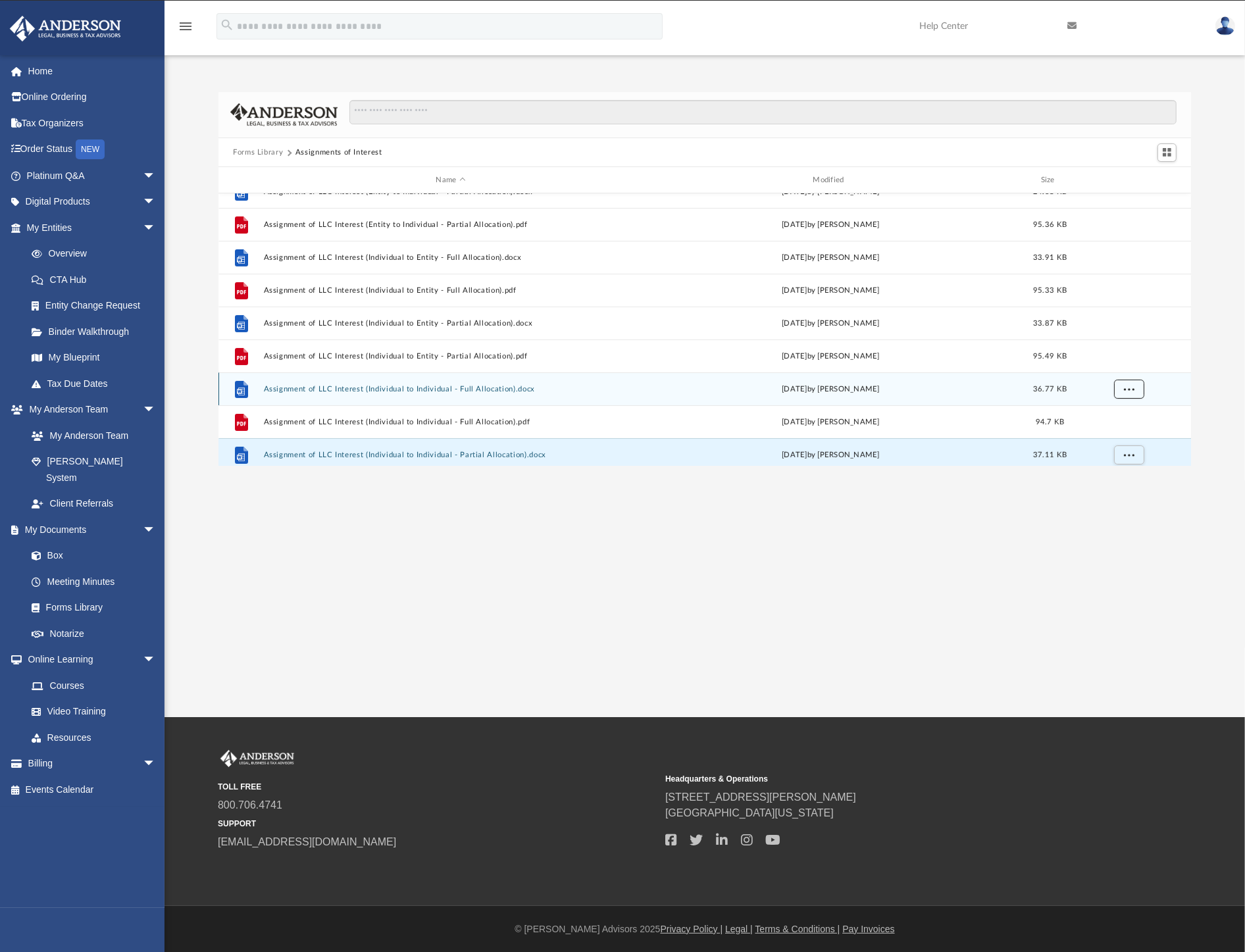
click at [1130, 386] on span "More options" at bounding box center [1129, 389] width 11 height 7
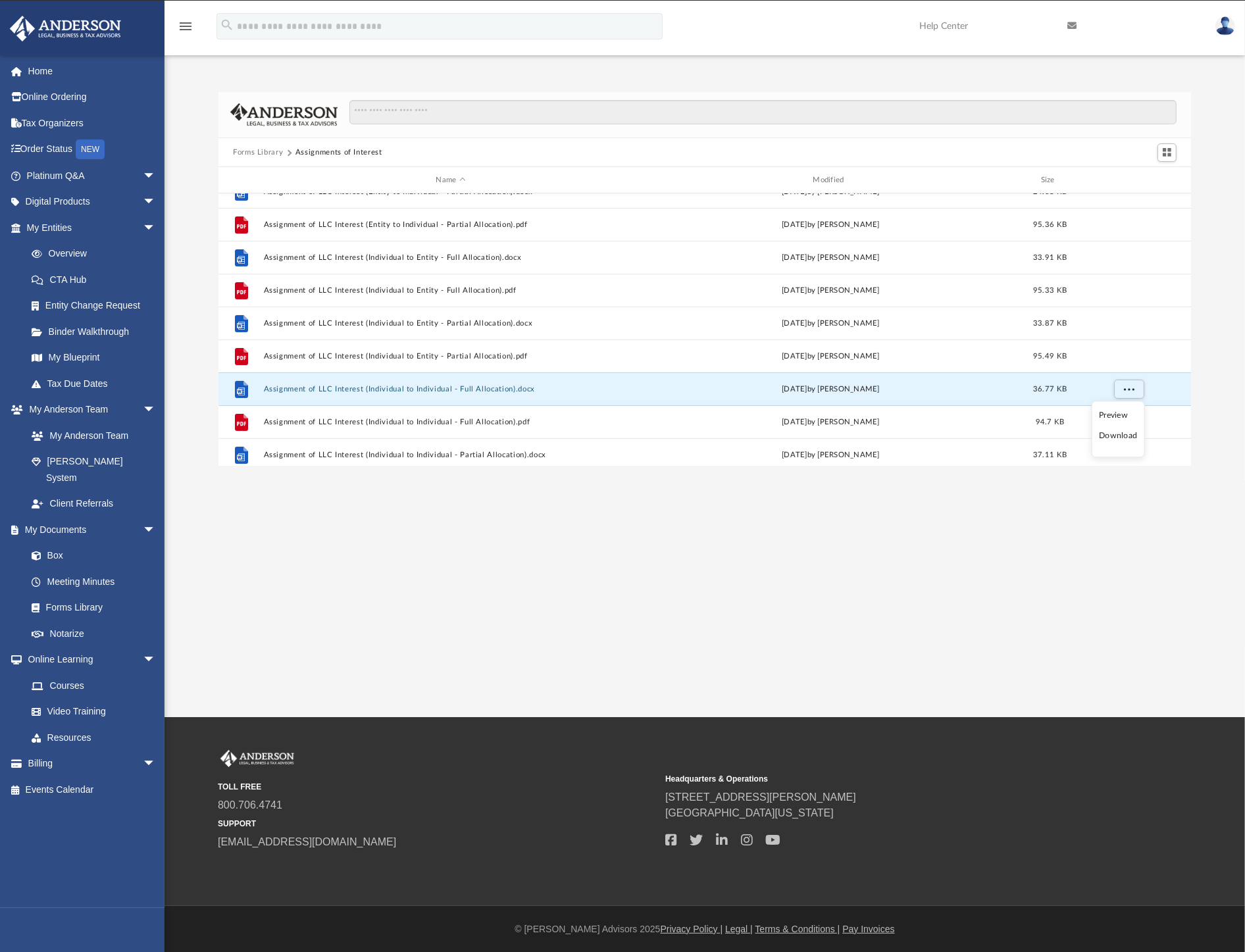
click at [1120, 441] on li "Download" at bounding box center [1118, 436] width 38 height 14
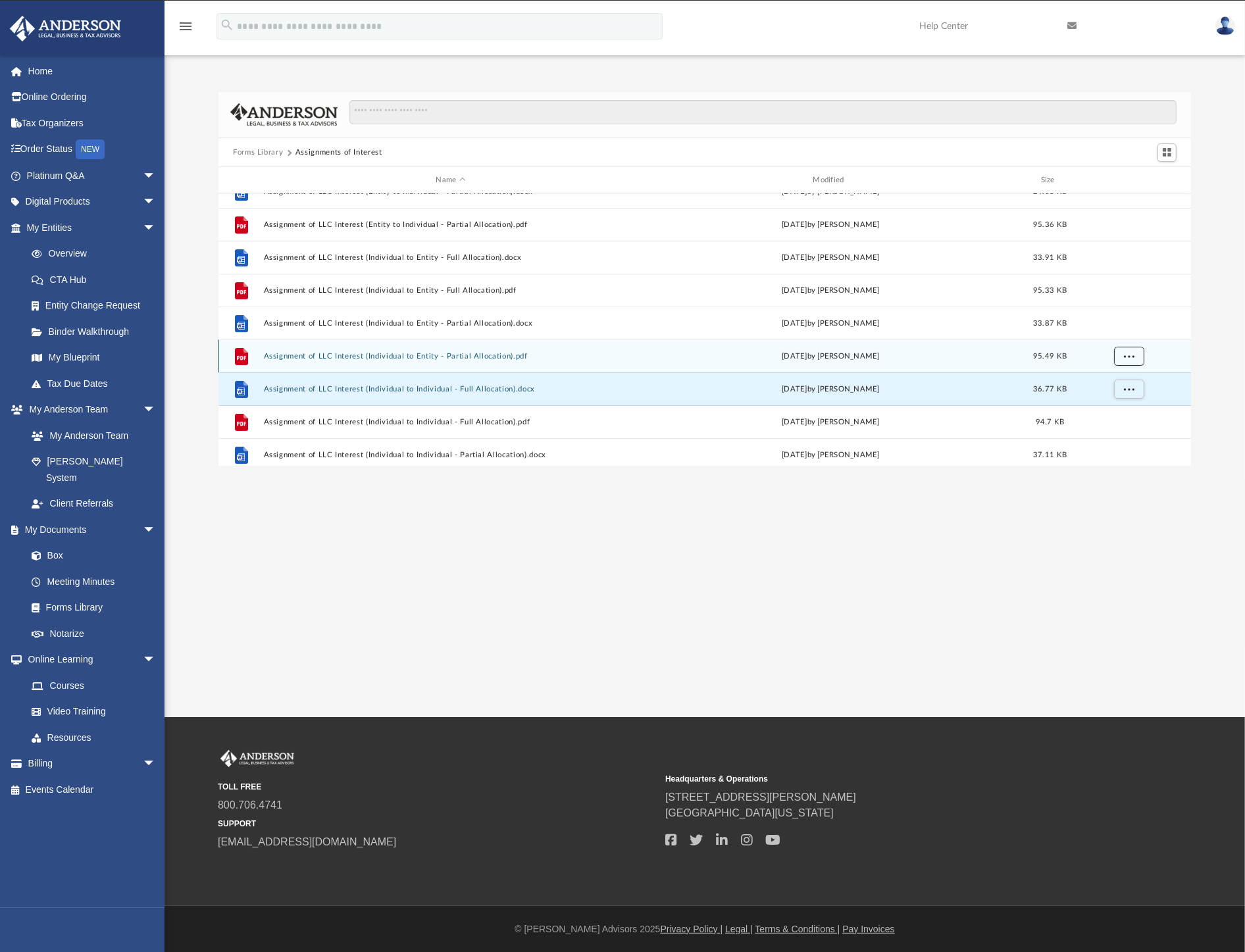
click at [1129, 354] on span "More options" at bounding box center [1129, 356] width 11 height 7
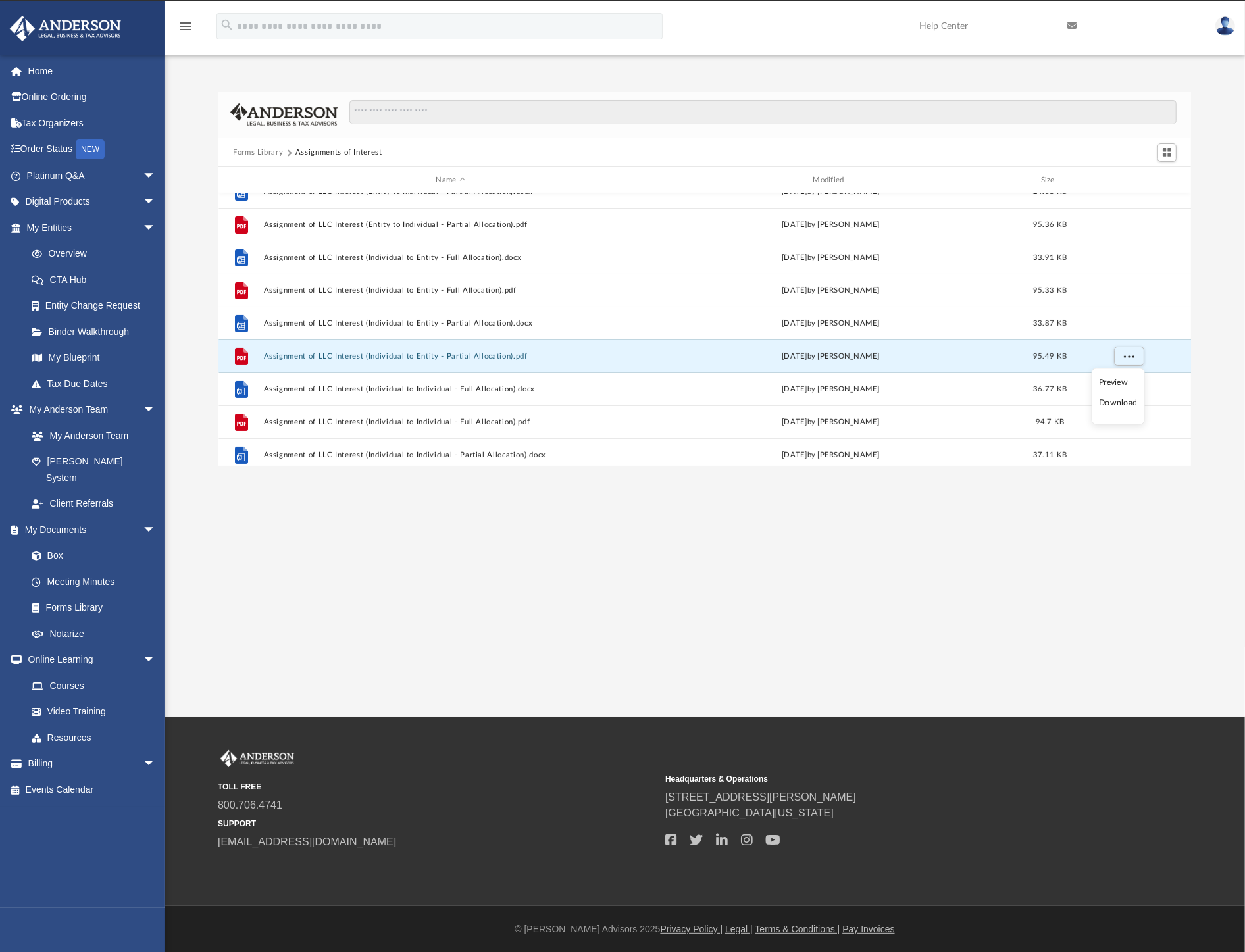
click at [1121, 403] on li "Download" at bounding box center [1118, 404] width 38 height 14
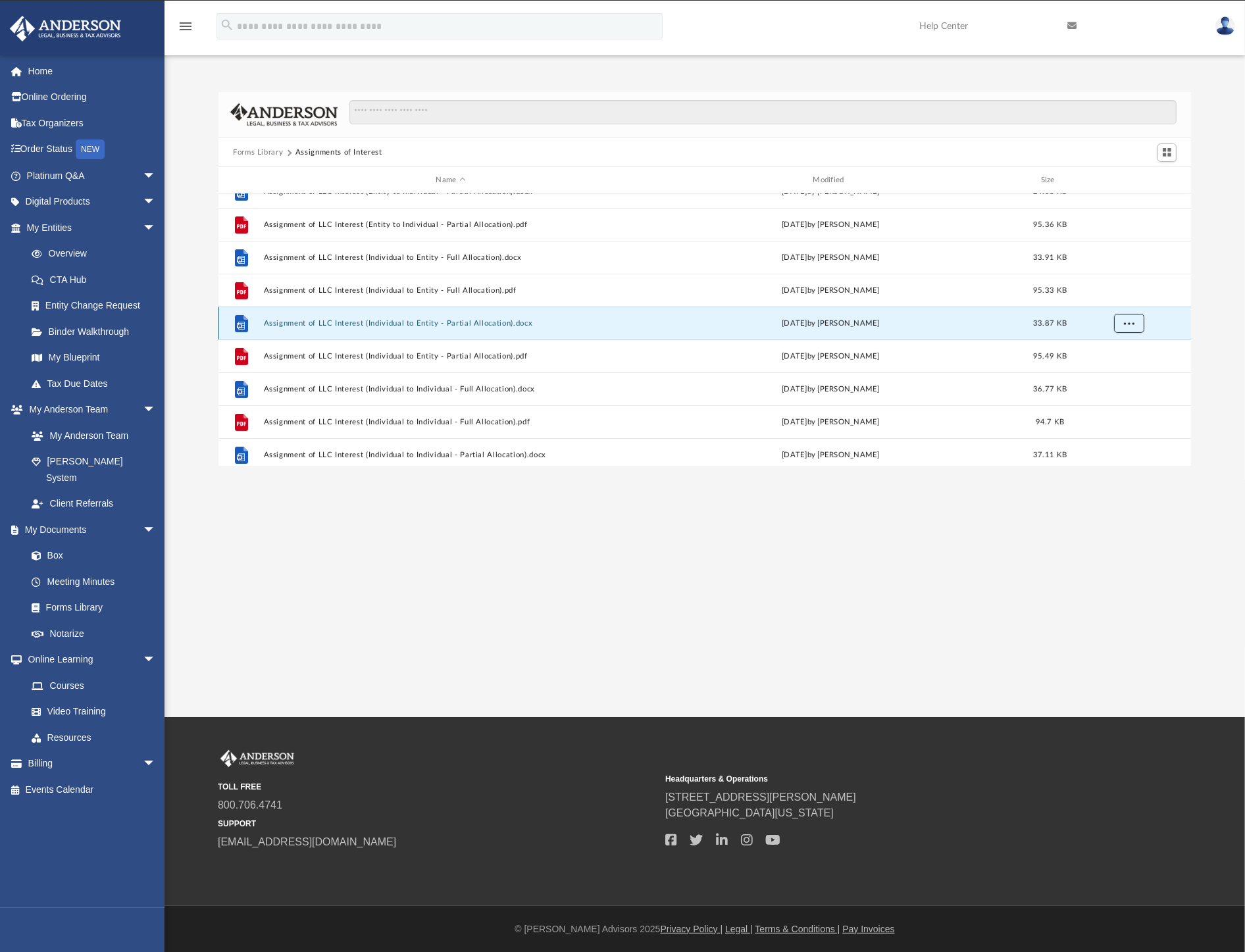
click at [1142, 330] on button "More options" at bounding box center [1129, 324] width 30 height 20
click at [1116, 372] on li "Download" at bounding box center [1118, 371] width 38 height 14
click at [36, 74] on link "Home" at bounding box center [92, 71] width 166 height 26
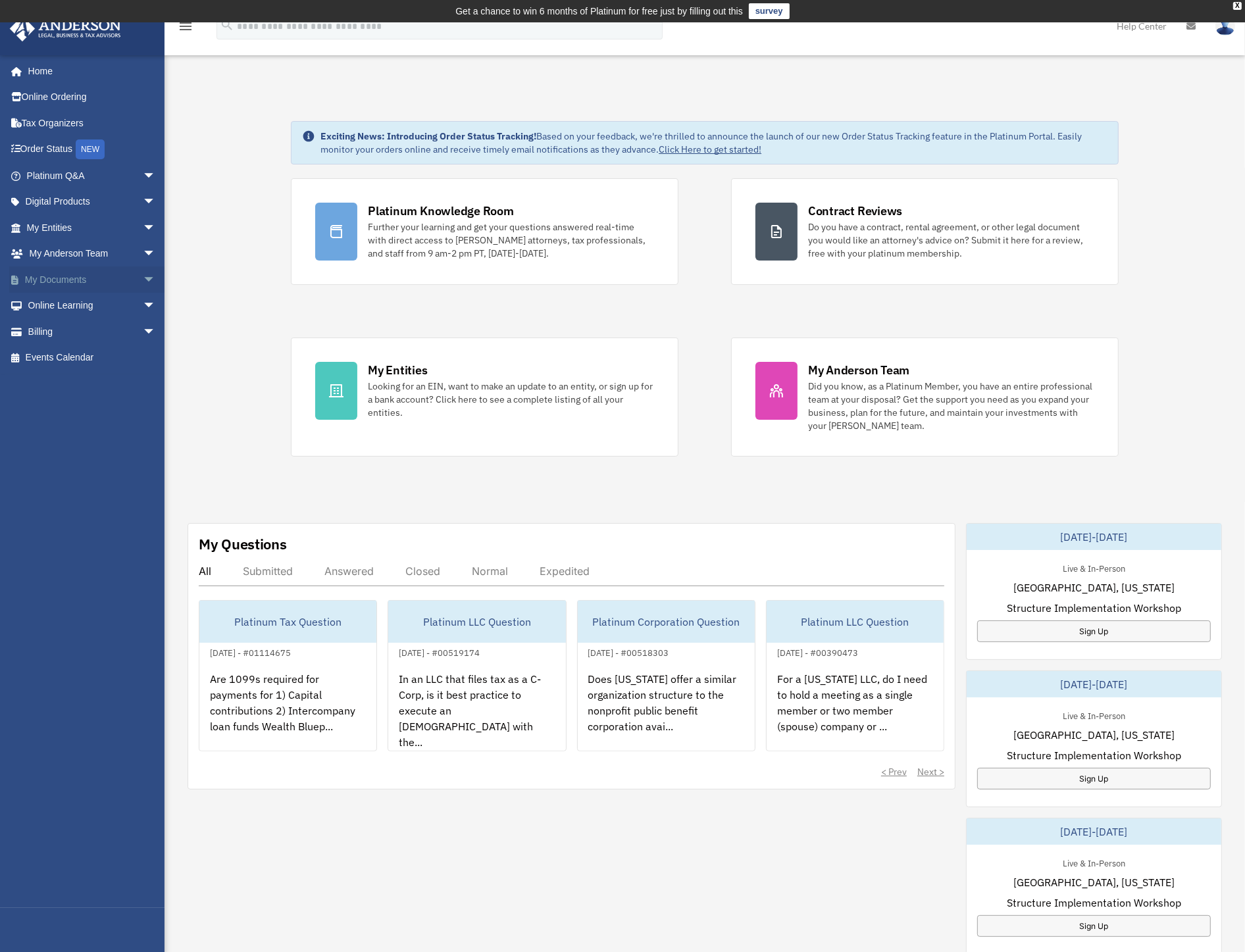
click at [143, 276] on span "arrow_drop_down" at bounding box center [156, 279] width 26 height 27
click at [81, 354] on link "Forms Library" at bounding box center [97, 358] width 157 height 26
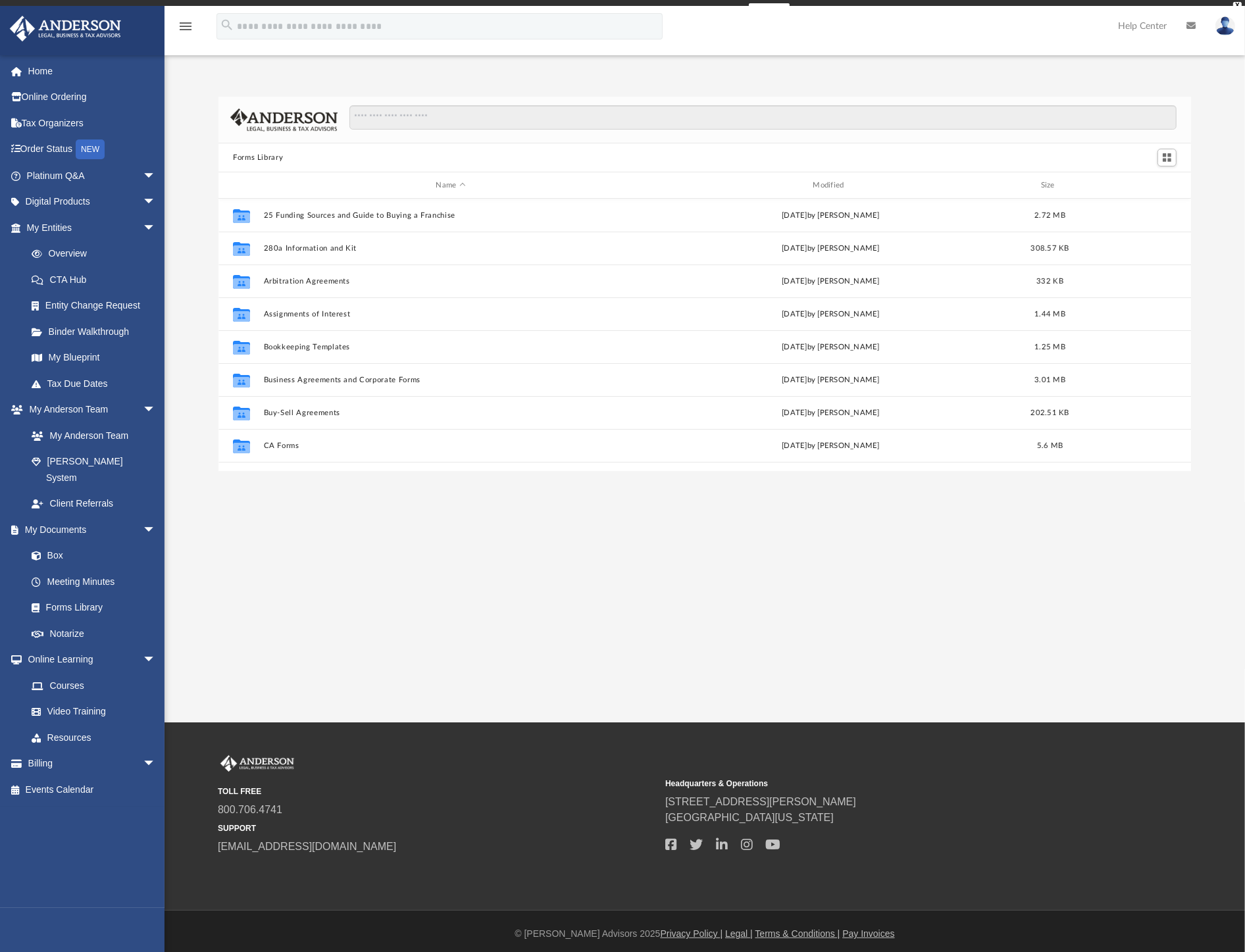
scroll to position [287, 961]
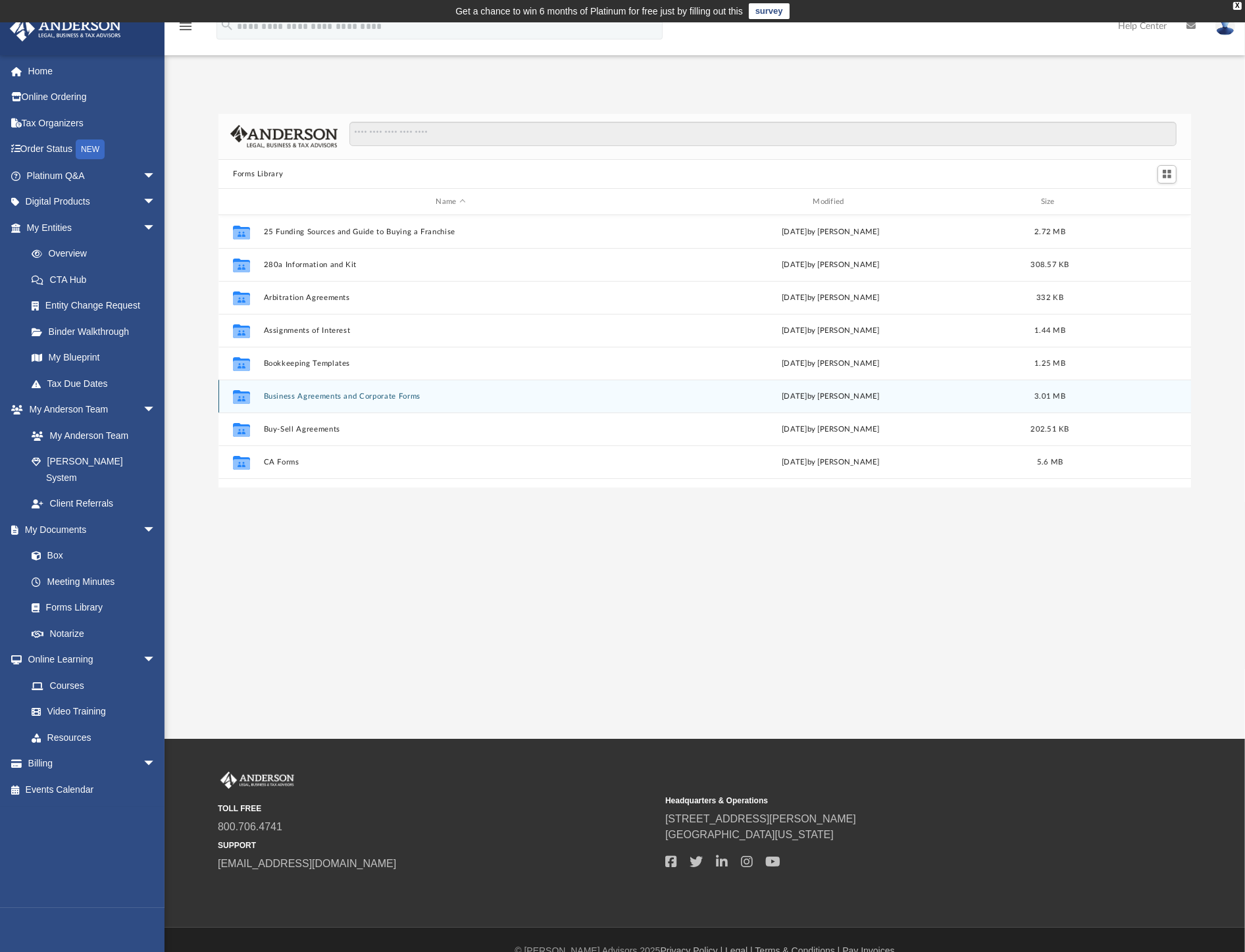
click at [350, 391] on div "Collaborated Folder Business Agreements and Corporate Forms [DATE] by [PERSON_N…" at bounding box center [705, 396] width 973 height 33
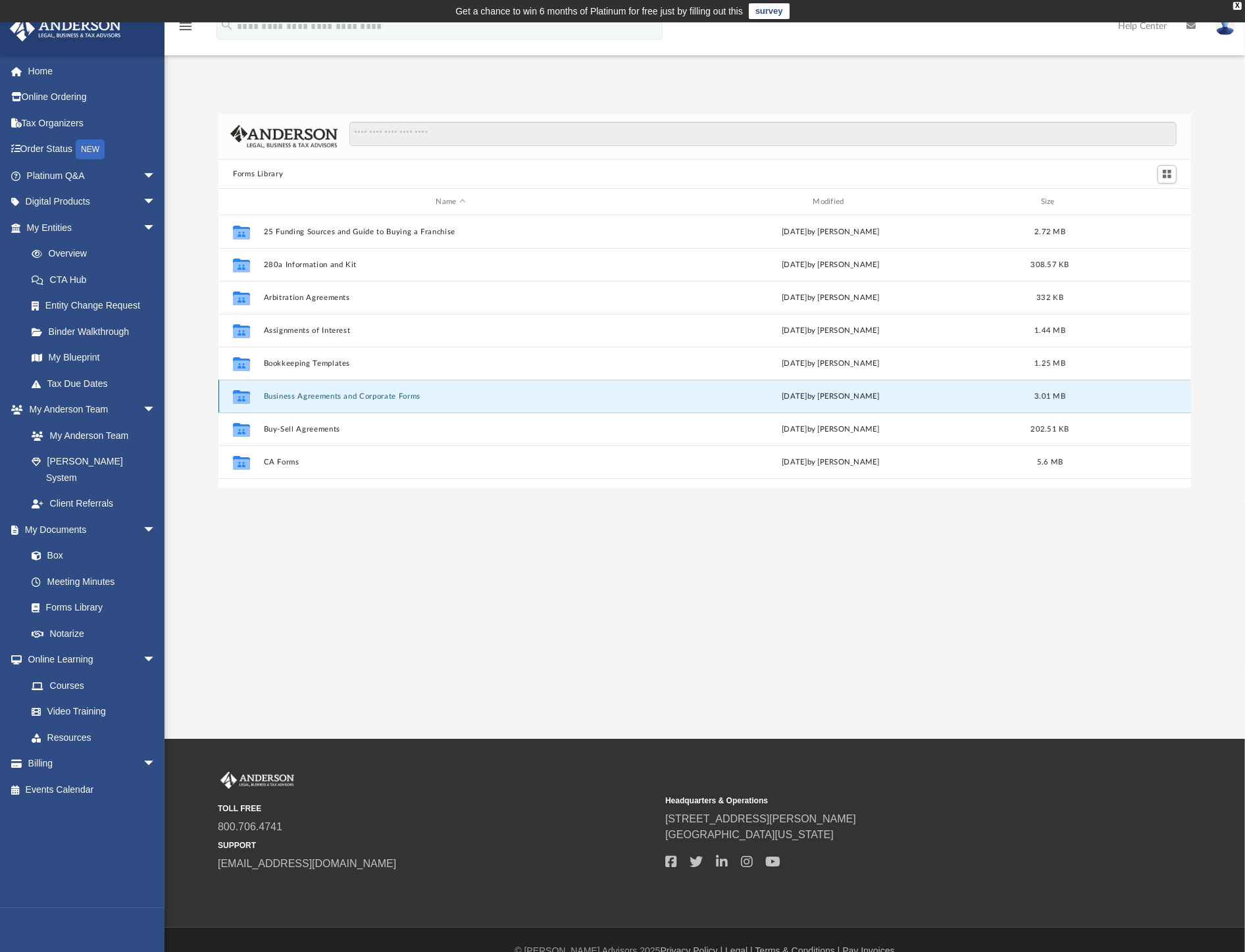
click at [380, 394] on button "Business Agreements and Corporate Forms" at bounding box center [451, 396] width 374 height 8
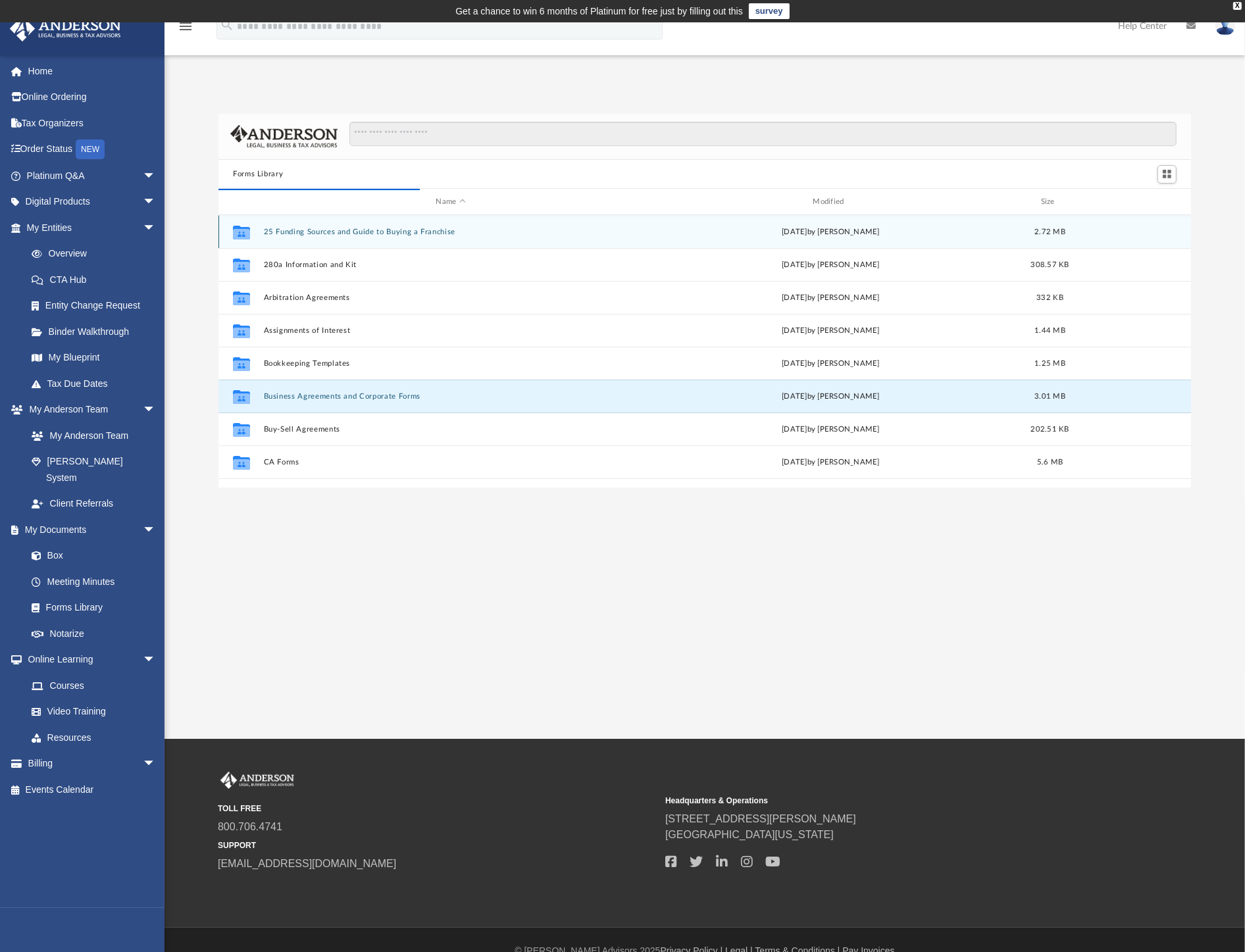
scroll to position [247, 961]
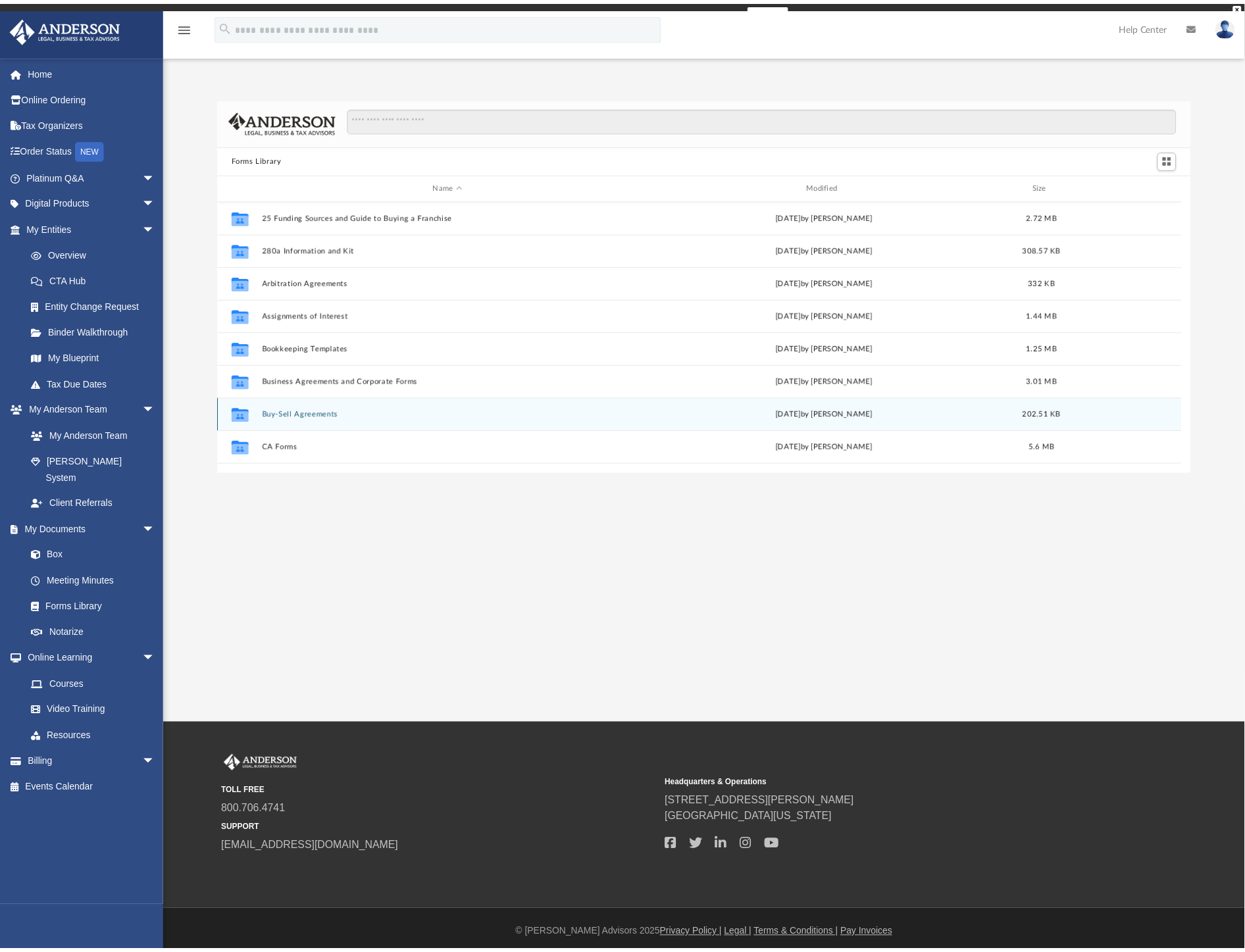
scroll to position [287, 961]
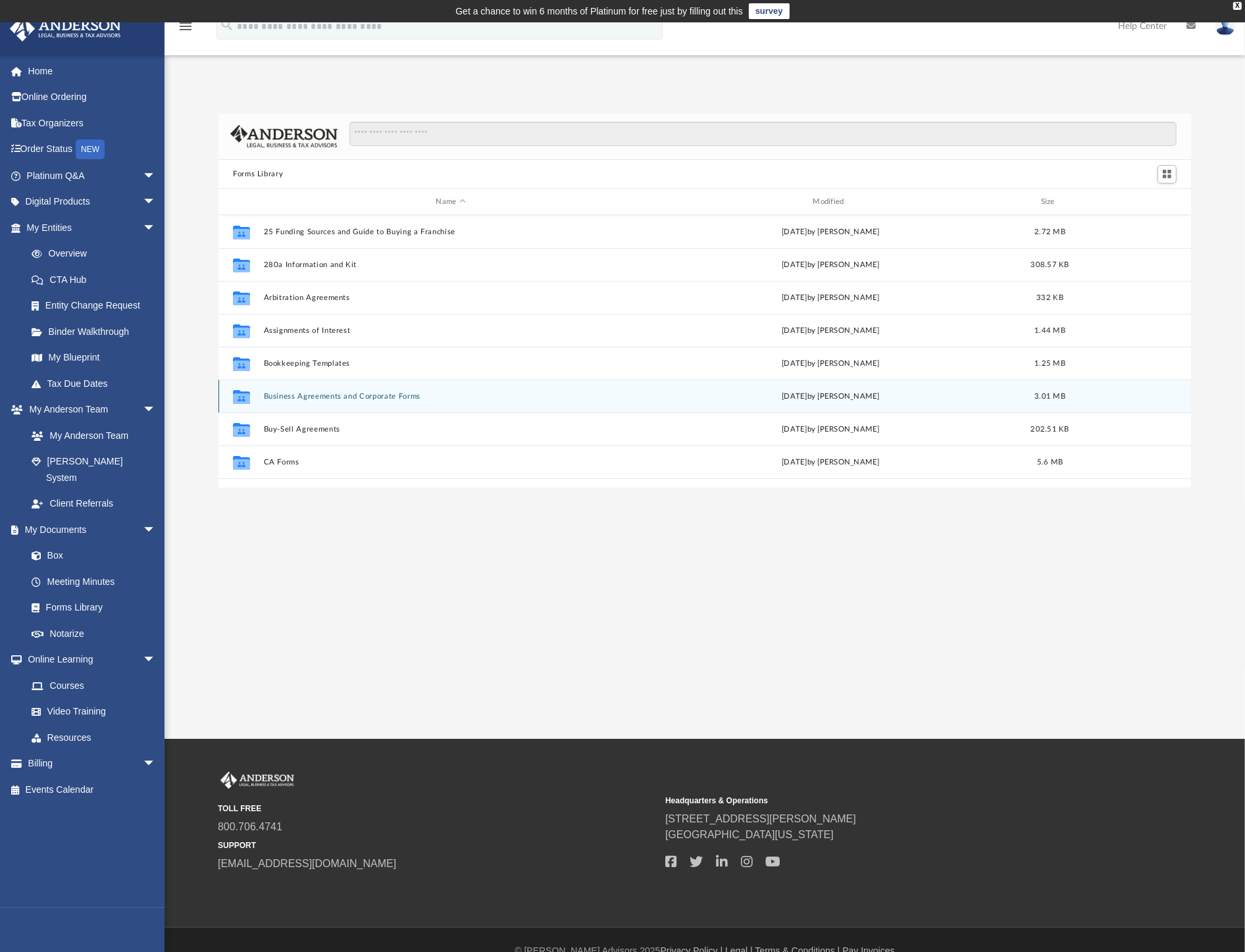
click at [347, 395] on button "Business Agreements and Corporate Forms" at bounding box center [451, 396] width 374 height 8
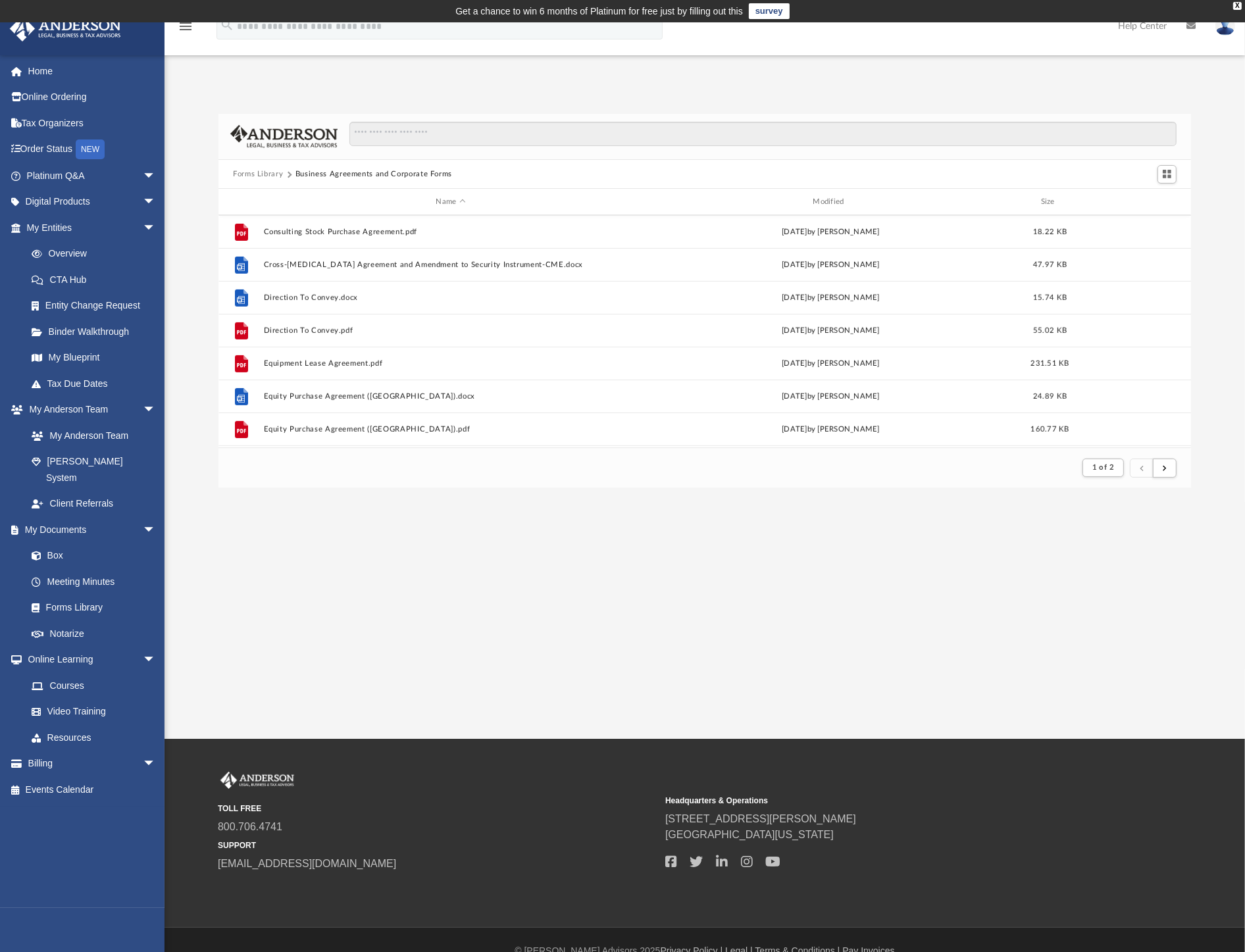
scroll to position [731, 0]
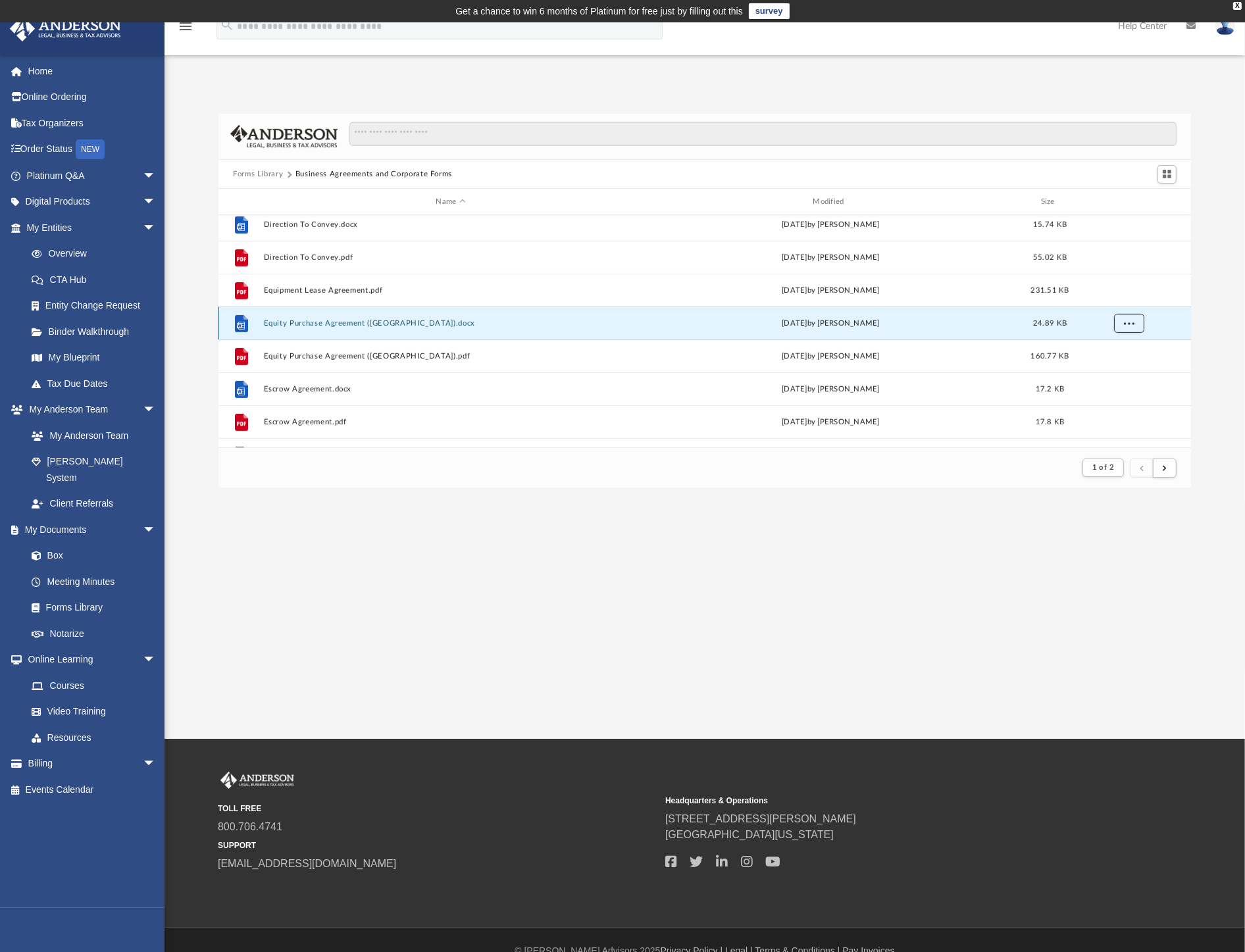
click at [1136, 323] on button "More options" at bounding box center [1129, 324] width 30 height 20
click at [1122, 372] on li "Download" at bounding box center [1118, 371] width 38 height 14
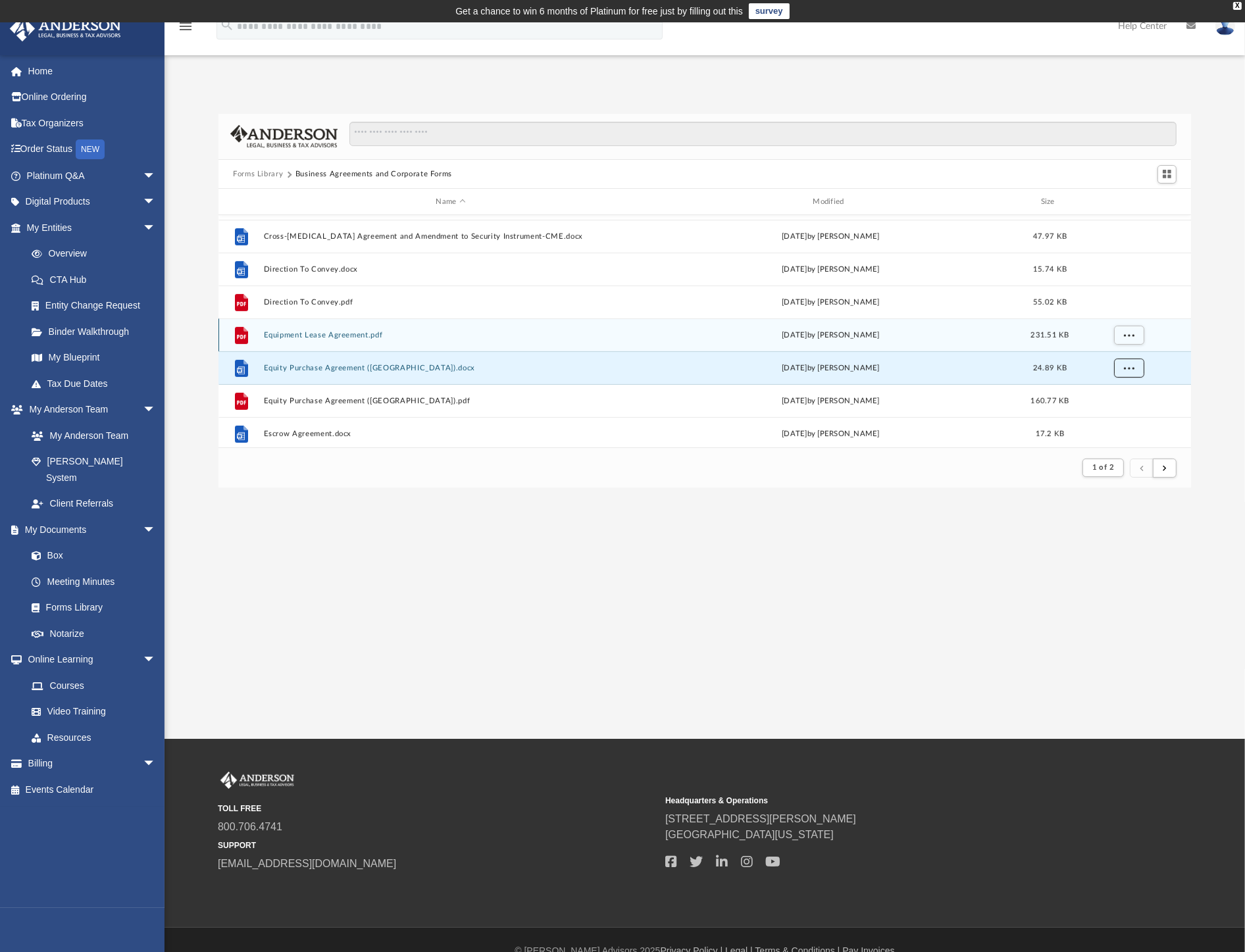
scroll to position [658, 0]
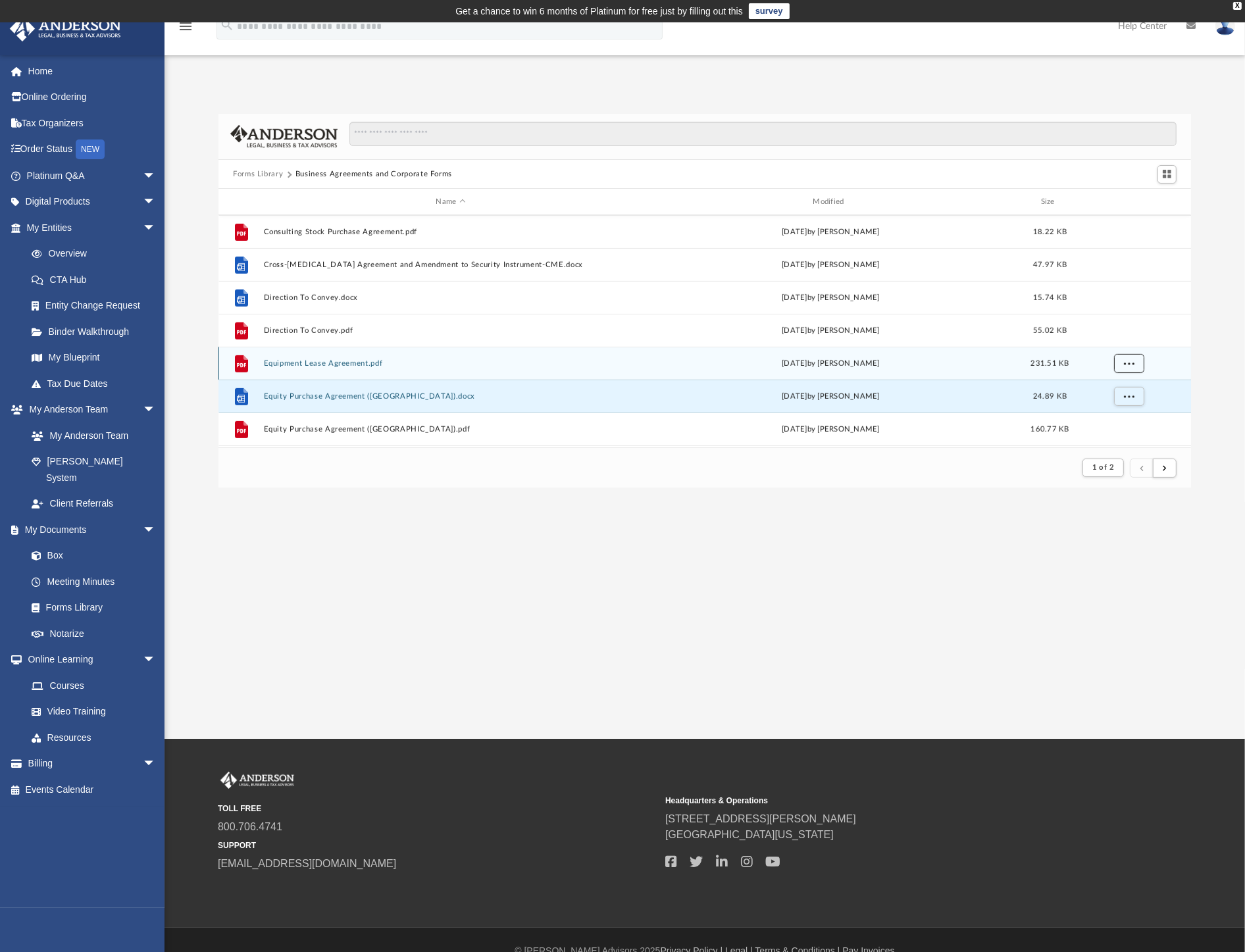
click at [1133, 364] on span "More options" at bounding box center [1129, 363] width 11 height 7
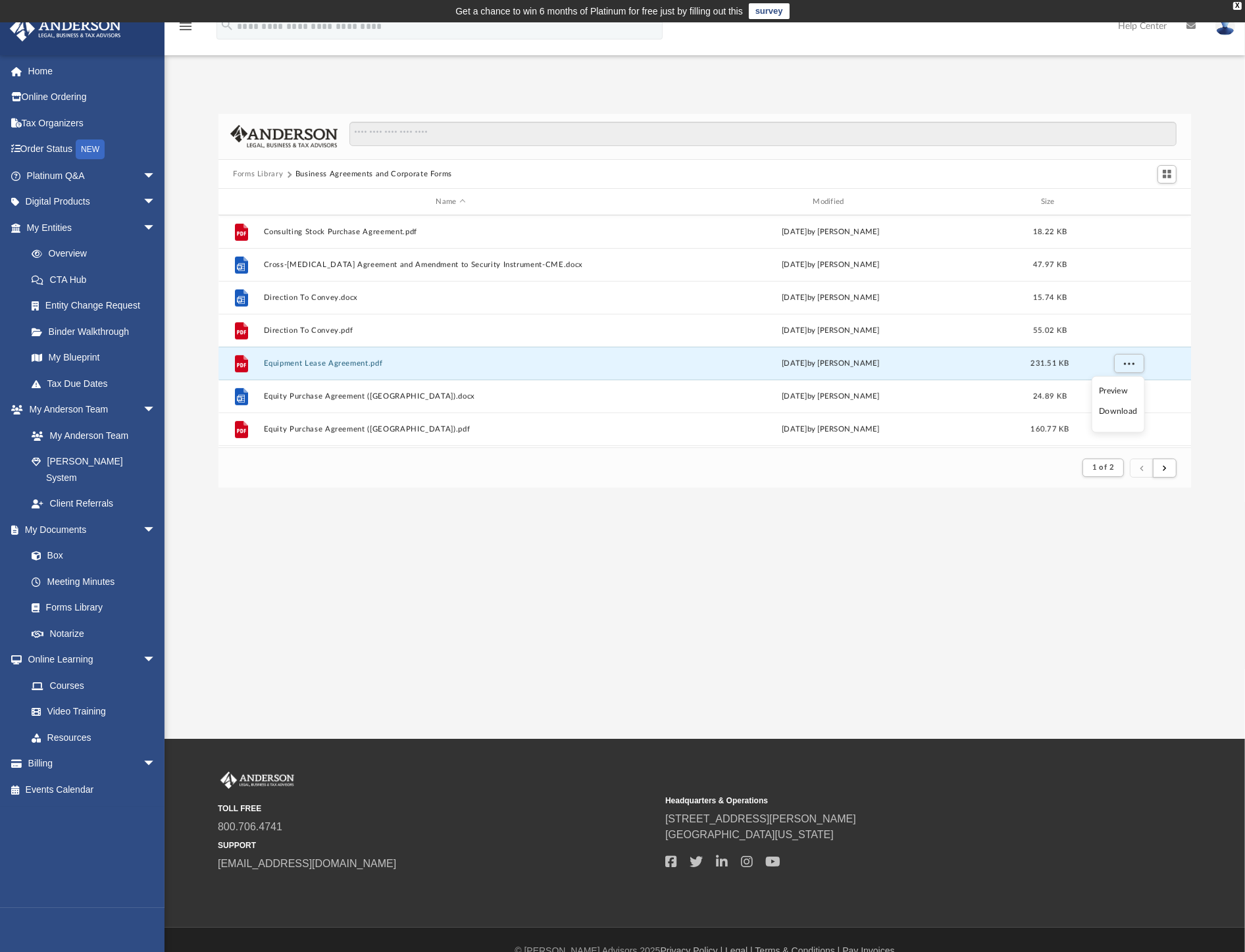
click at [1117, 415] on li "Download" at bounding box center [1118, 412] width 38 height 14
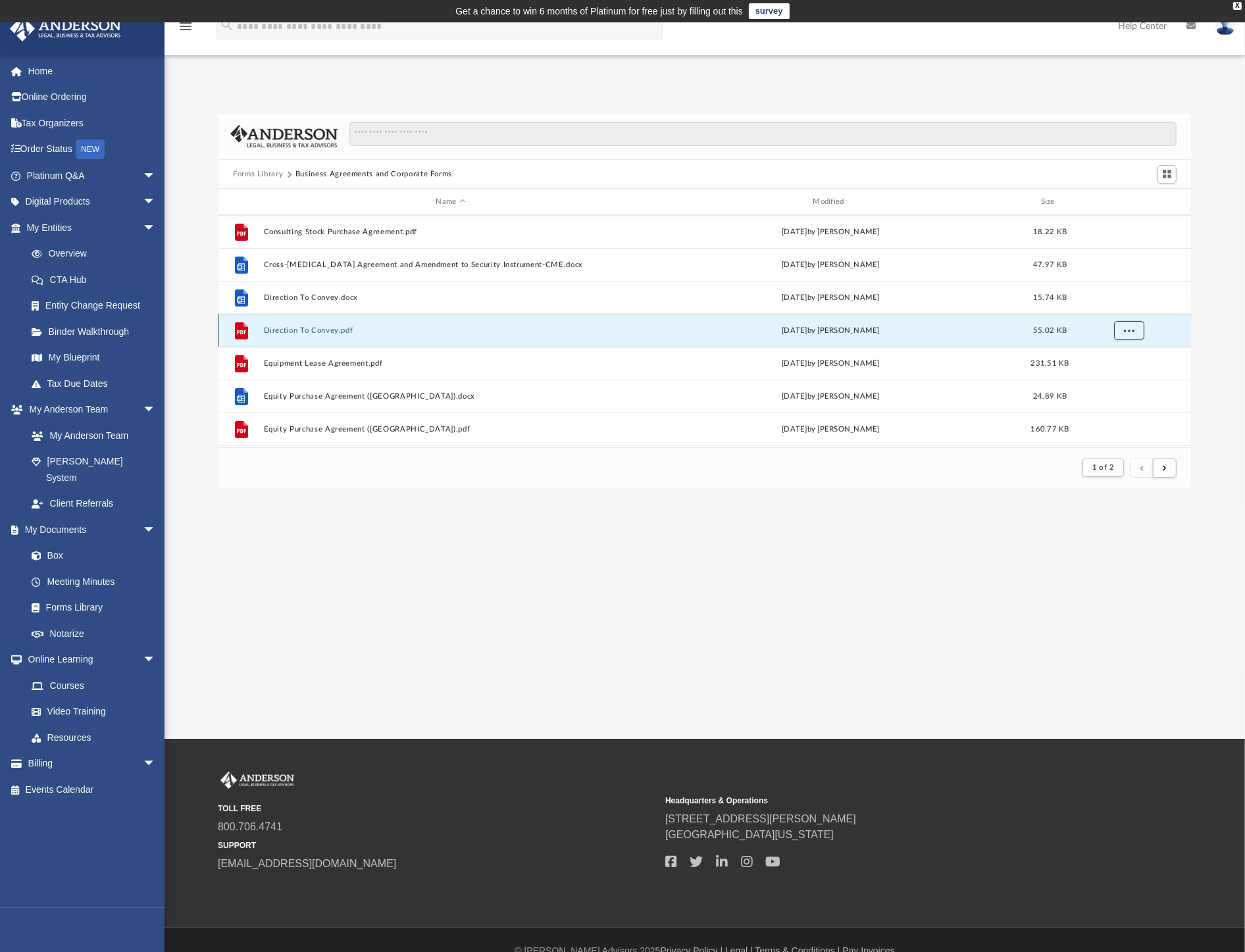
click at [1124, 332] on span "More options" at bounding box center [1129, 330] width 11 height 7
click at [1116, 377] on li "Download" at bounding box center [1118, 379] width 38 height 14
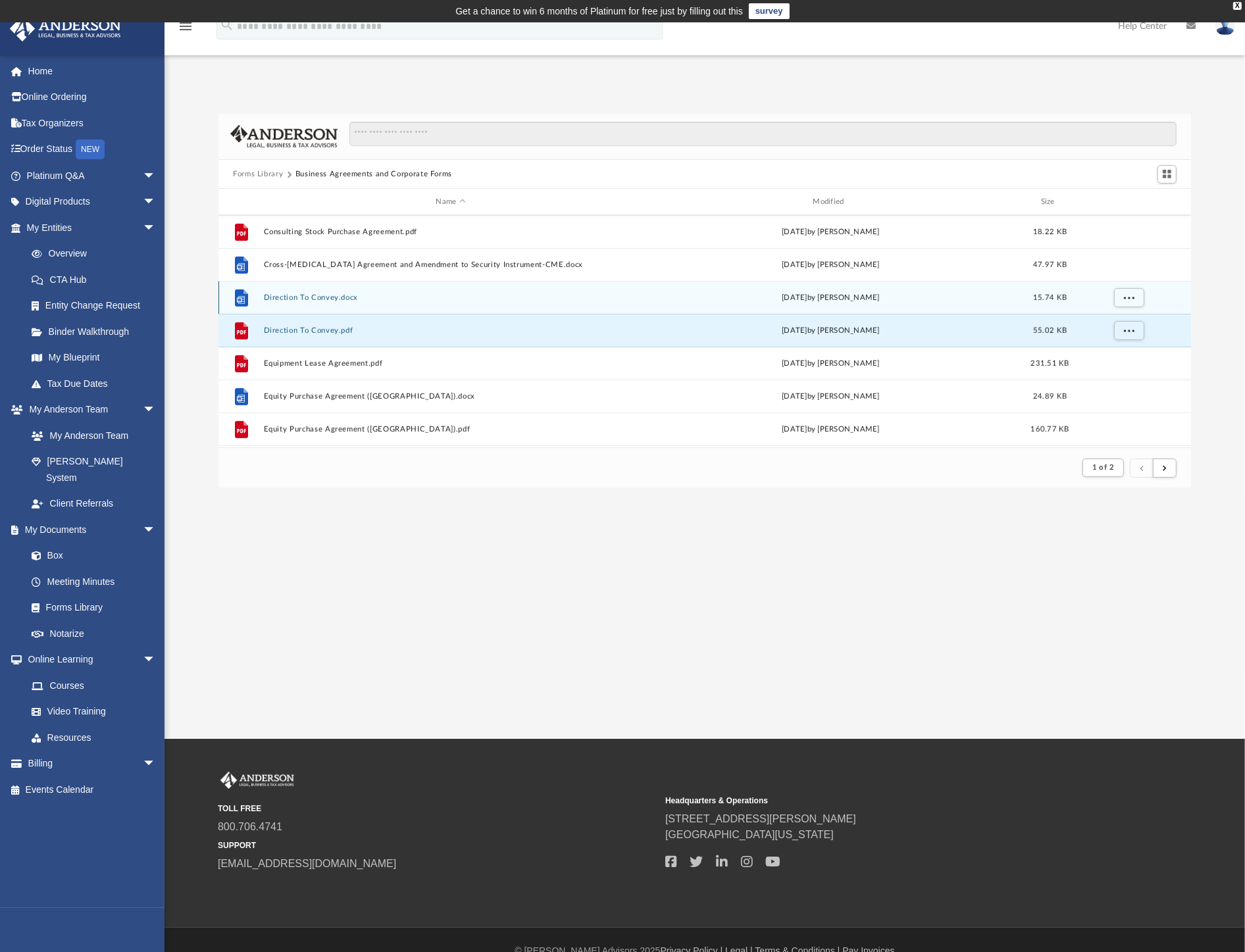
click at [1158, 301] on div "grid" at bounding box center [1128, 298] width 92 height 25
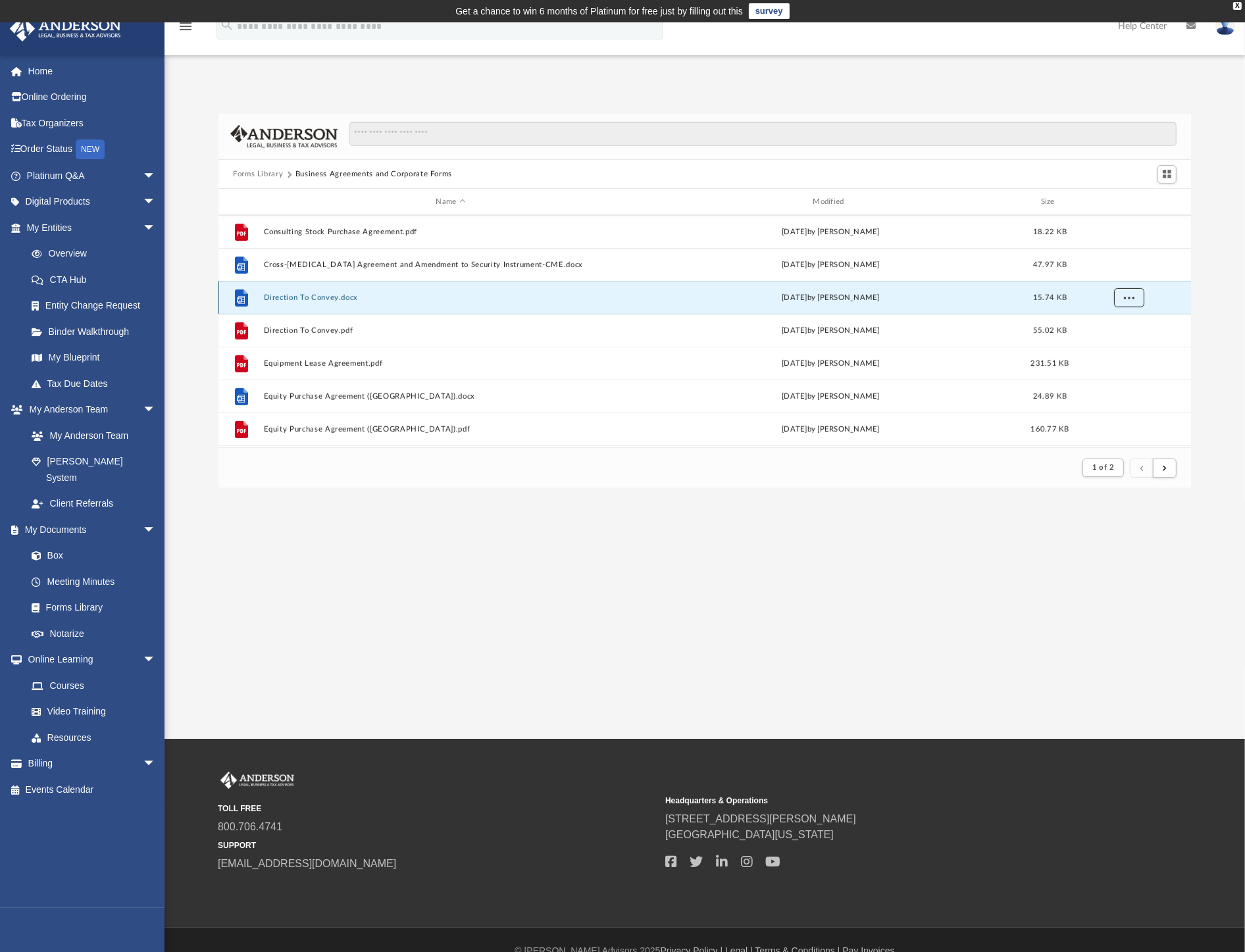
click at [1128, 294] on button "More options" at bounding box center [1129, 298] width 30 height 20
click at [1116, 347] on li "Download" at bounding box center [1118, 346] width 38 height 14
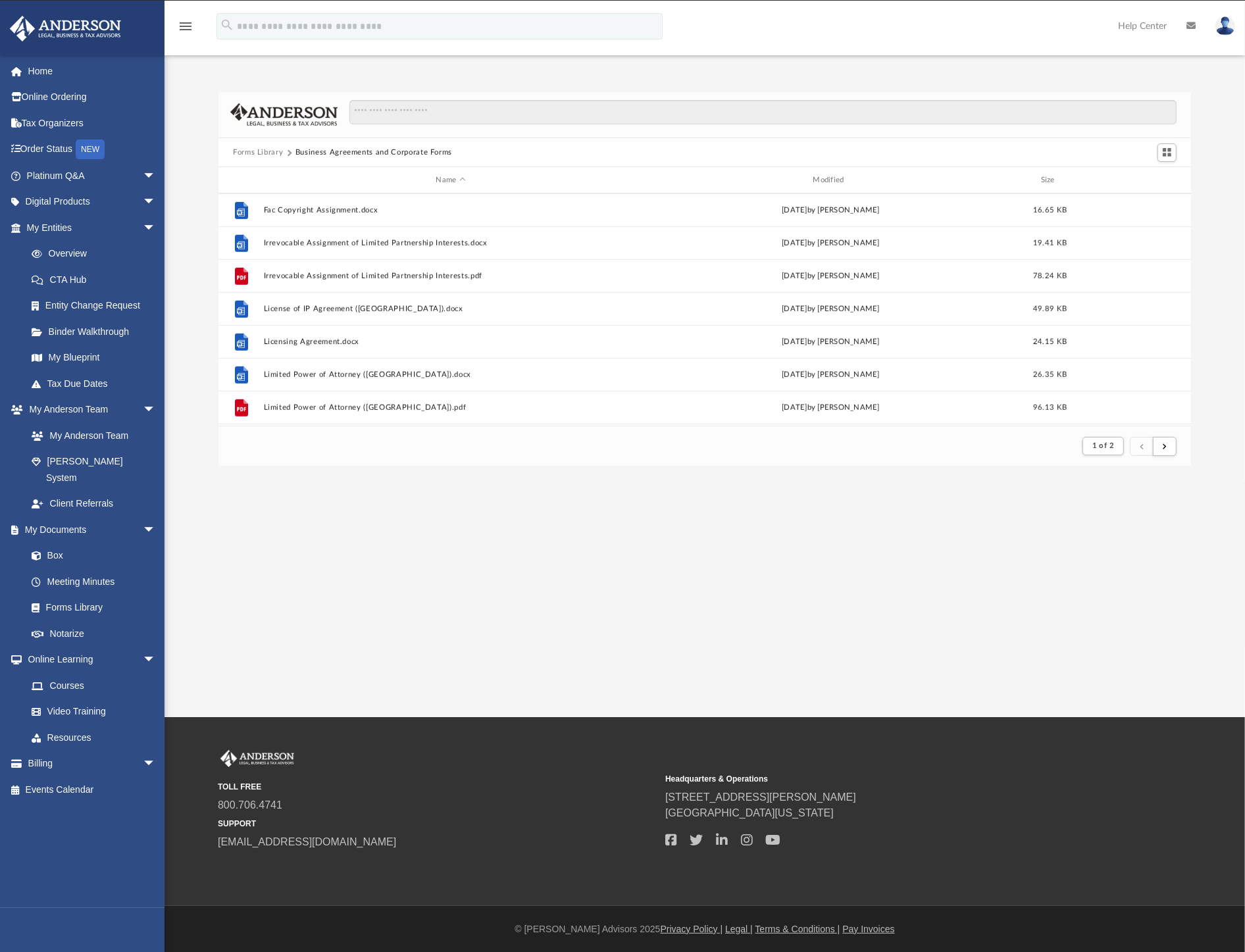
scroll to position [1023, 0]
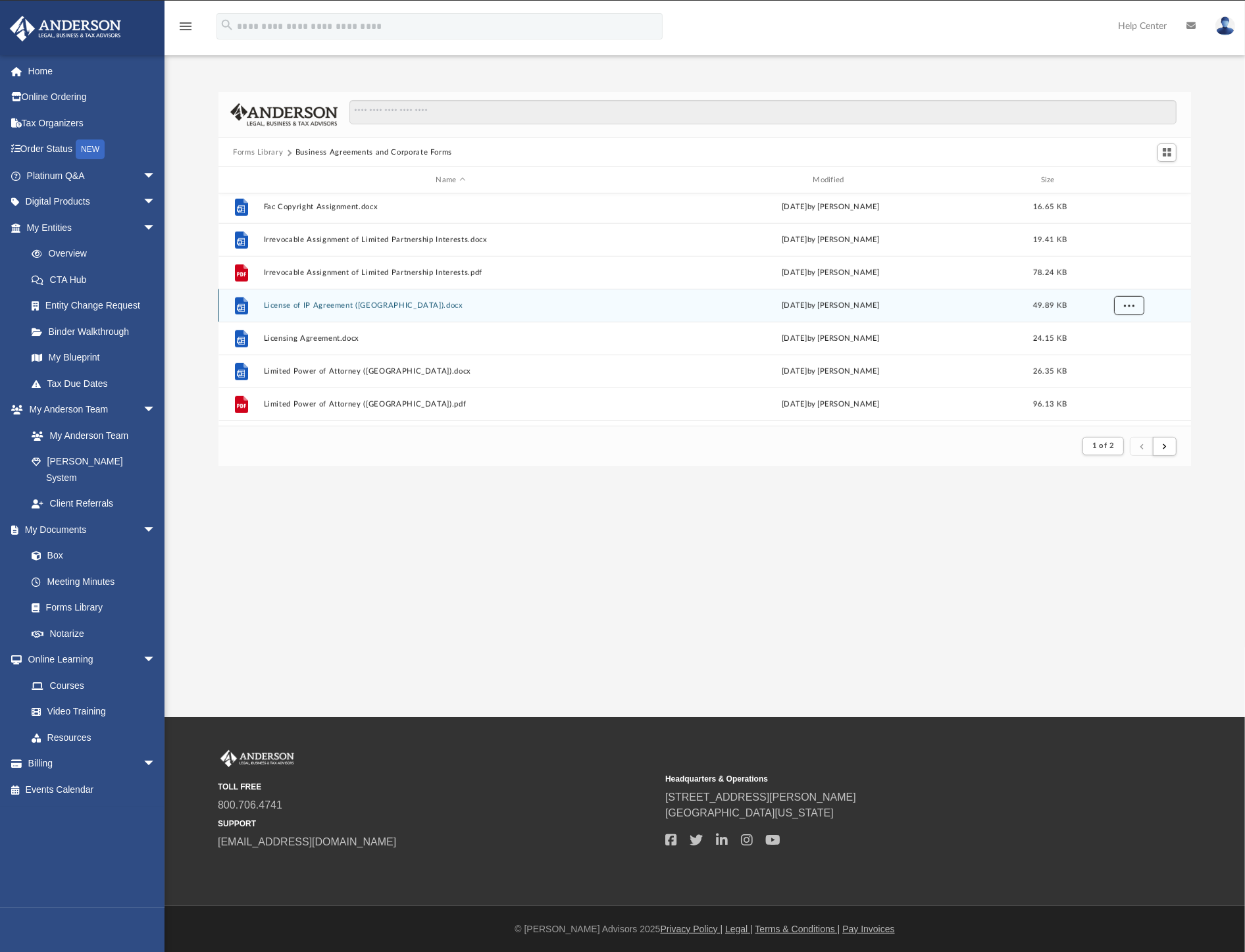
click at [1130, 310] on button "More options" at bounding box center [1129, 306] width 30 height 20
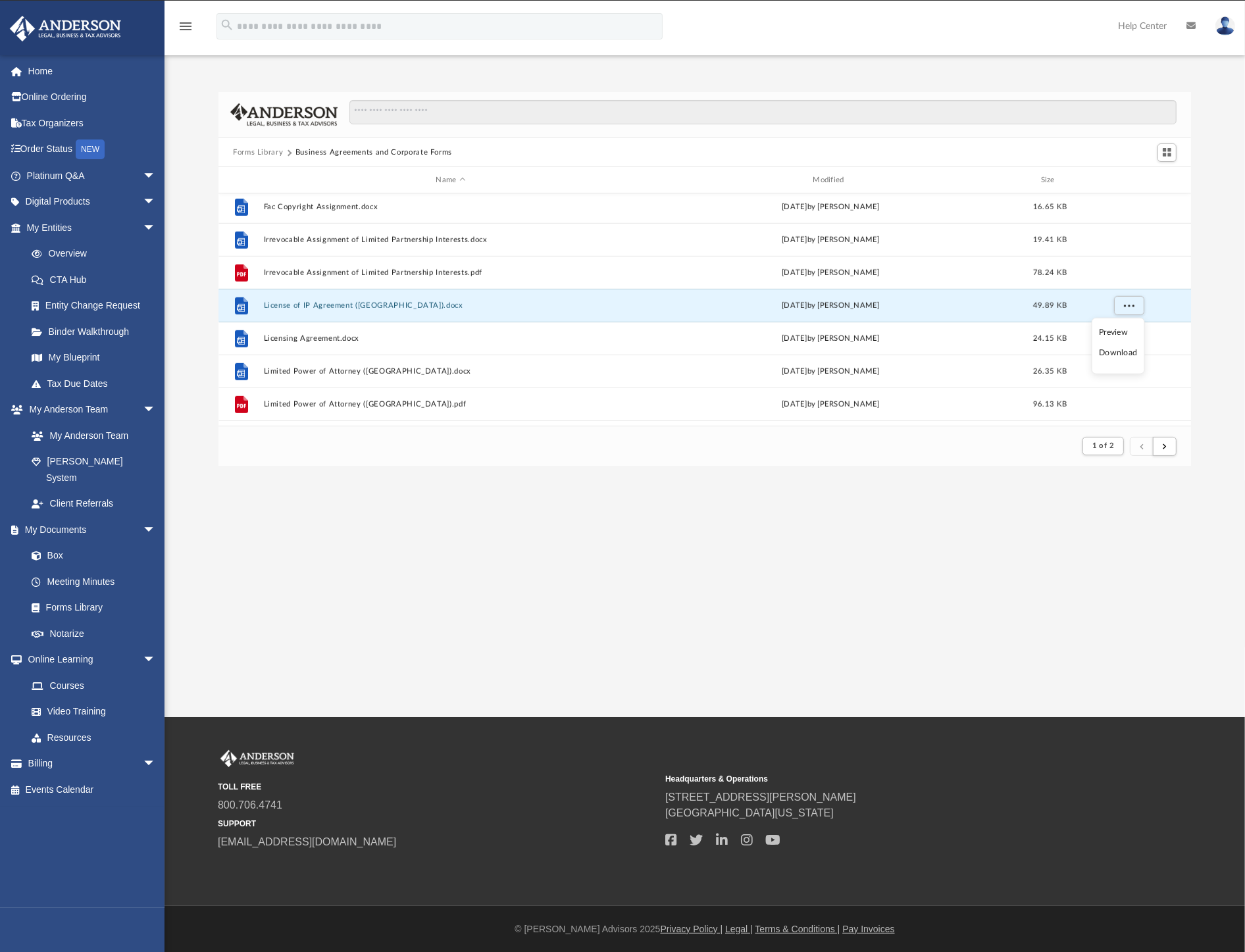
click at [1123, 354] on li "Download" at bounding box center [1118, 353] width 38 height 14
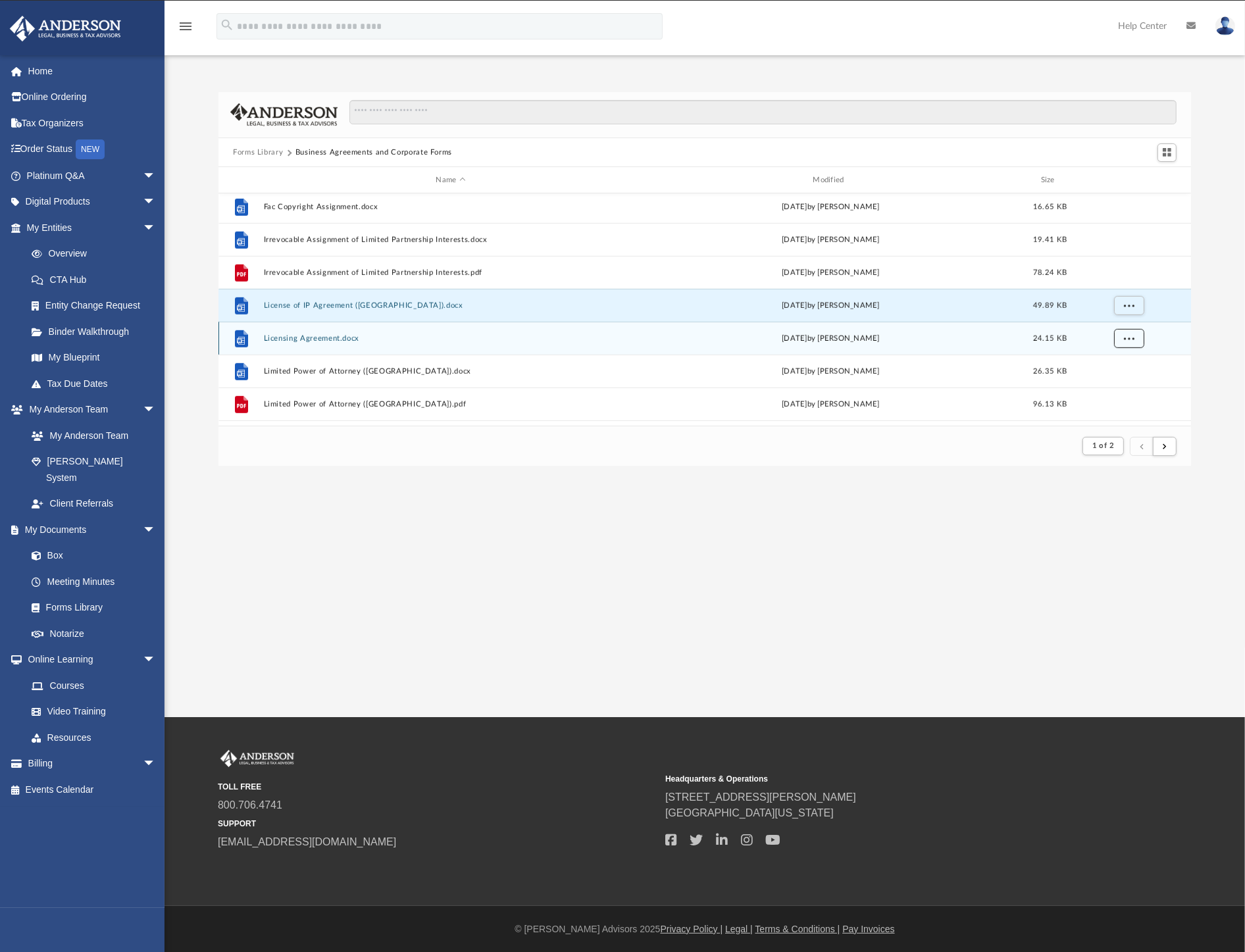
click at [1133, 343] on button "More options" at bounding box center [1129, 339] width 30 height 20
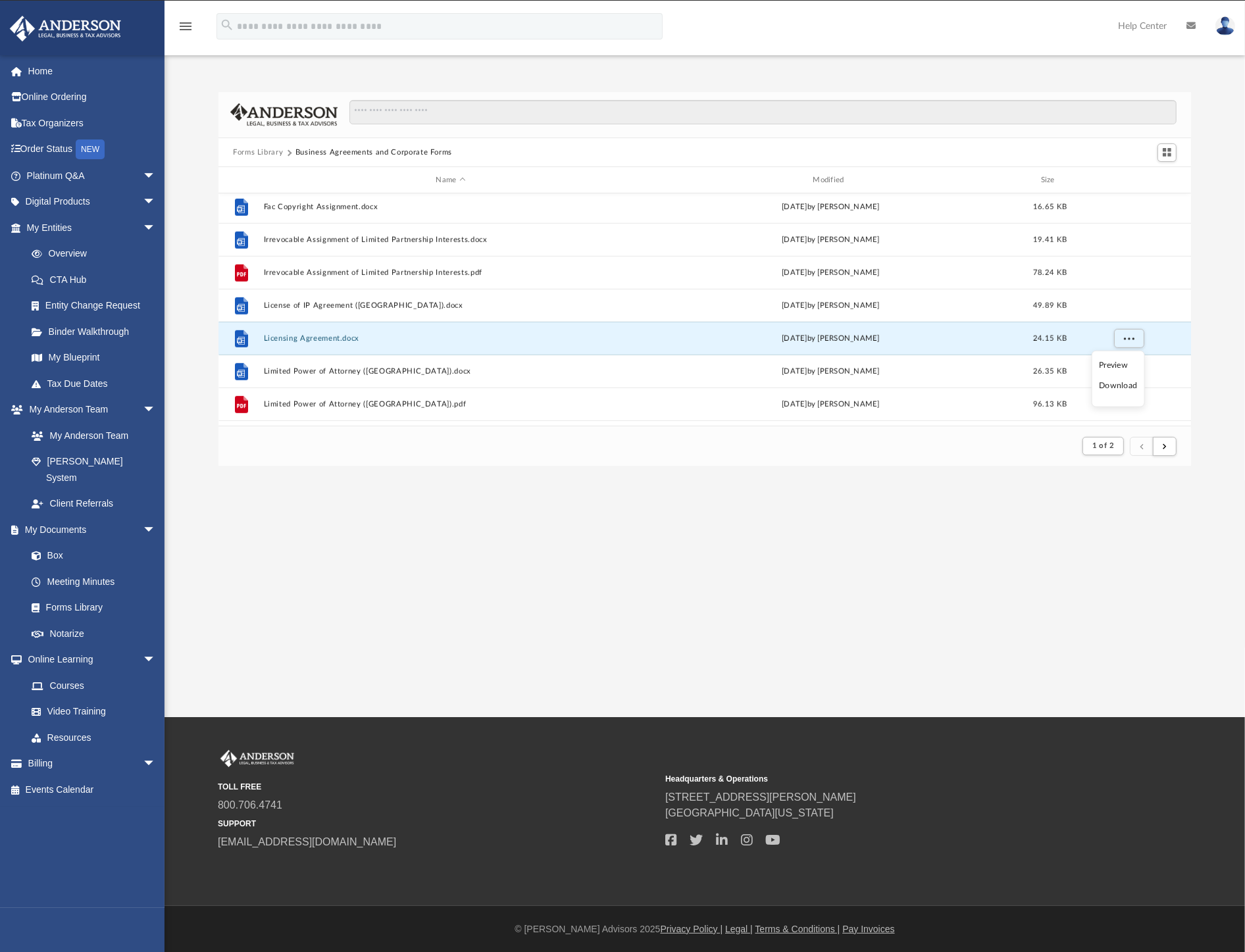
click at [1108, 385] on li "Download" at bounding box center [1118, 386] width 38 height 14
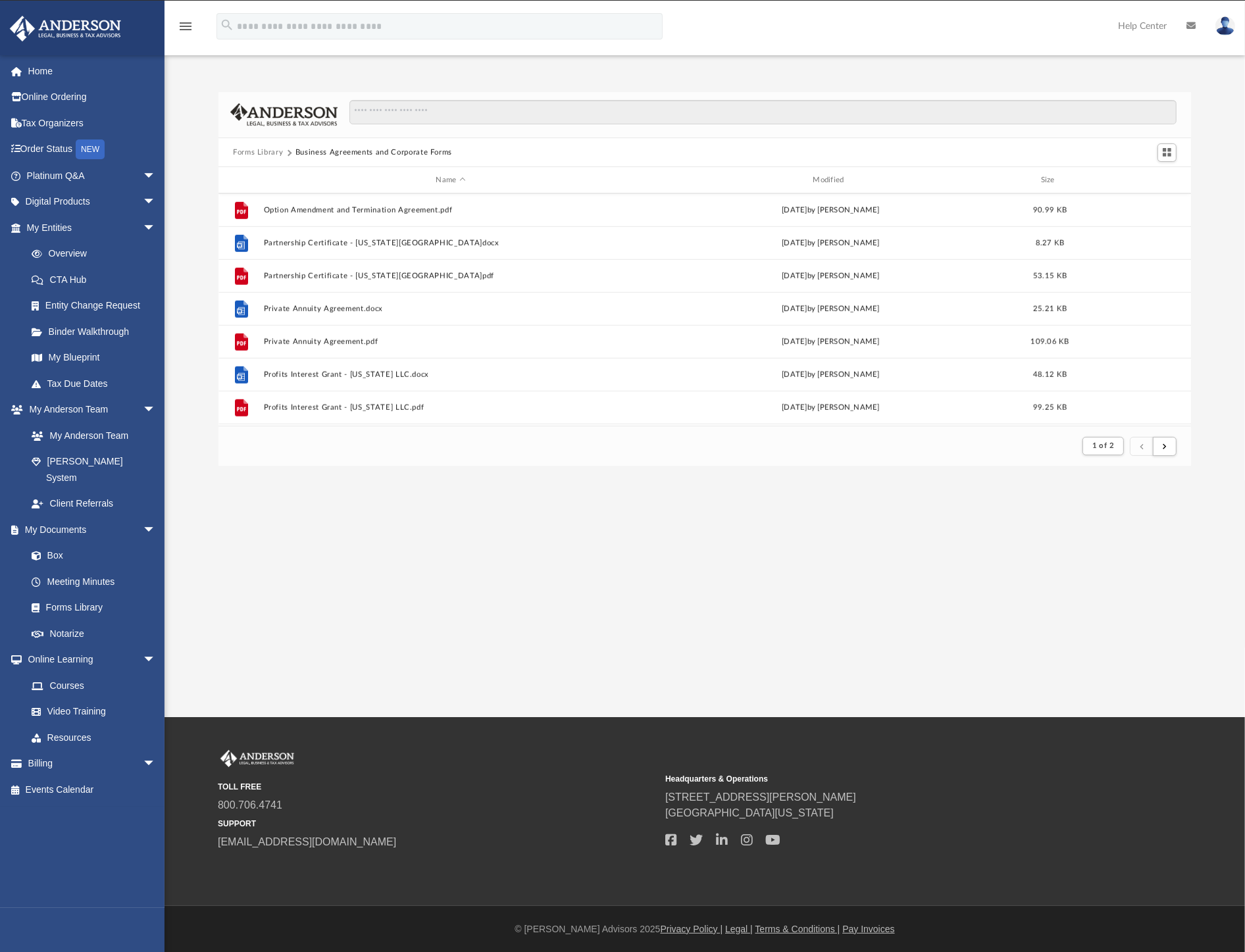
scroll to position [1389, 0]
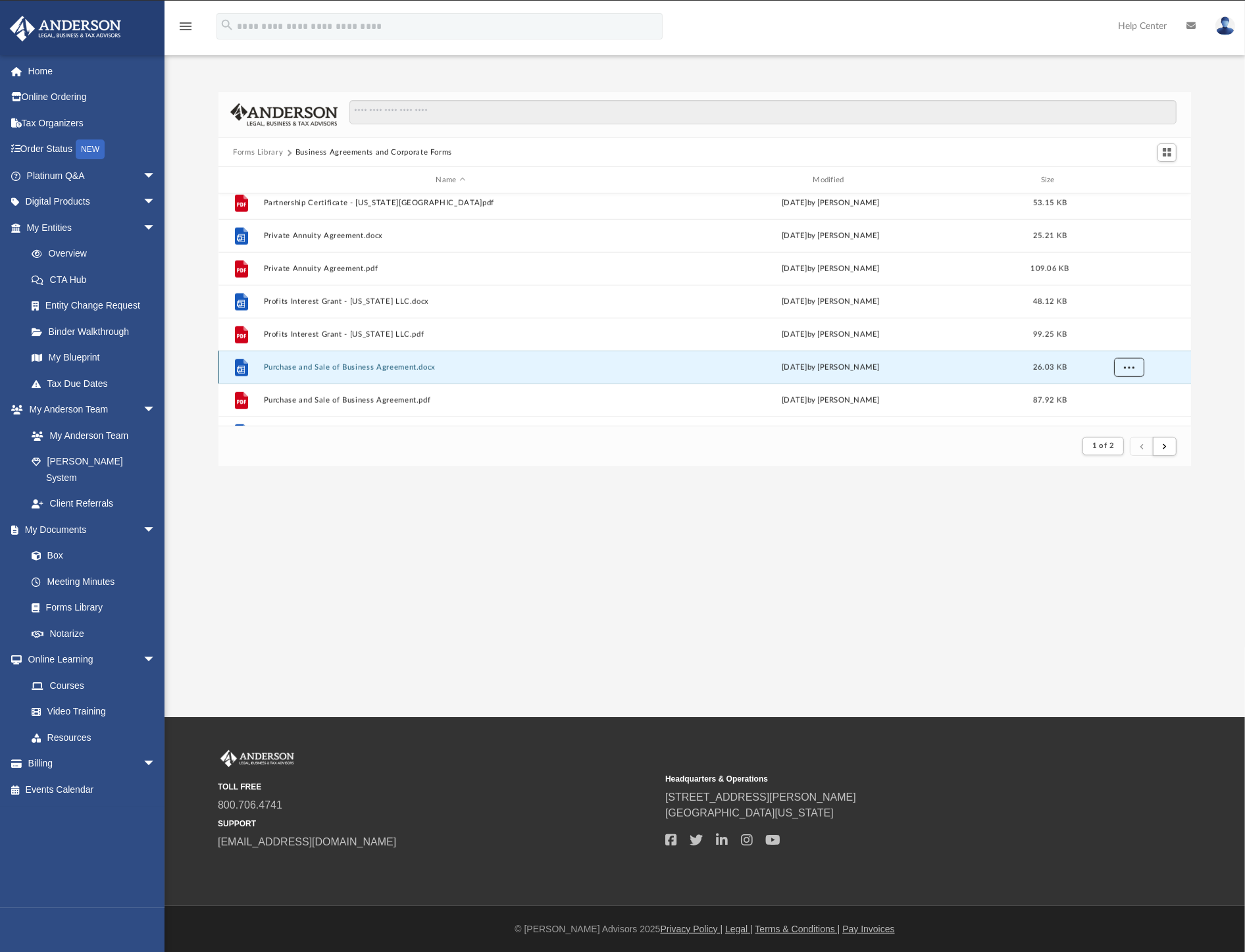
click at [1135, 367] on button "More options" at bounding box center [1129, 368] width 30 height 20
click at [1114, 345] on li "Download" at bounding box center [1118, 339] width 38 height 14
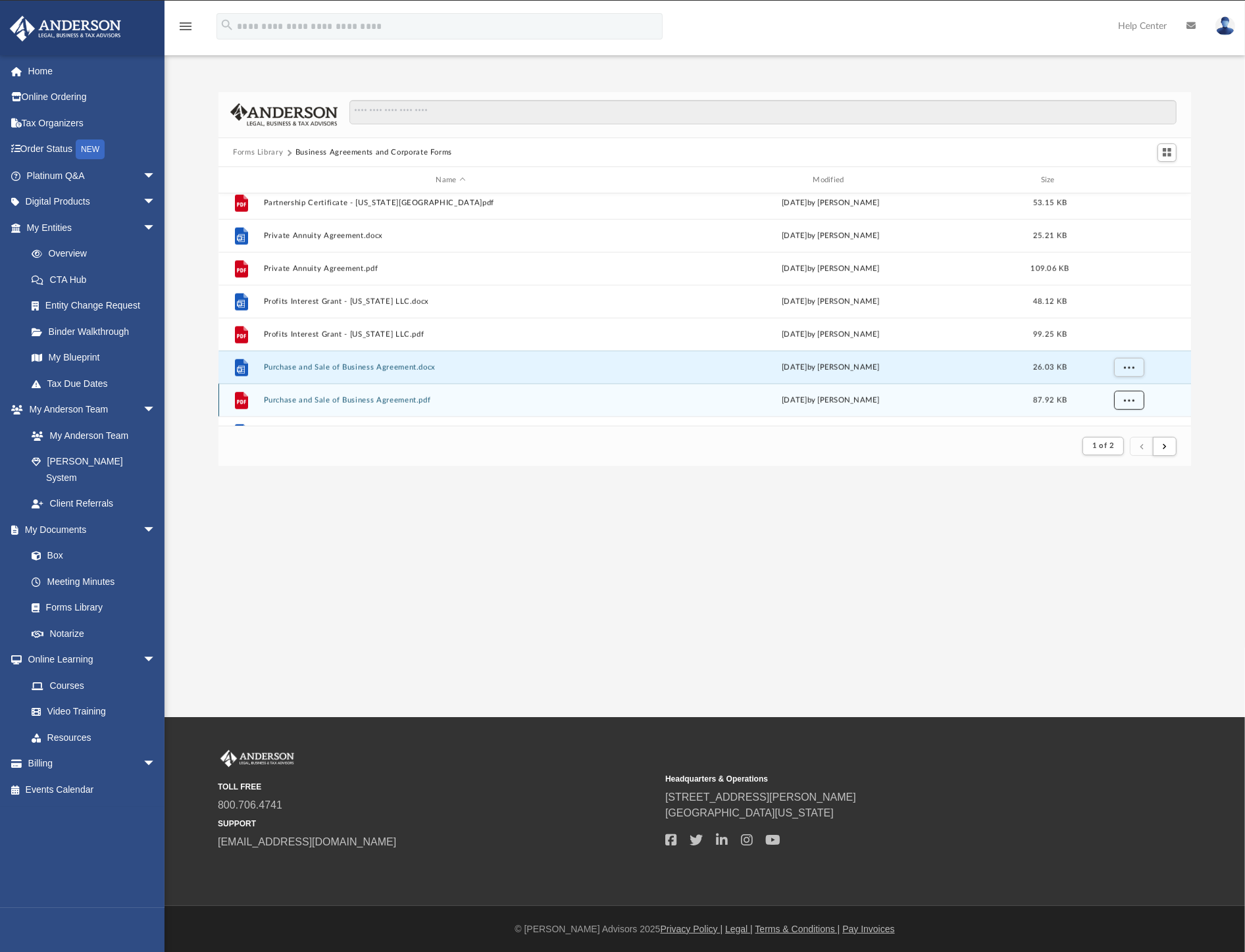
click at [1122, 398] on button "More options" at bounding box center [1129, 401] width 30 height 20
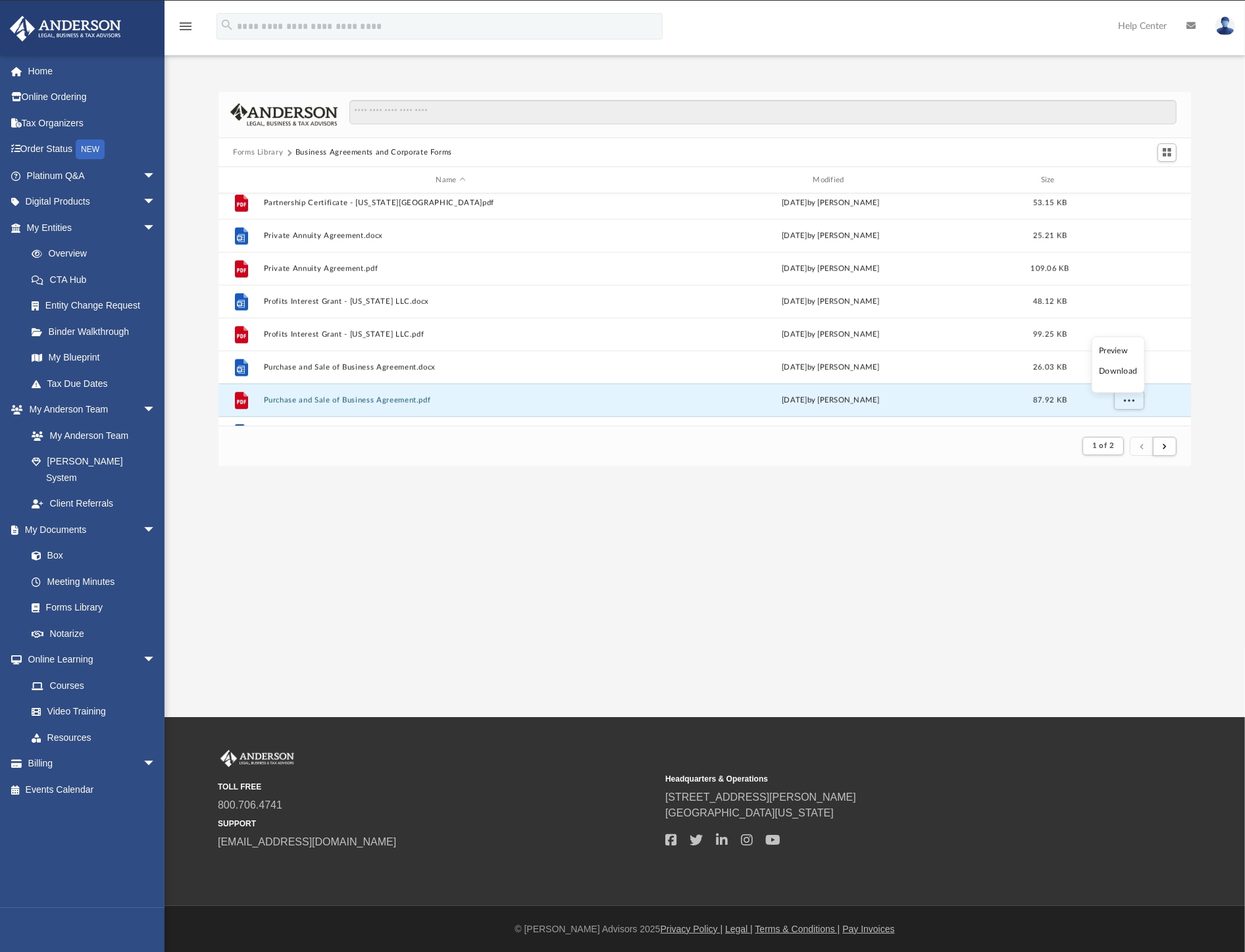
click at [1118, 377] on li "Download" at bounding box center [1118, 372] width 38 height 14
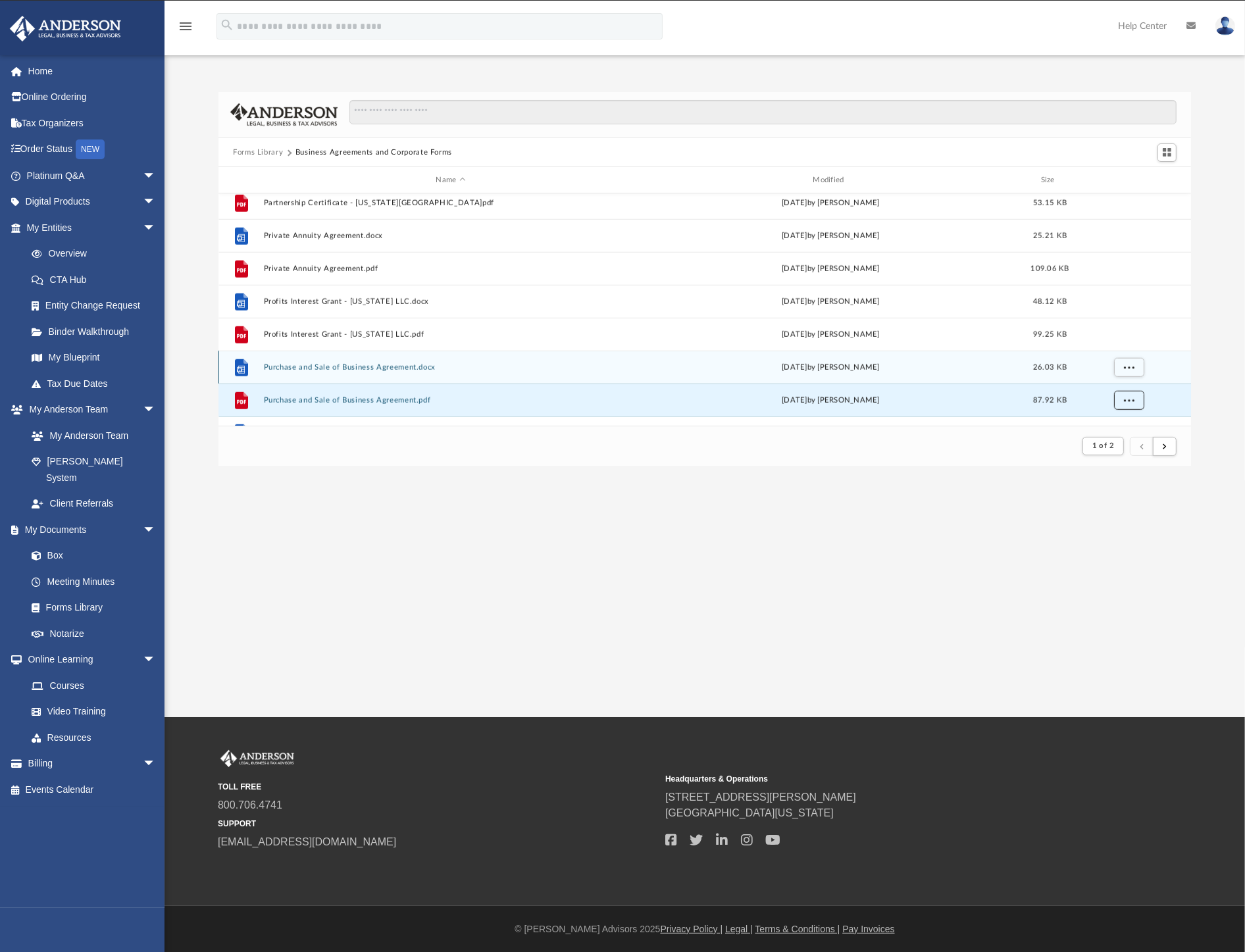
scroll to position [1412, 0]
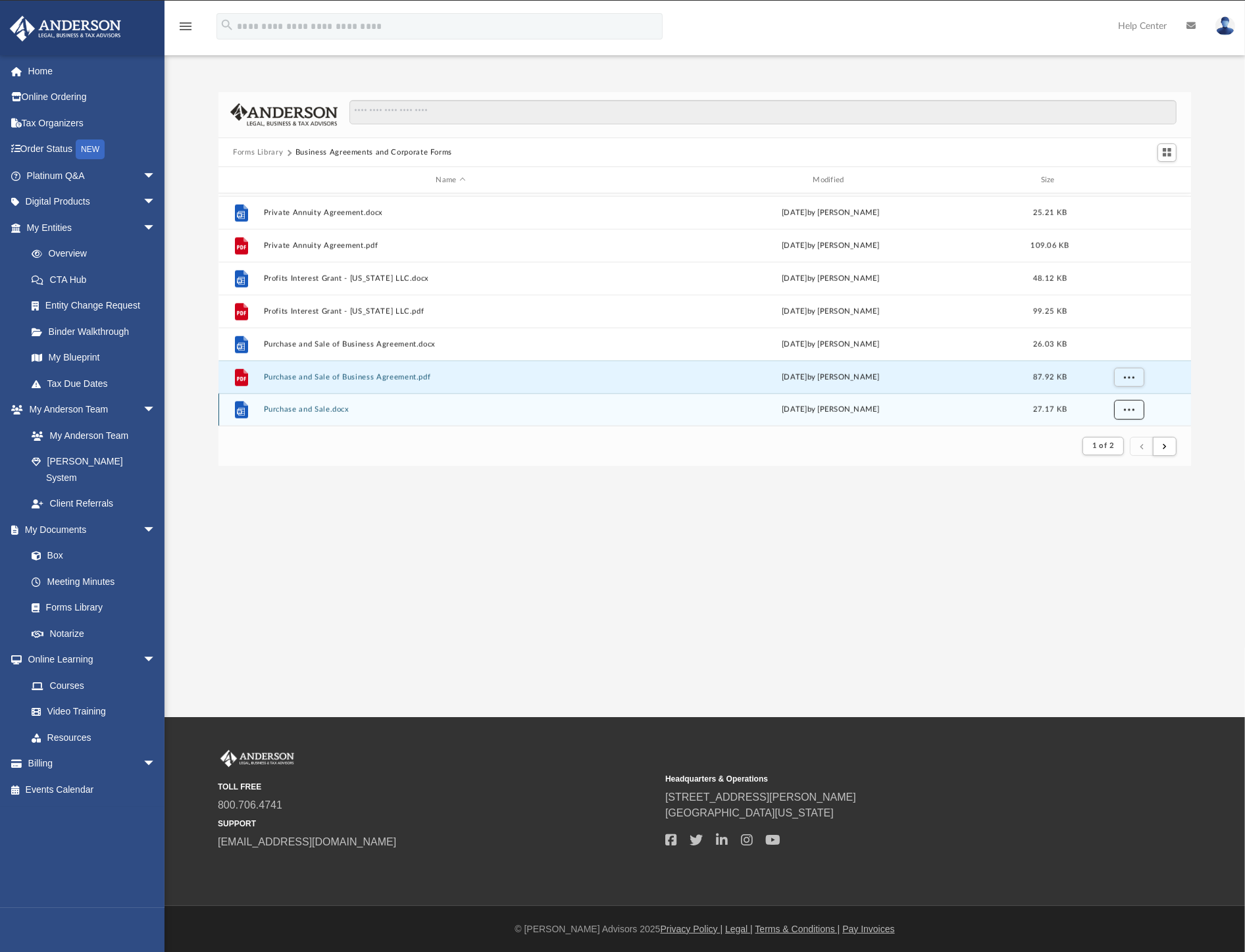
click at [1128, 412] on span "More options" at bounding box center [1129, 409] width 11 height 7
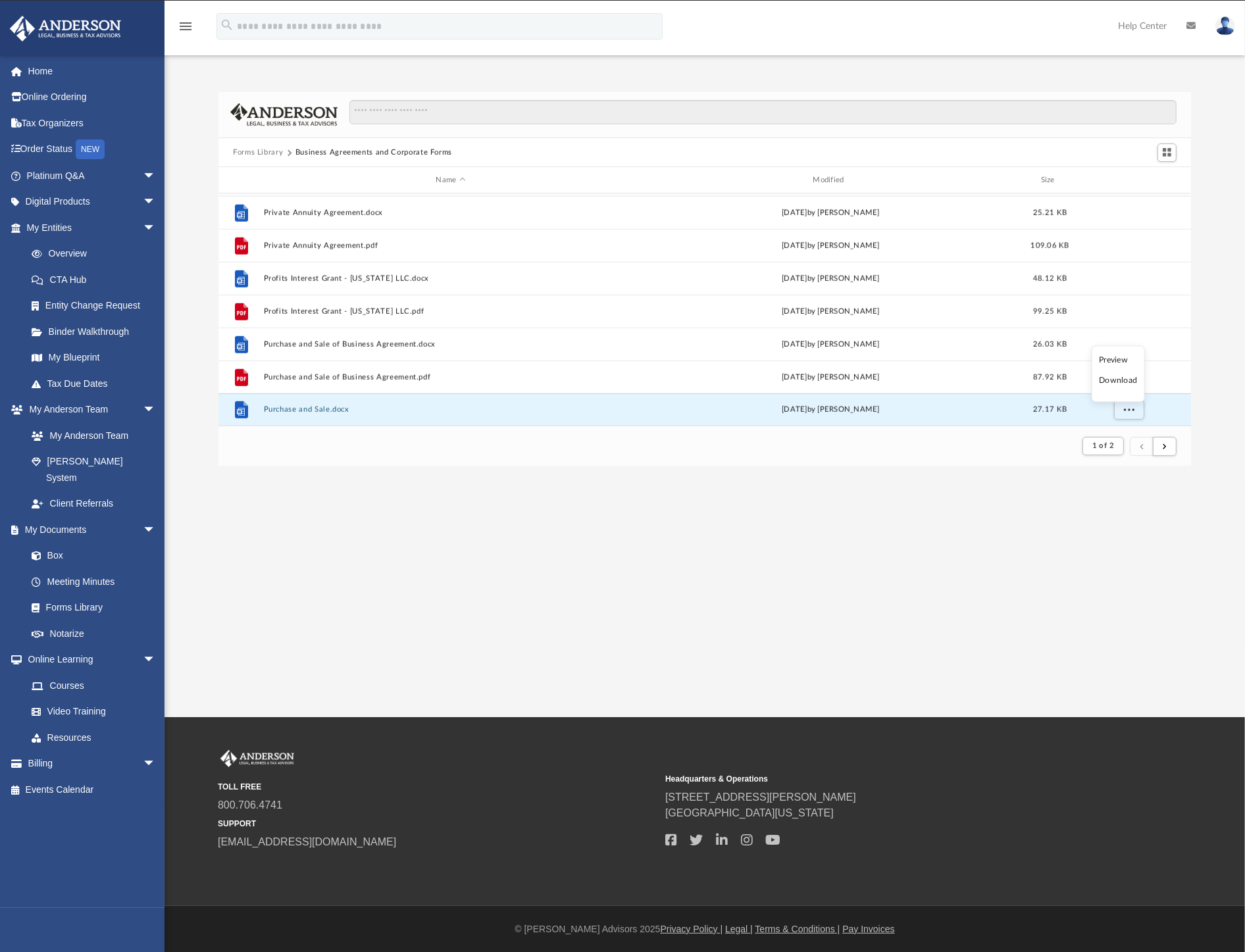
click at [1112, 390] on ul "Preview Download" at bounding box center [1118, 374] width 53 height 57
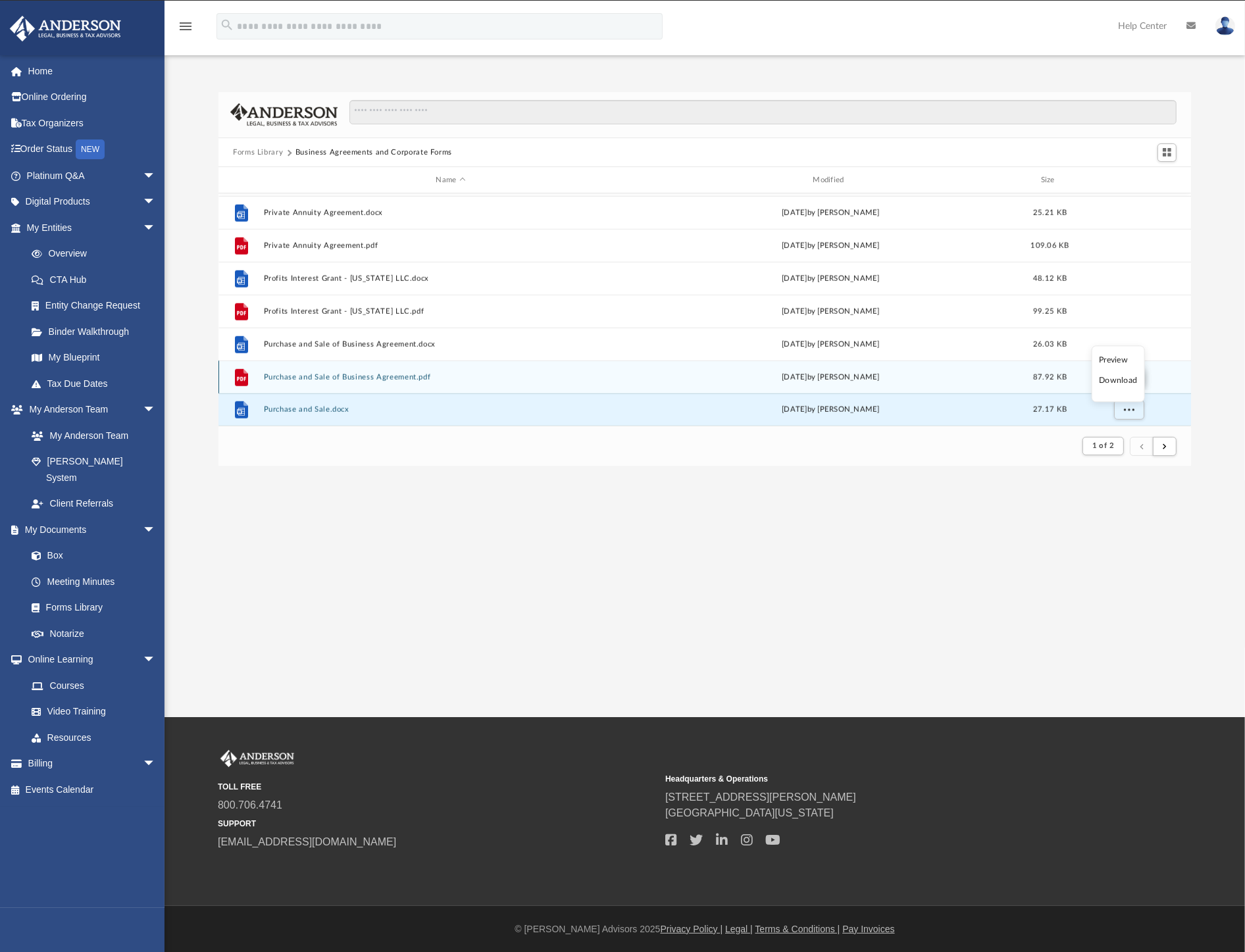
click at [1115, 375] on li "Download" at bounding box center [1118, 381] width 38 height 14
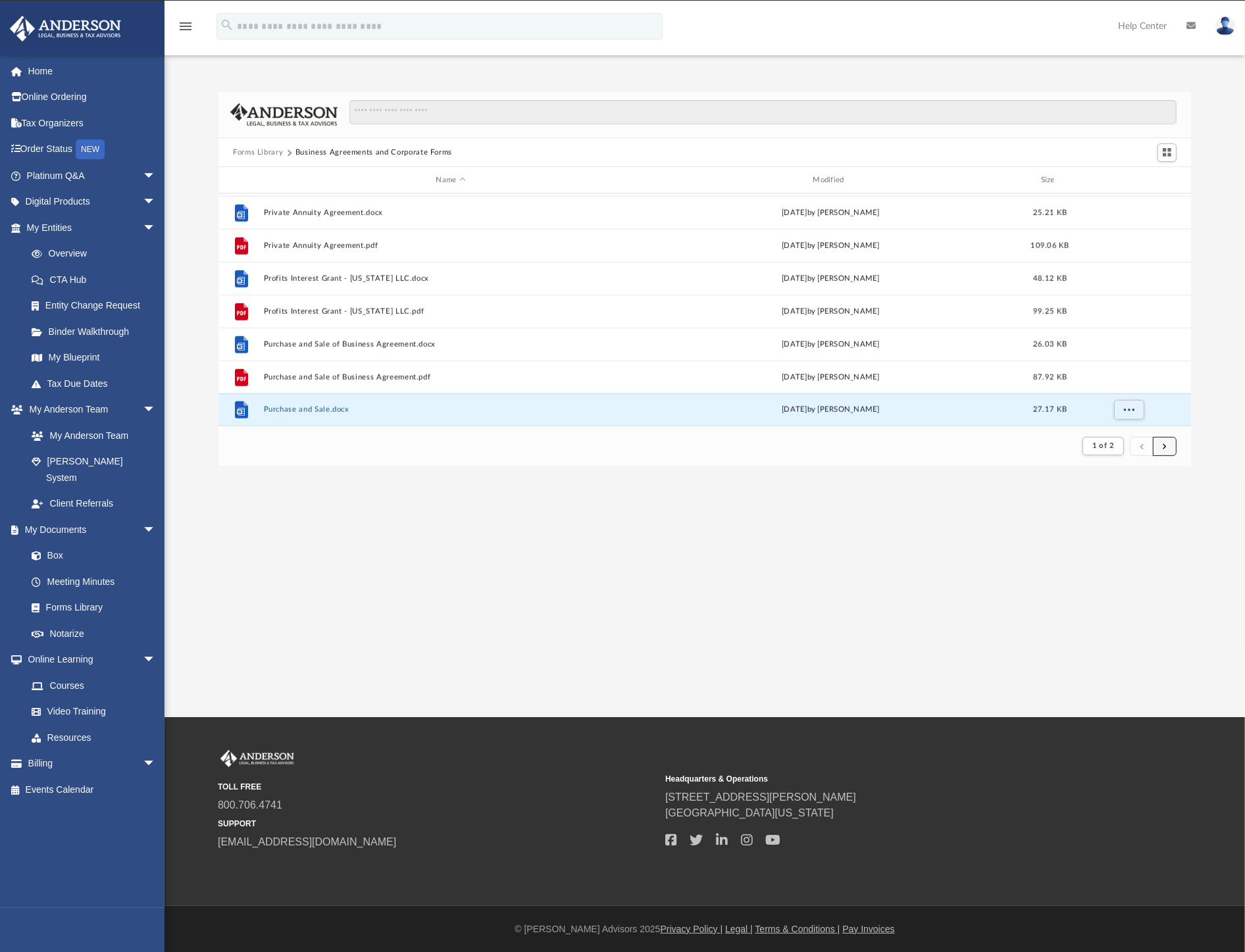
click at [1169, 446] on button "submit" at bounding box center [1164, 446] width 24 height 19
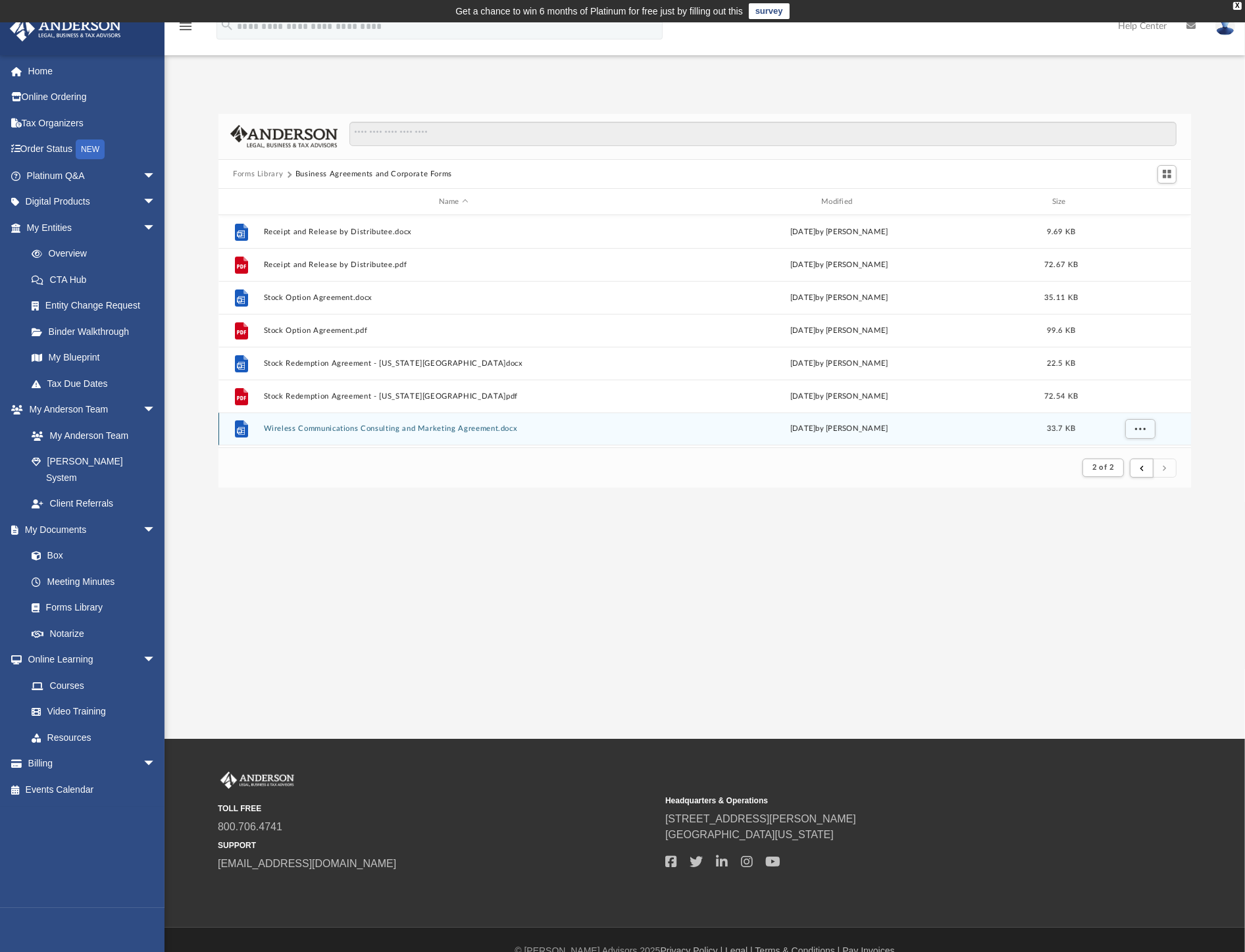
scroll to position [21, 0]
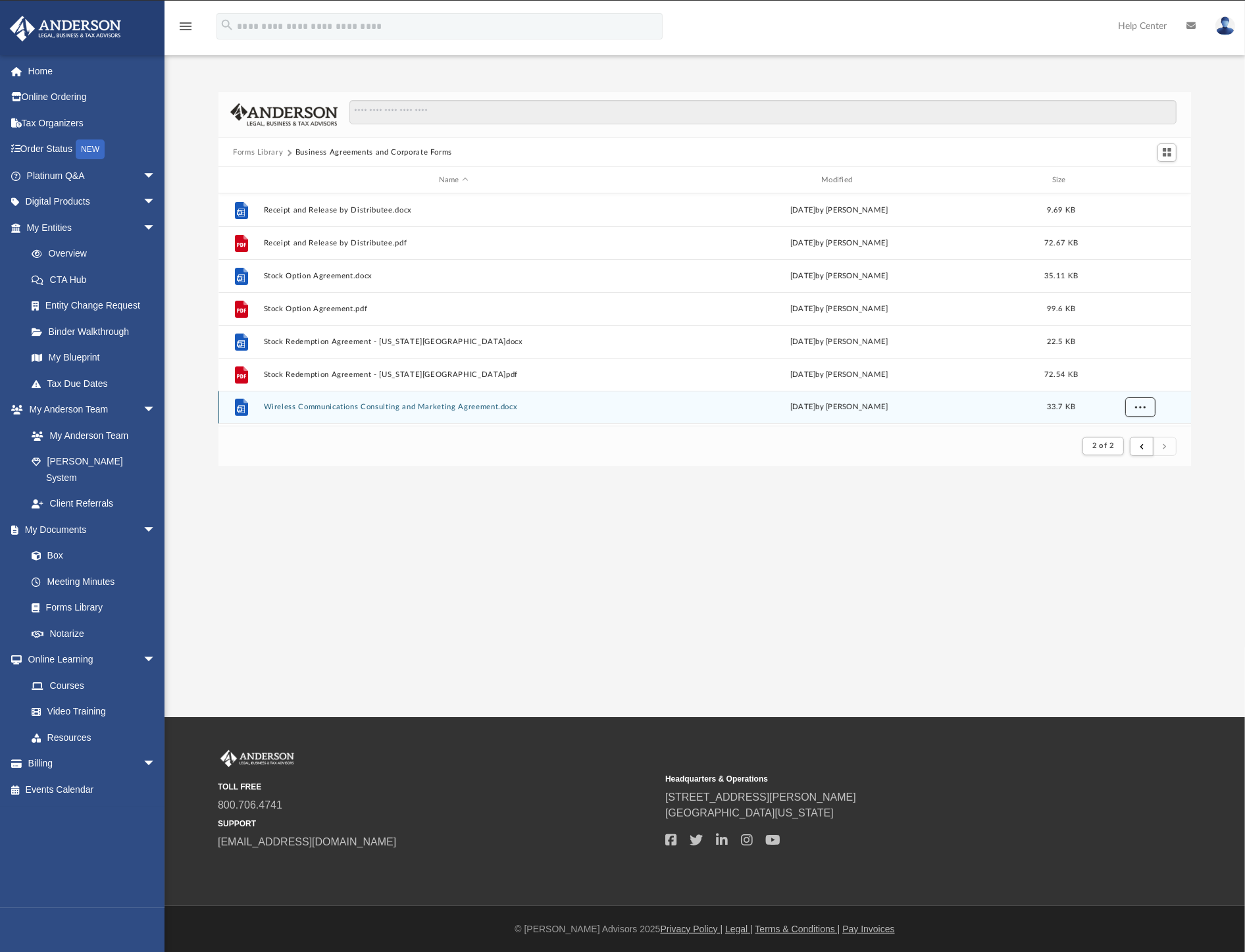
click at [1139, 406] on span "More options" at bounding box center [1141, 407] width 11 height 7
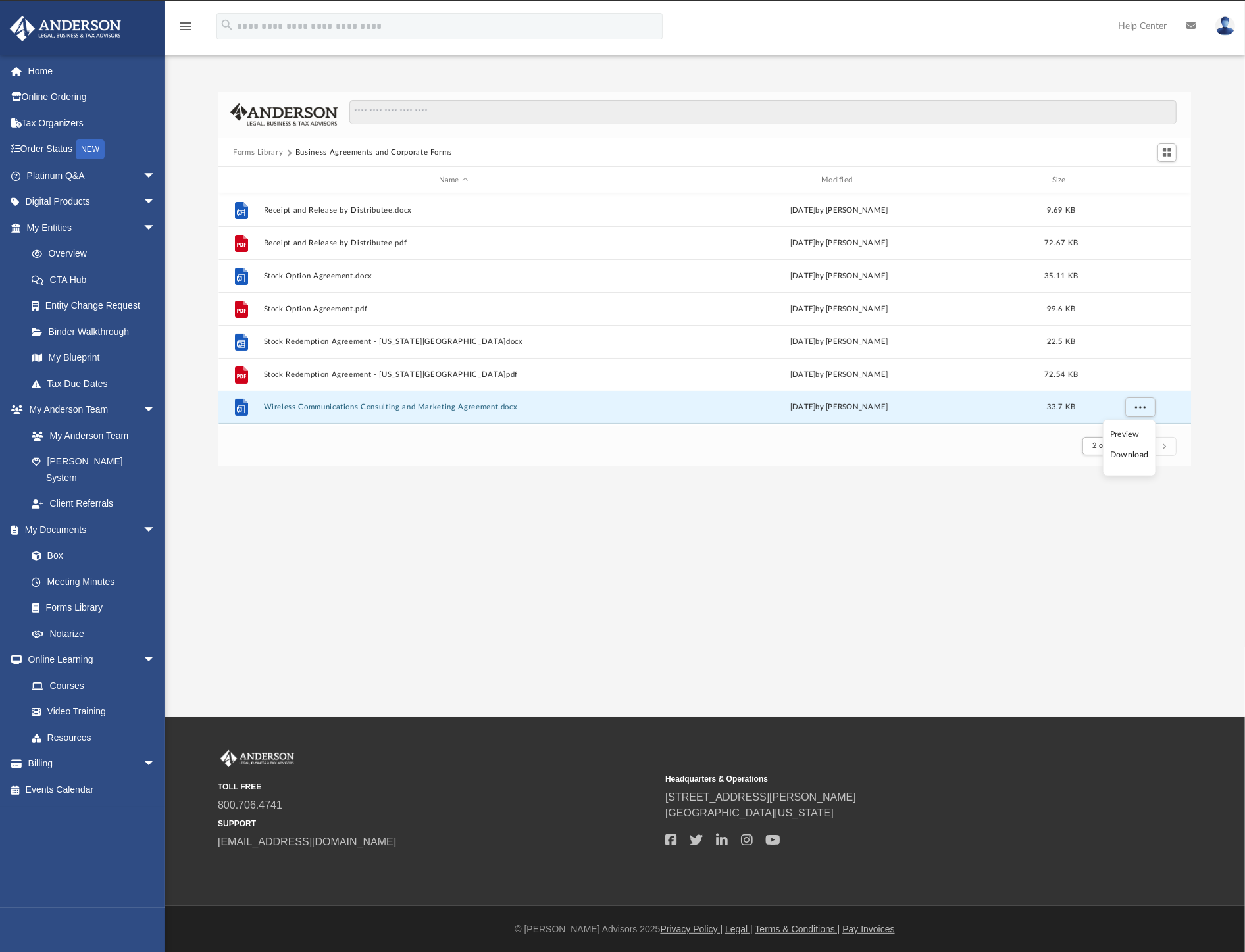
click at [1132, 457] on li "Download" at bounding box center [1129, 455] width 38 height 14
click at [266, 152] on button "Forms Library" at bounding box center [258, 152] width 50 height 12
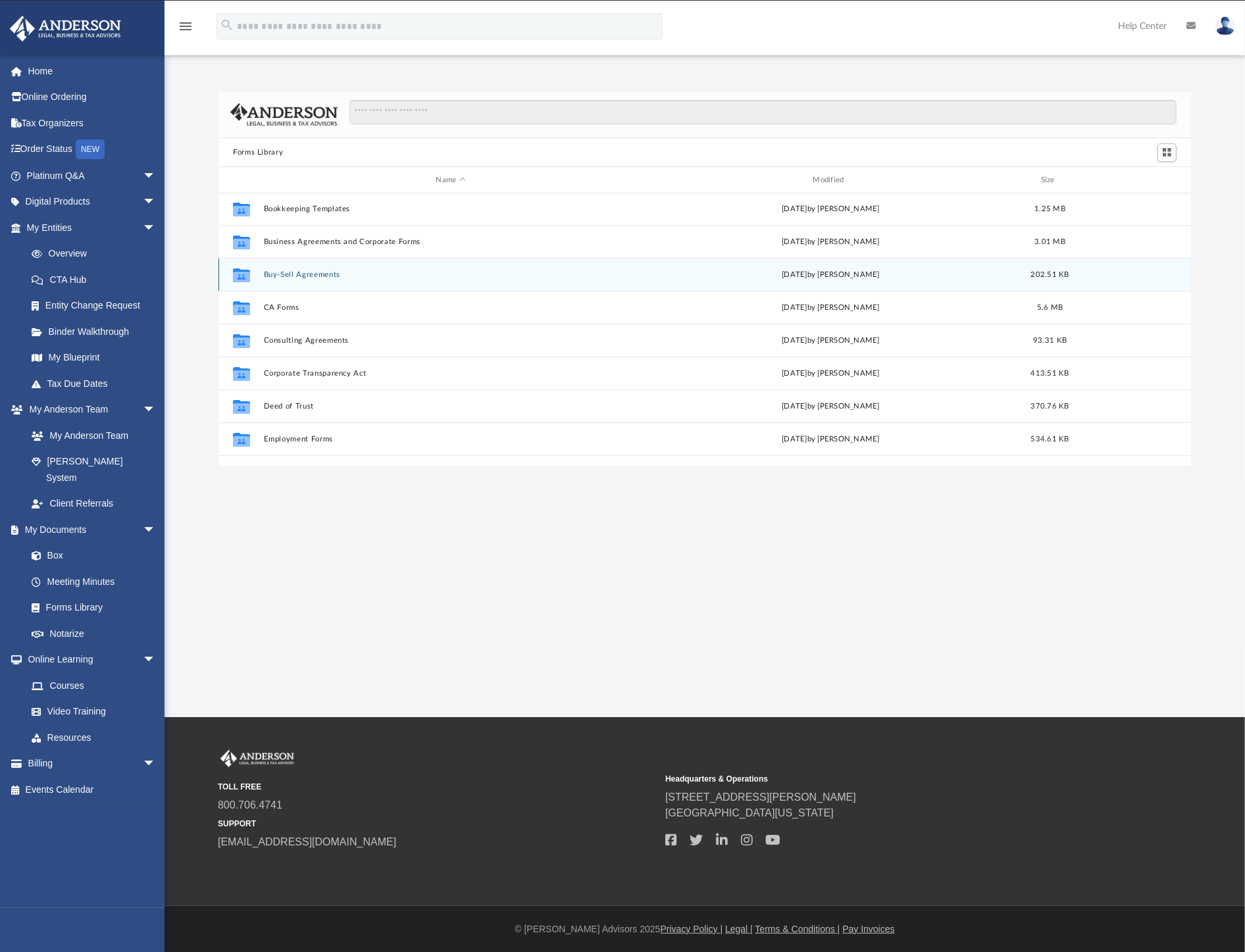
scroll to position [146, 0]
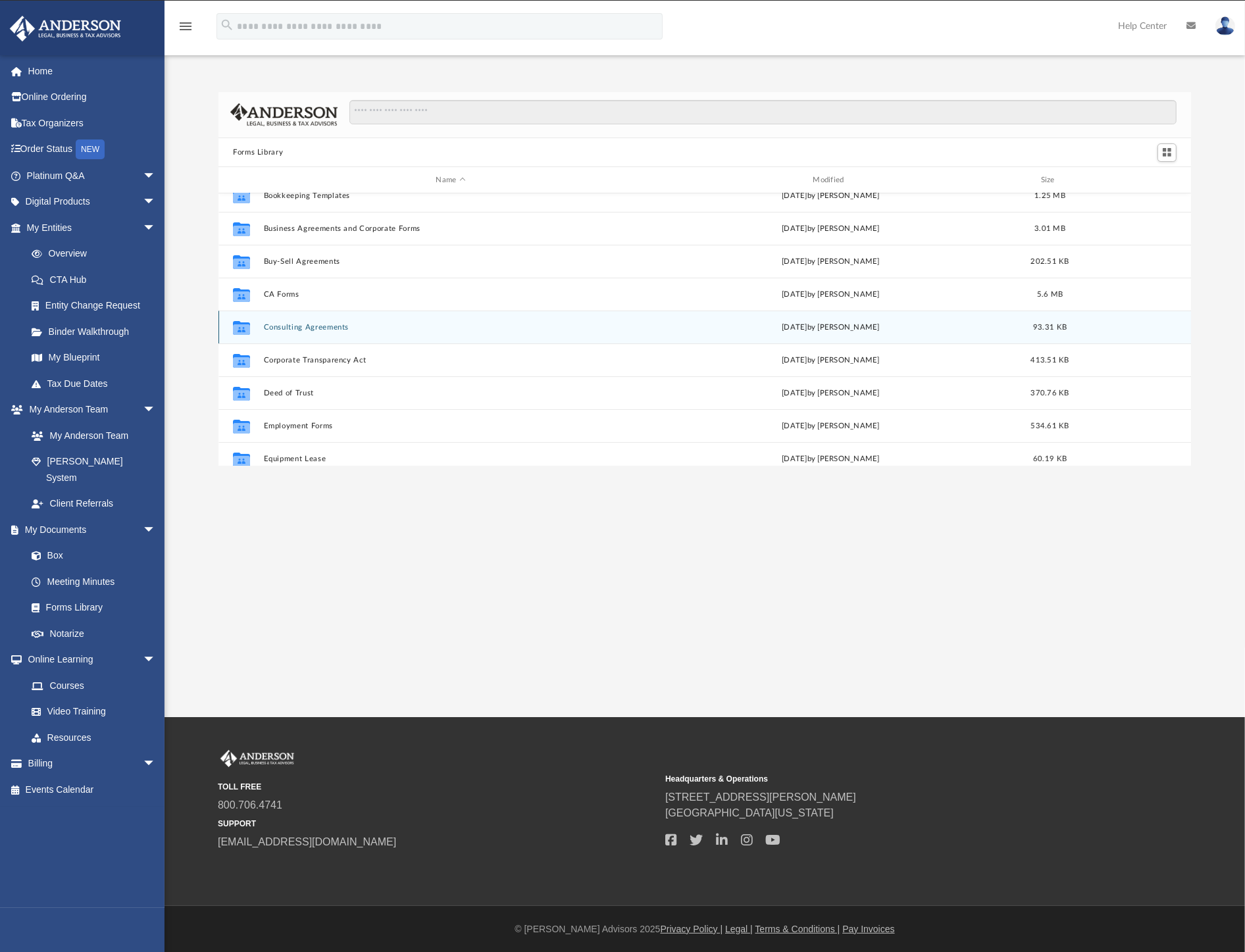
click at [313, 327] on button "Consulting Agreements" at bounding box center [451, 327] width 374 height 8
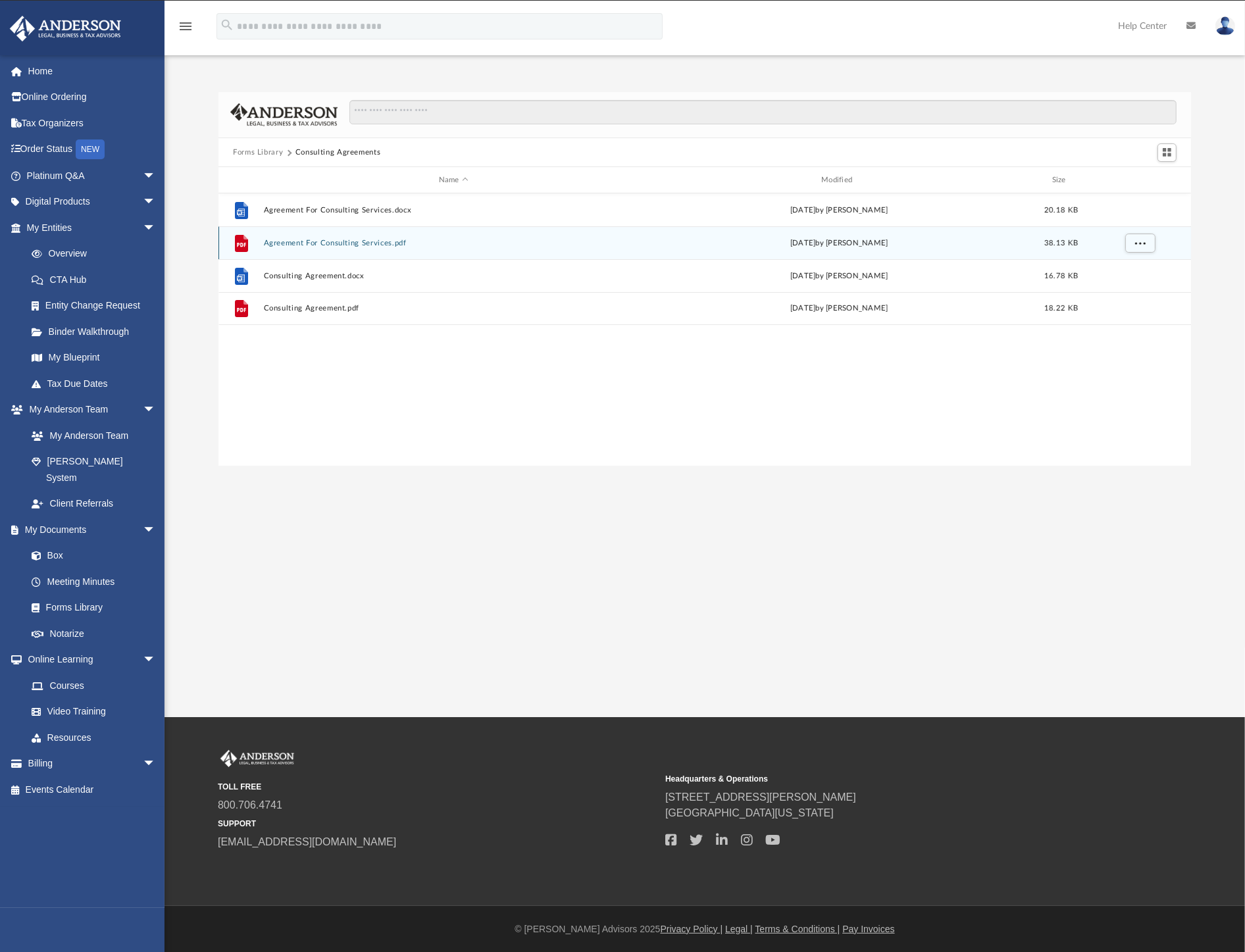
scroll to position [0, 0]
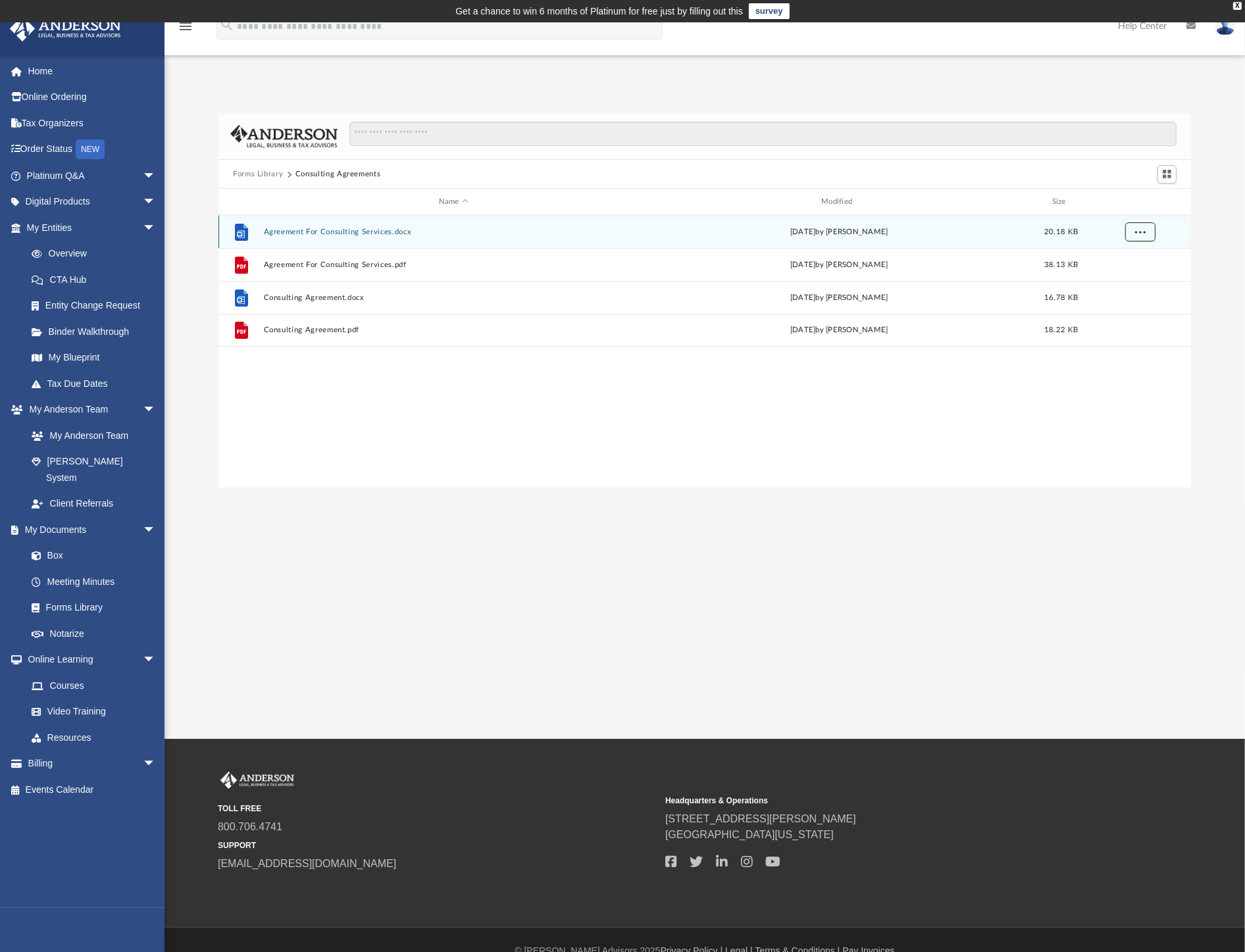
click at [1141, 232] on span "More options" at bounding box center [1141, 232] width 11 height 7
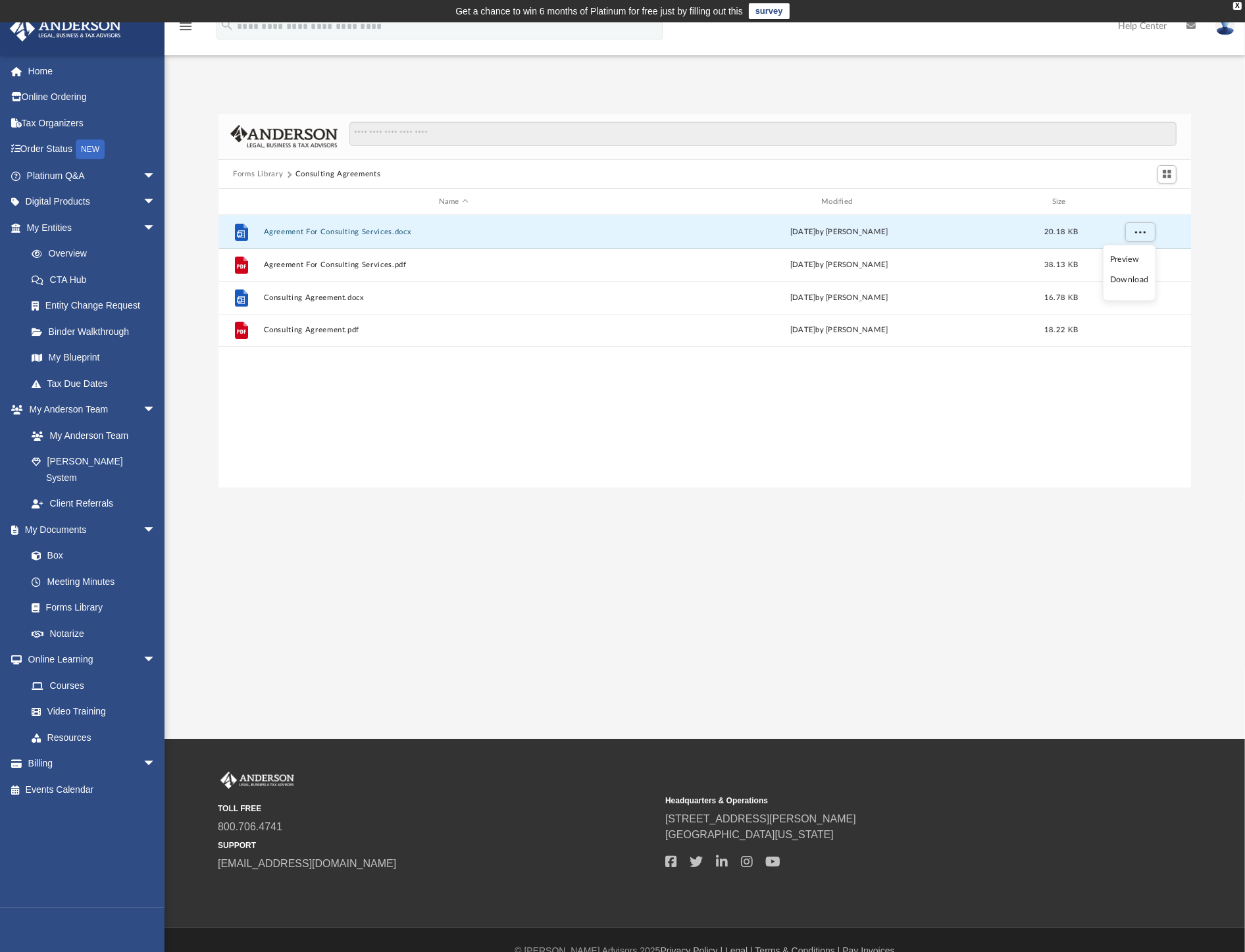
click at [1122, 282] on li "Download" at bounding box center [1129, 280] width 38 height 14
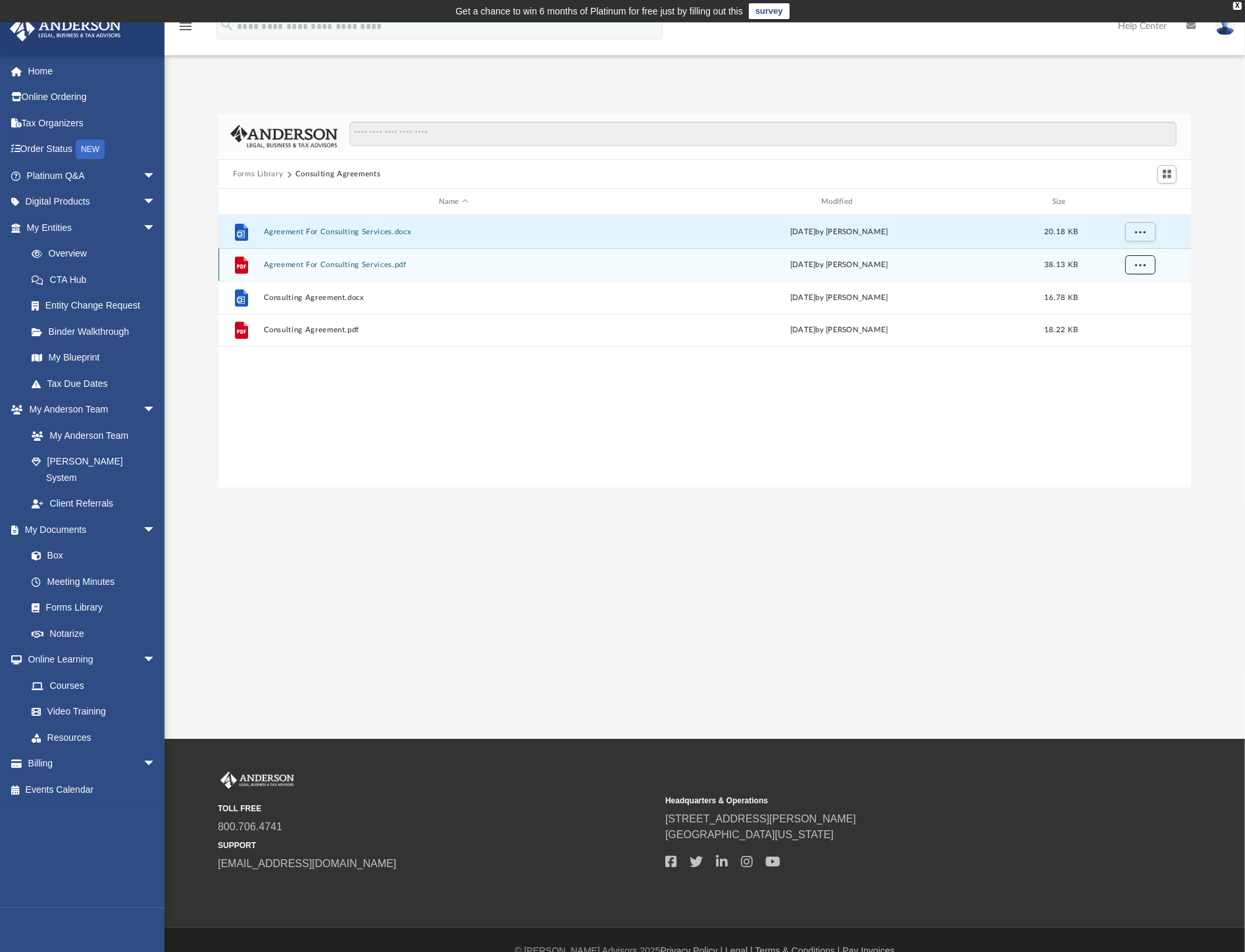
click at [1151, 267] on button "More options" at bounding box center [1140, 265] width 30 height 20
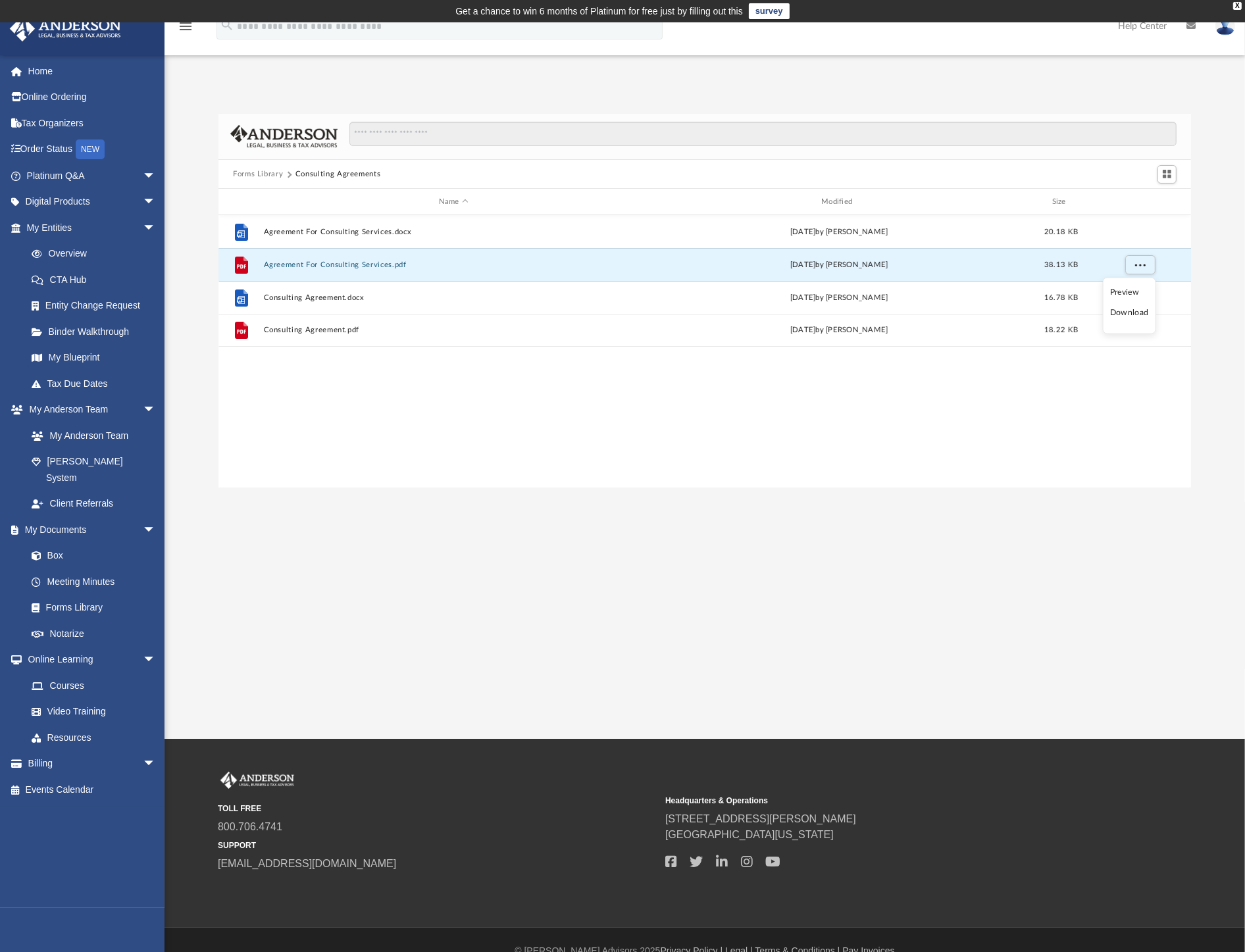
click at [1128, 318] on li "Download" at bounding box center [1129, 313] width 38 height 14
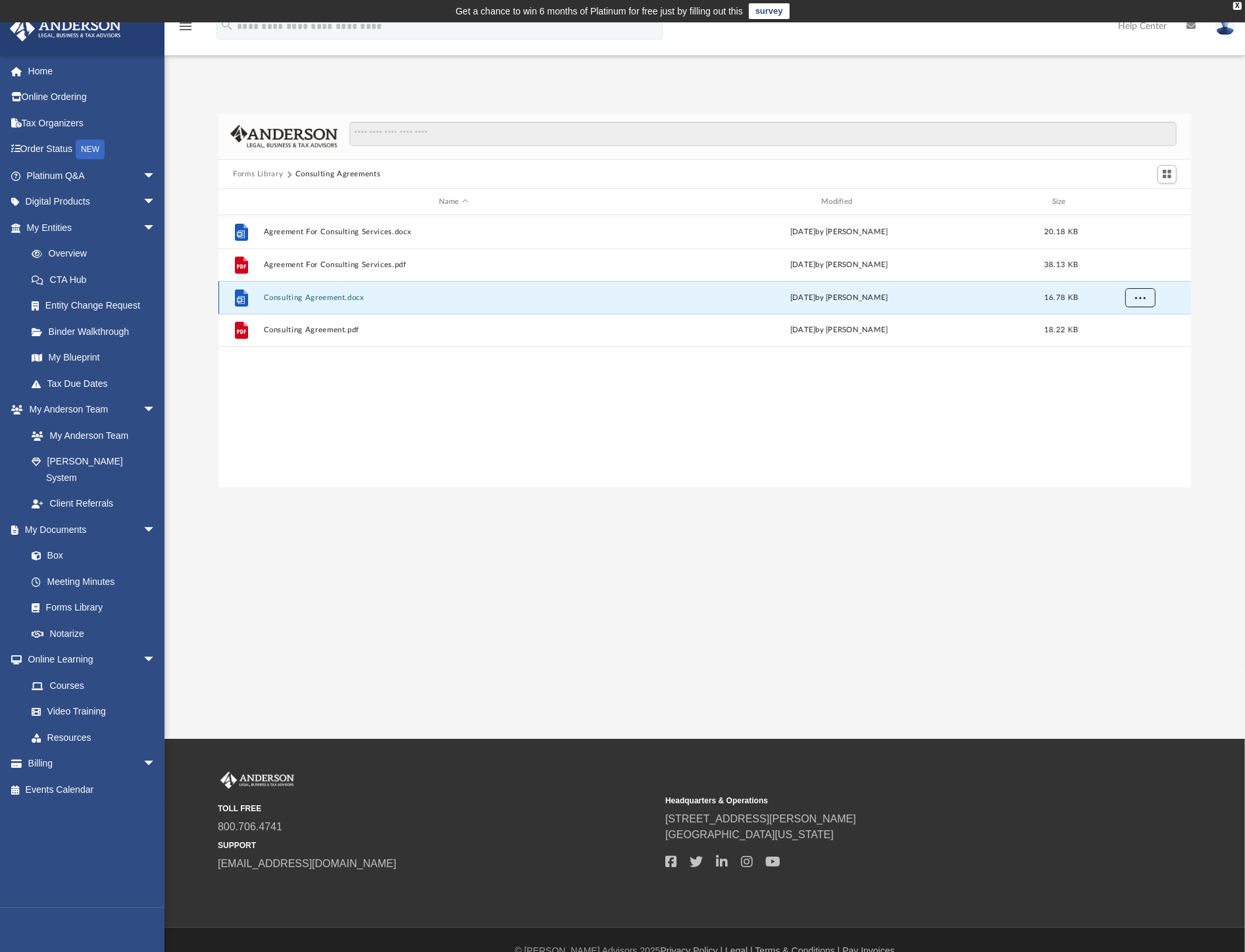
click at [1141, 305] on button "More options" at bounding box center [1140, 298] width 30 height 20
click at [1133, 347] on li "Download" at bounding box center [1129, 346] width 38 height 14
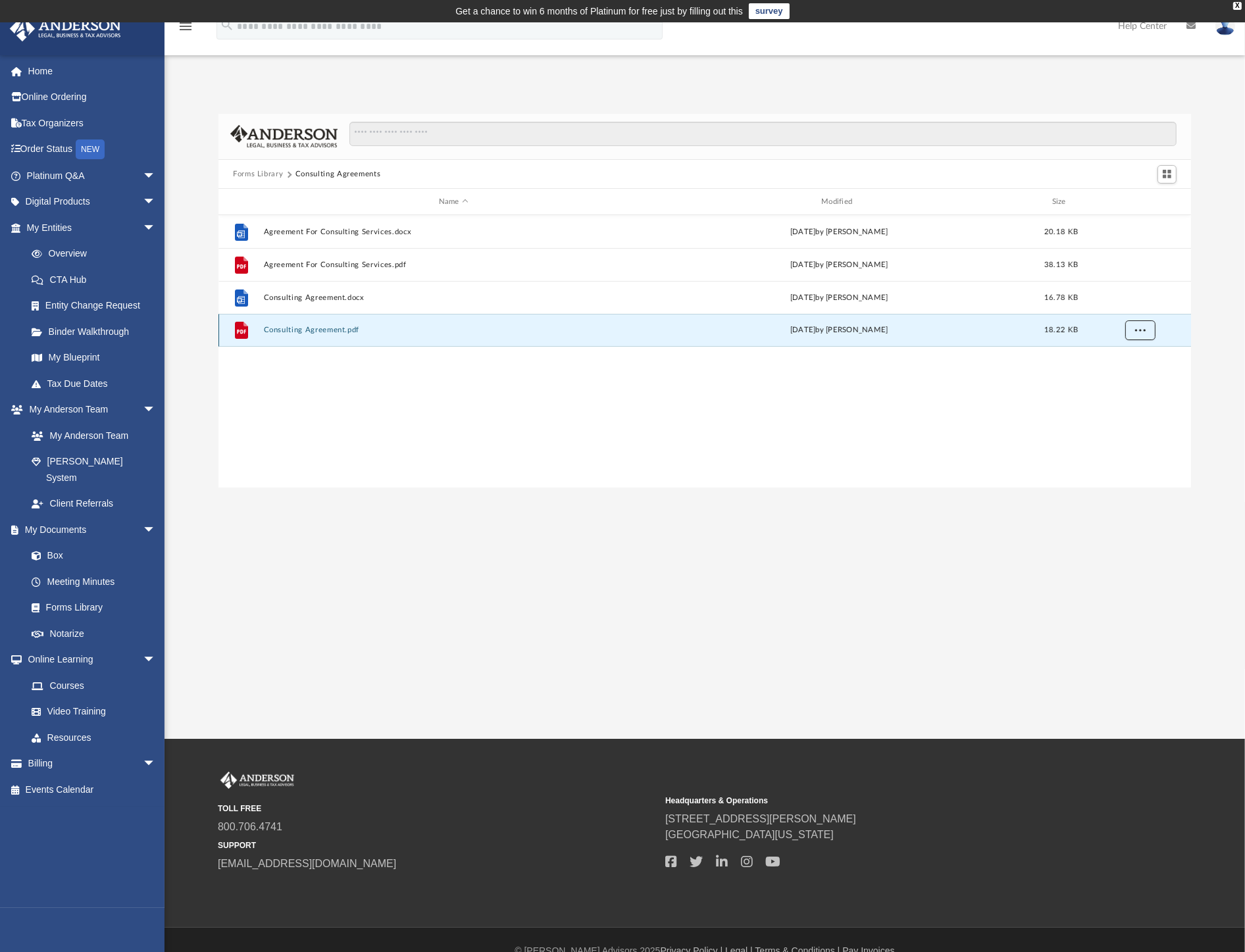
click at [1142, 332] on span "More options" at bounding box center [1141, 330] width 11 height 7
click at [1130, 380] on li "Download" at bounding box center [1129, 378] width 38 height 14
